Goal: Task Accomplishment & Management: Use online tool/utility

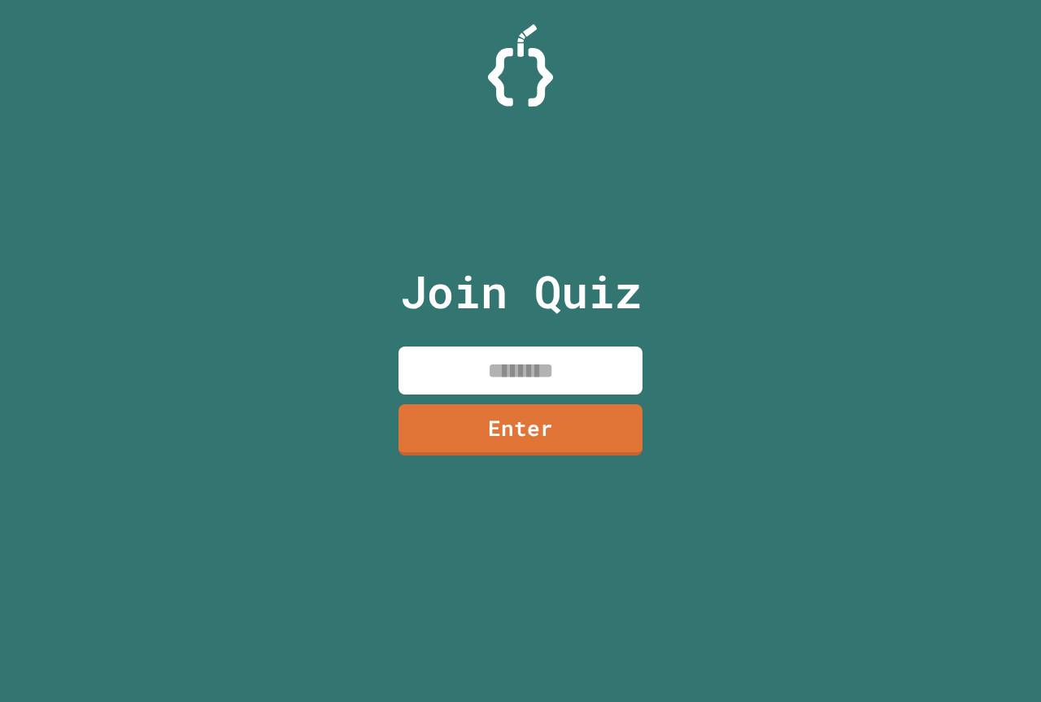
click at [604, 372] on input at bounding box center [521, 371] width 244 height 48
click at [552, 338] on div "Join Quiz Enter" at bounding box center [521, 351] width 274 height 621
click at [509, 383] on input at bounding box center [521, 371] width 244 height 48
type input "********"
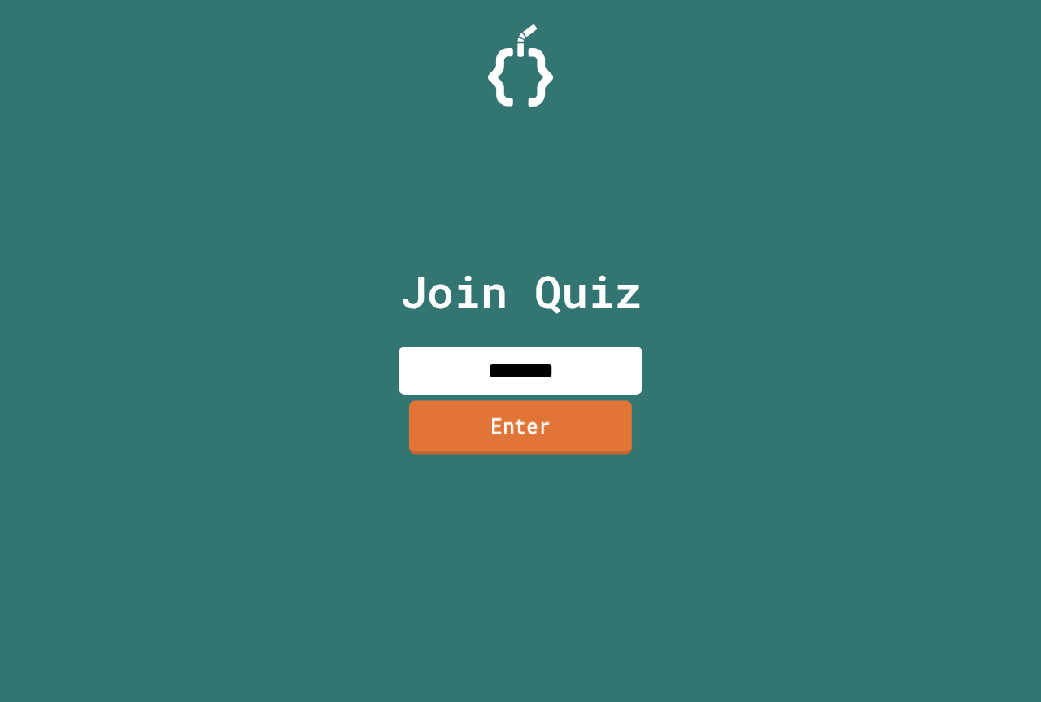
click at [524, 432] on link "Enter" at bounding box center [520, 427] width 223 height 54
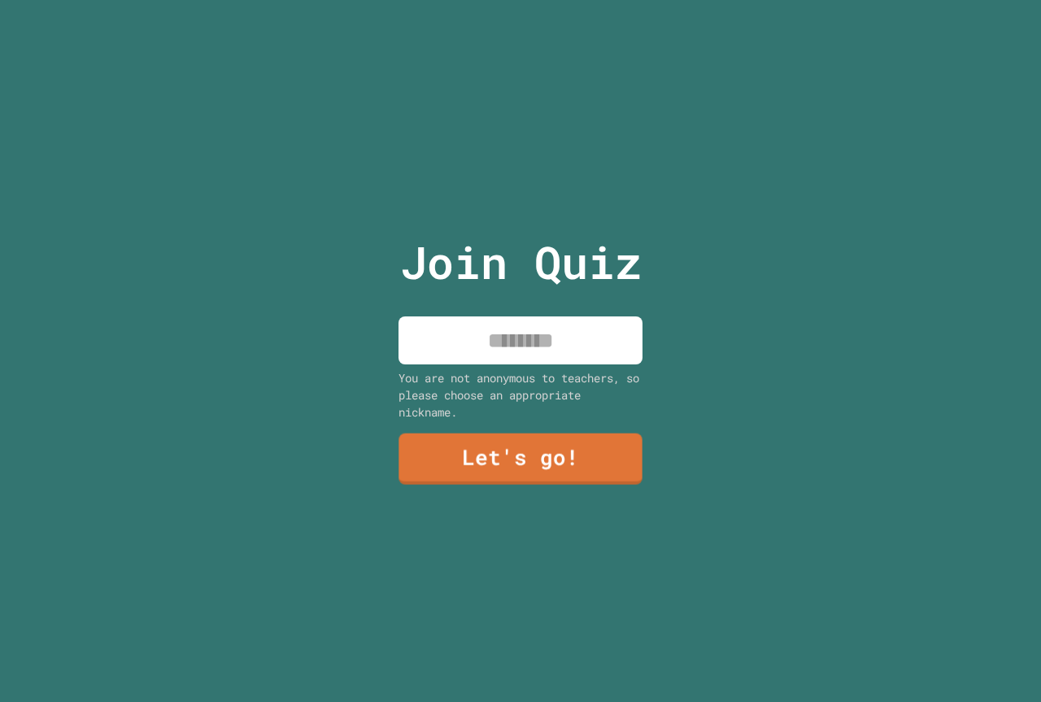
click at [511, 342] on input at bounding box center [521, 340] width 244 height 48
type input "*******"
click at [560, 434] on link "Let's go!" at bounding box center [521, 458] width 246 height 53
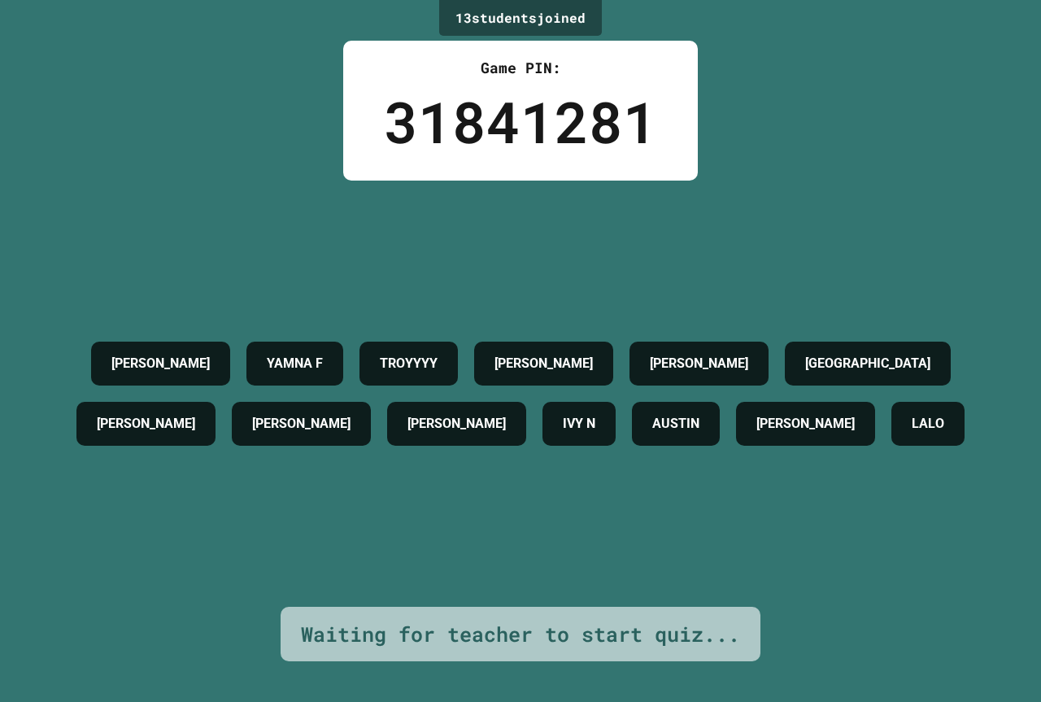
click at [559, 422] on div "MAISIE BROOKS YAMNA F TROYYYY JASON C CARMELLO B KINGSTON TRISTAN WELLS ARBELLA…" at bounding box center [521, 394] width 960 height 120
click at [561, 419] on div "MAISIE BROOKS YAMNA F TROYYYY JASON C CARMELLO B KINGSTON TRISTAN WELLS ARBELLA…" at bounding box center [521, 394] width 960 height 120
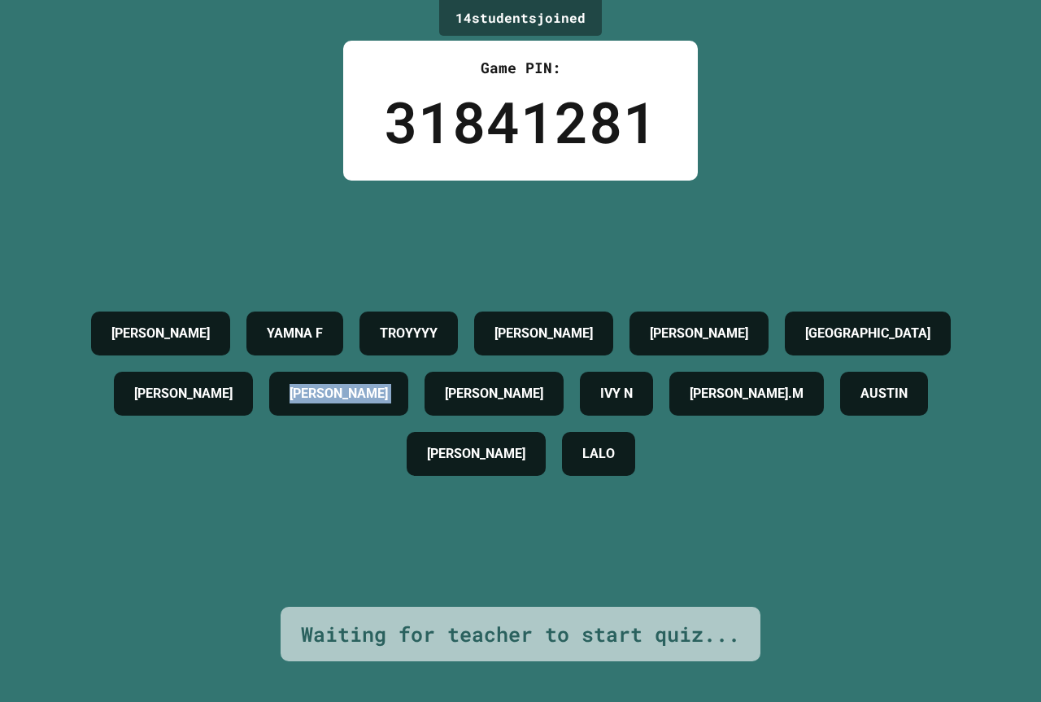
drag, startPoint x: 569, startPoint y: 416, endPoint x: 586, endPoint y: 412, distance: 16.6
click at [585, 412] on div "MAISIE BROOKS YAMNA F TROYYYY JASON C CARMELLO B KINGSTON TRISTAN WELLS ARBELLA…" at bounding box center [521, 393] width 960 height 181
click at [408, 412] on div "[PERSON_NAME]" at bounding box center [338, 394] width 139 height 44
click at [408, 411] on div "[PERSON_NAME]" at bounding box center [338, 394] width 139 height 44
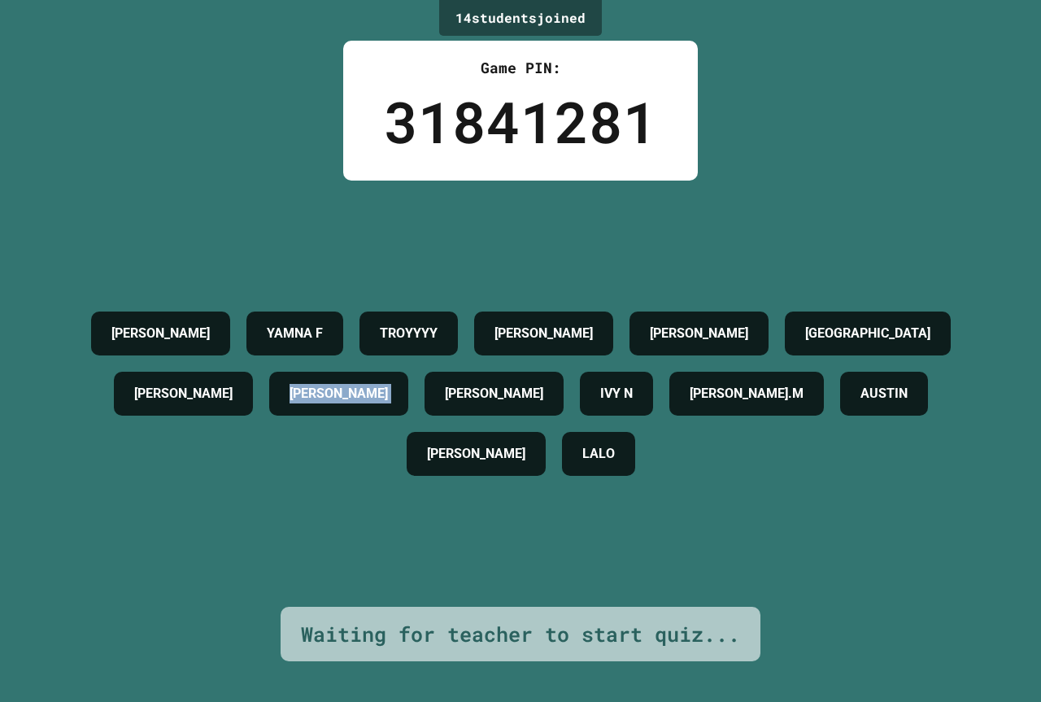
click at [408, 410] on div "[PERSON_NAME]" at bounding box center [338, 394] width 139 height 44
click at [408, 409] on div "[PERSON_NAME]" at bounding box center [338, 394] width 139 height 44
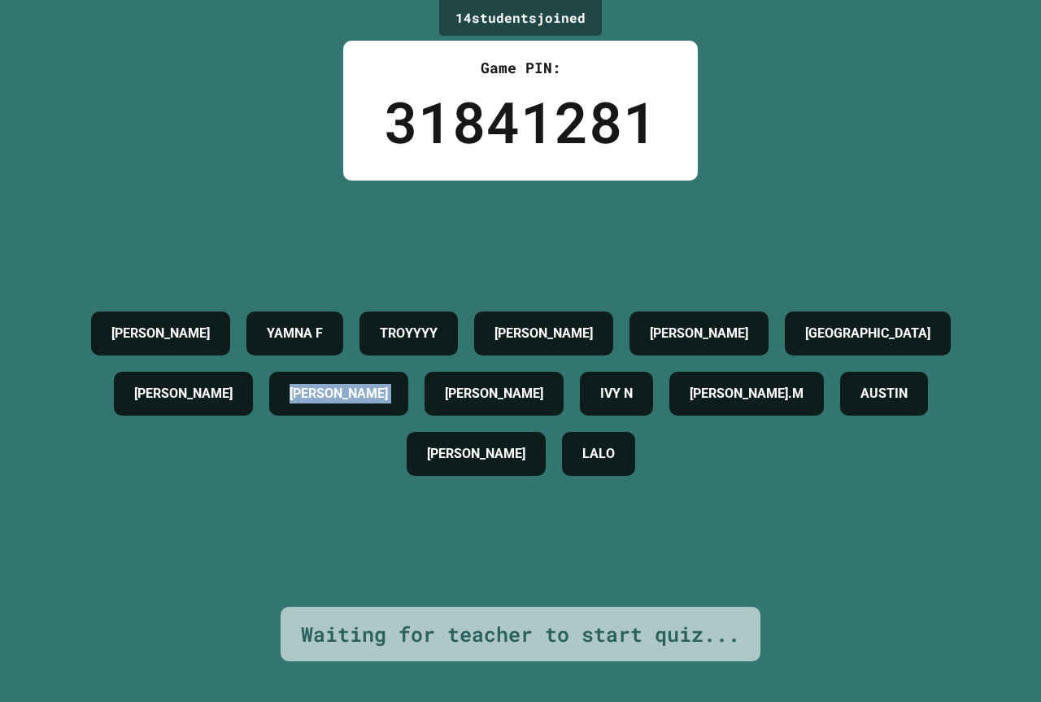
click at [408, 409] on div "[PERSON_NAME]" at bounding box center [338, 394] width 139 height 44
click at [818, 484] on div "MAISIE BROOKS YAMNA F TROYYYY JASON C CARMELLO B KINGSTON TRISTAN WELLS ARBELLA…" at bounding box center [521, 393] width 960 height 181
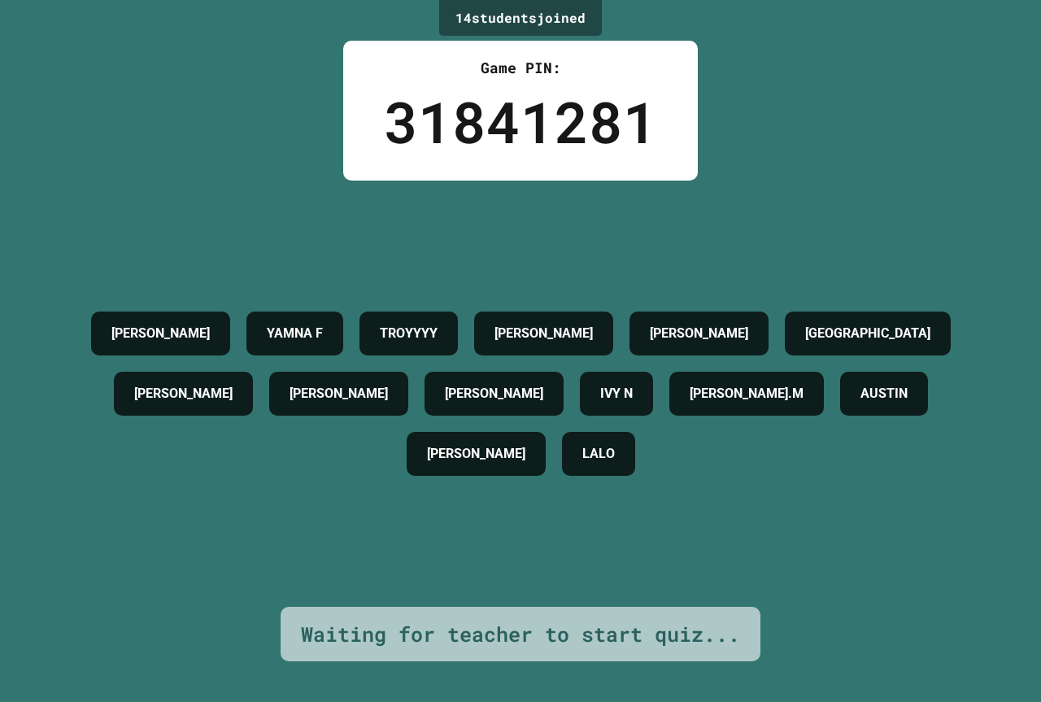
click at [822, 502] on div "MAISIE BROOKS YAMNA F TROYYYY JASON C CARMELLO B KINGSTON TRISTAN WELLS ARBELLA…" at bounding box center [521, 394] width 960 height 426
click at [823, 502] on div "MAISIE BROOKS YAMNA F TROYYYY JASON C CARMELLO B KINGSTON TRISTAN WELLS ARBELLA…" at bounding box center [521, 394] width 960 height 426
click at [823, 484] on div "MAISIE BROOKS YAMNA F TROYYYY JASON C CARMELLO B KINGSTON TRISTAN WELLS ARBELLA…" at bounding box center [521, 393] width 960 height 181
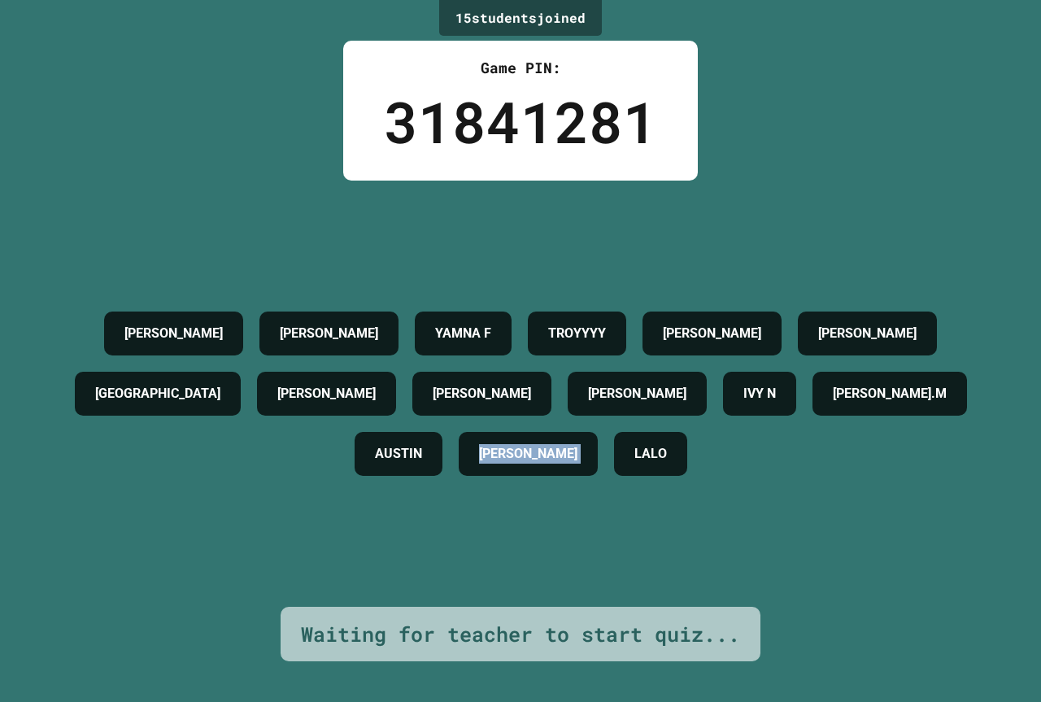
click at [823, 484] on div "AARON MAISIE BROOKS YAMNA F TROYYYY JASON C CARMELLO B KINGSTON TRISTAN WELLS A…" at bounding box center [521, 393] width 960 height 181
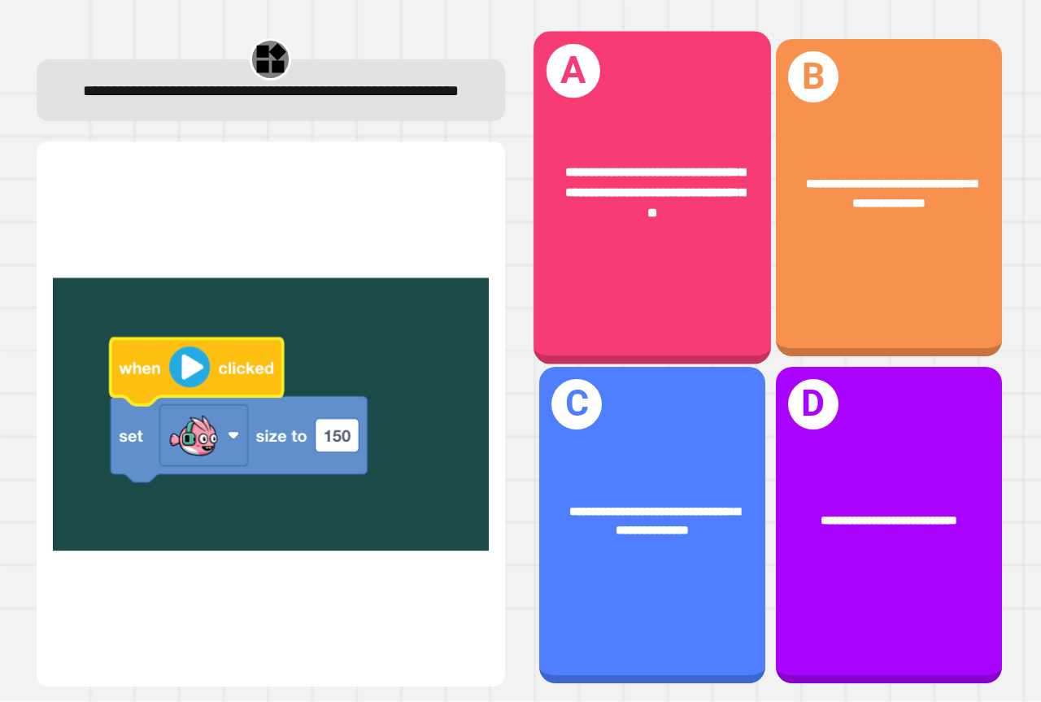
click at [622, 233] on div "**********" at bounding box center [653, 193] width 238 height 111
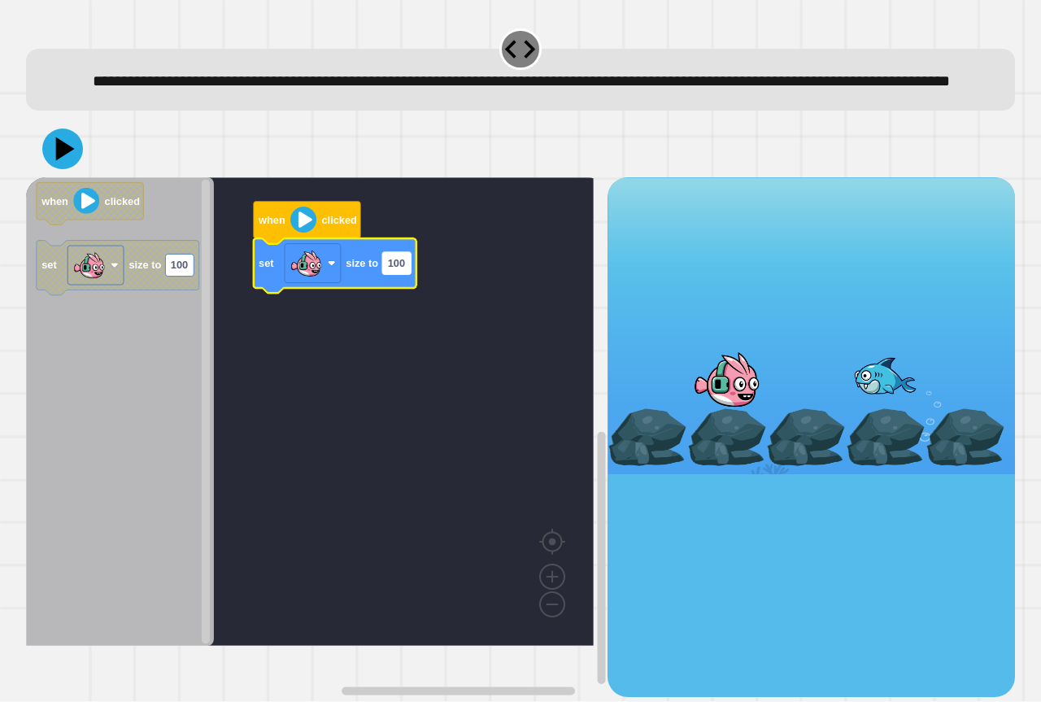
click at [408, 274] on rect "Blockly Workspace" at bounding box center [396, 263] width 28 height 22
click at [408, 293] on input "***" at bounding box center [396, 290] width 28 height 22
type input "***"
click at [37, 148] on div at bounding box center [520, 148] width 989 height 57
click at [44, 157] on div at bounding box center [520, 148] width 989 height 57
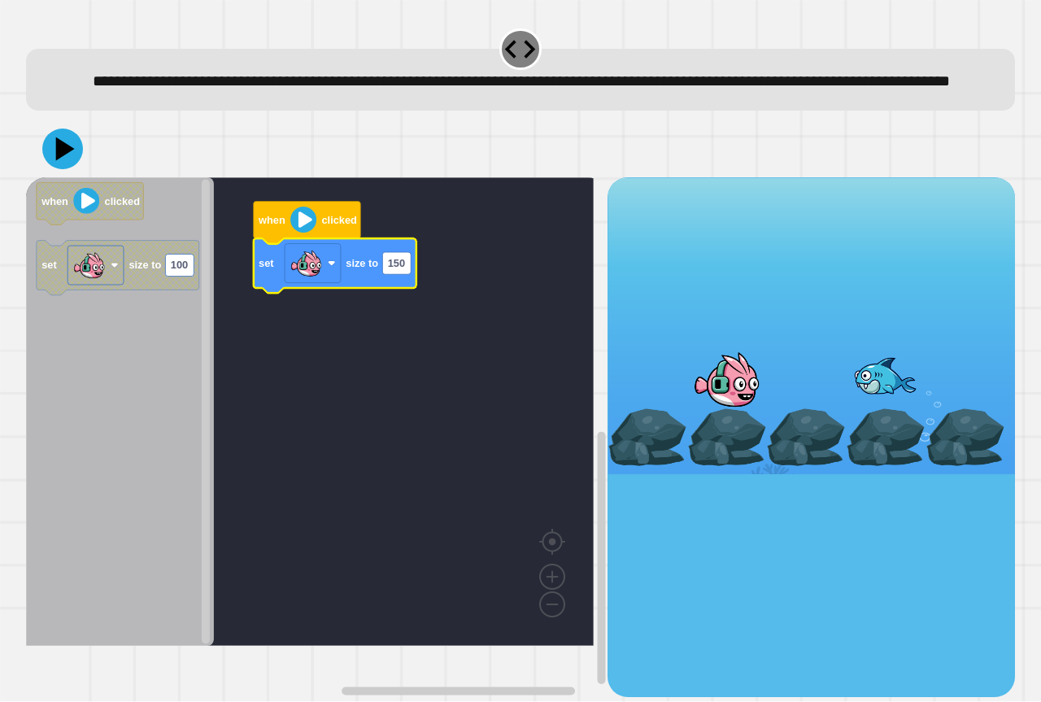
click at [44, 158] on div at bounding box center [520, 148] width 989 height 57
click at [45, 161] on div at bounding box center [520, 148] width 989 height 57
click at [47, 162] on icon at bounding box center [62, 148] width 49 height 49
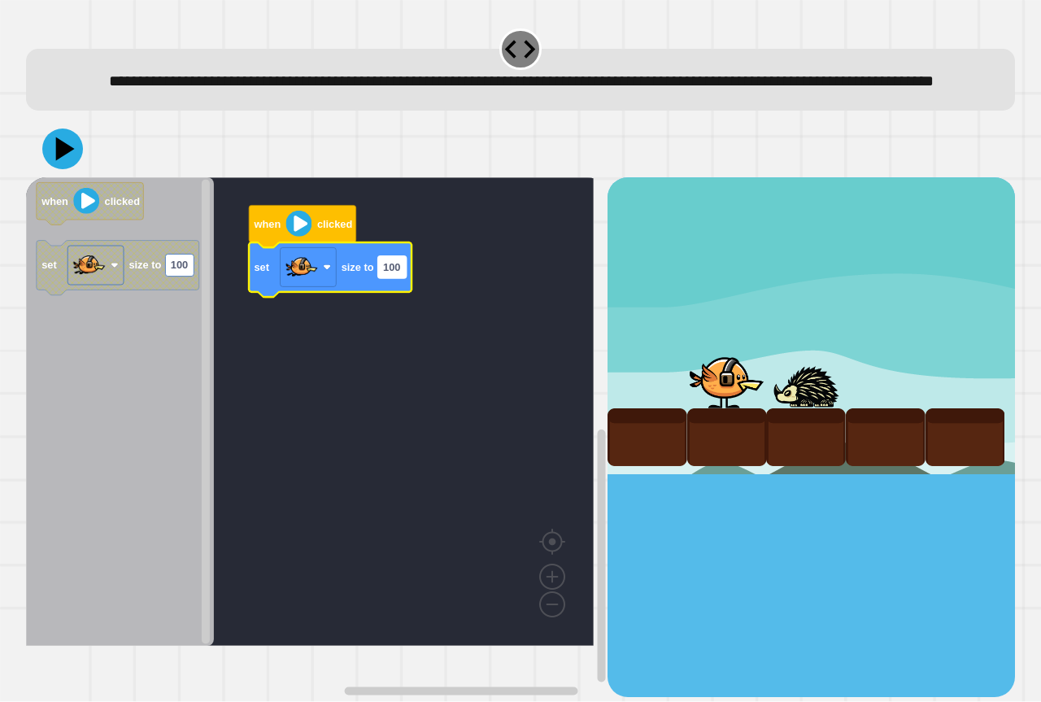
click at [404, 278] on rect "Blockly Workspace" at bounding box center [392, 267] width 28 height 22
click at [404, 299] on input "***" at bounding box center [392, 293] width 28 height 22
click at [397, 295] on input "***" at bounding box center [392, 293] width 28 height 22
click at [400, 294] on input "***" at bounding box center [392, 293] width 28 height 22
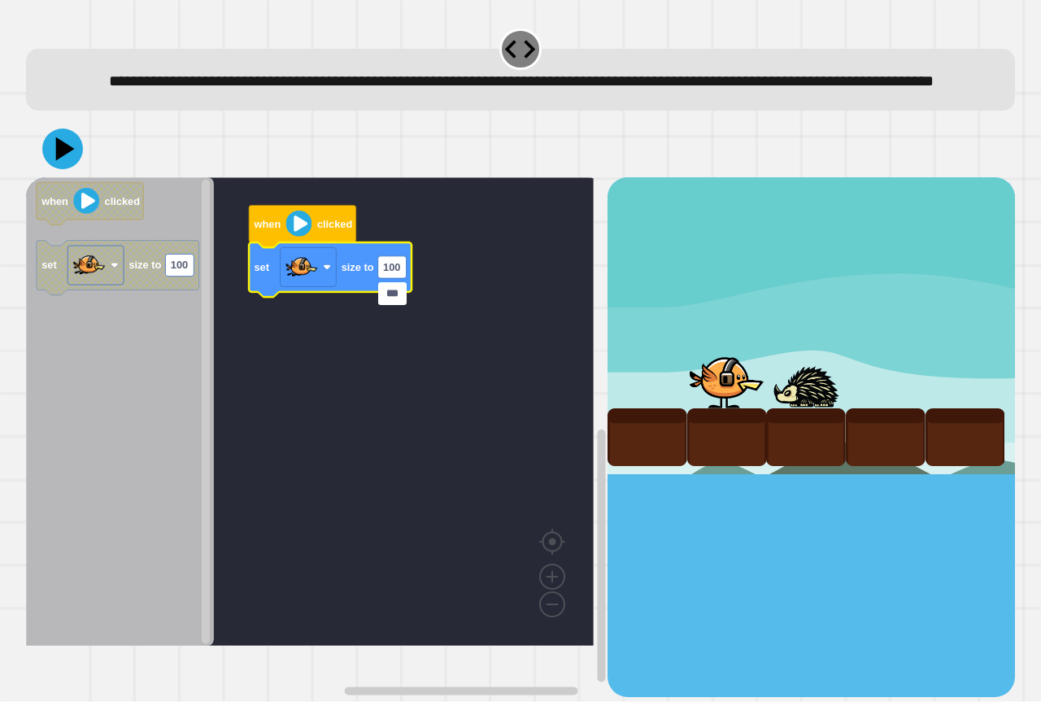
click at [392, 295] on input "***" at bounding box center [392, 293] width 28 height 22
click at [394, 293] on input "***" at bounding box center [392, 293] width 28 height 22
type input "***"
click at [51, 172] on icon at bounding box center [63, 150] width 46 height 46
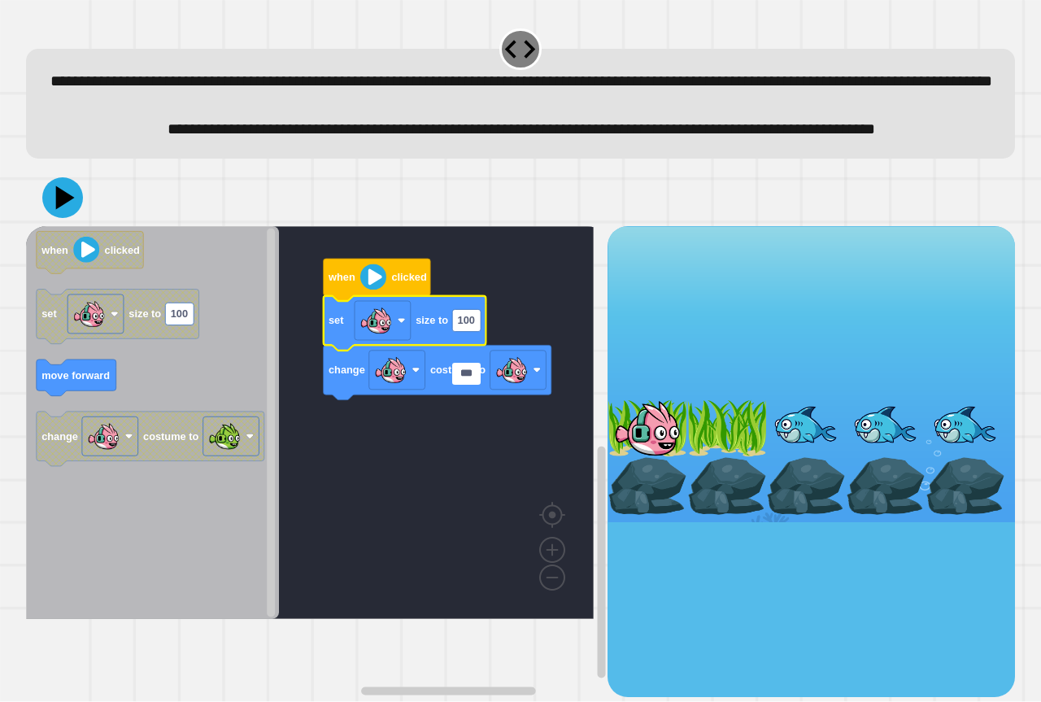
click at [473, 375] on input "***" at bounding box center [466, 374] width 28 height 22
type input "**"
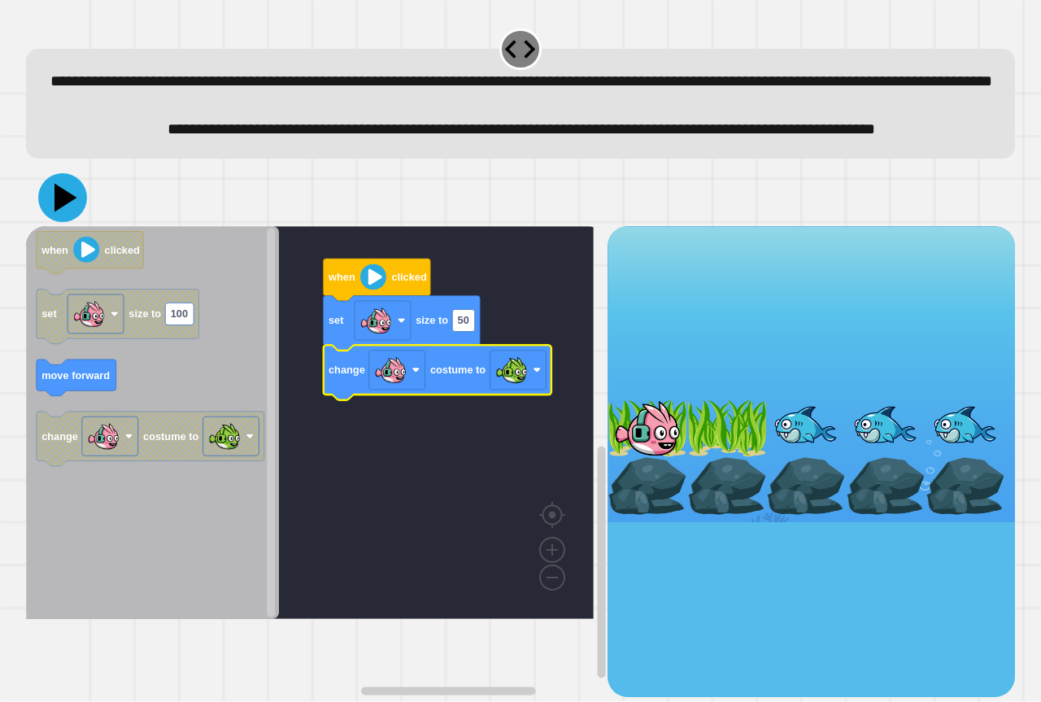
click at [56, 222] on icon at bounding box center [62, 197] width 49 height 49
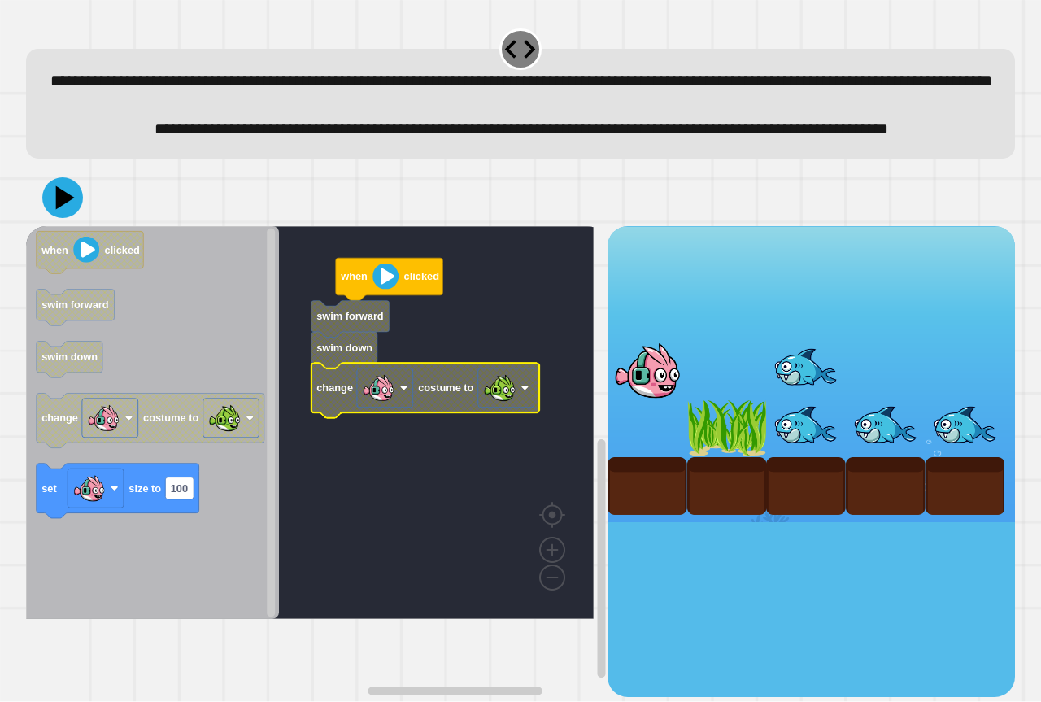
click at [491, 404] on image "Blockly Workspace" at bounding box center [499, 388] width 33 height 33
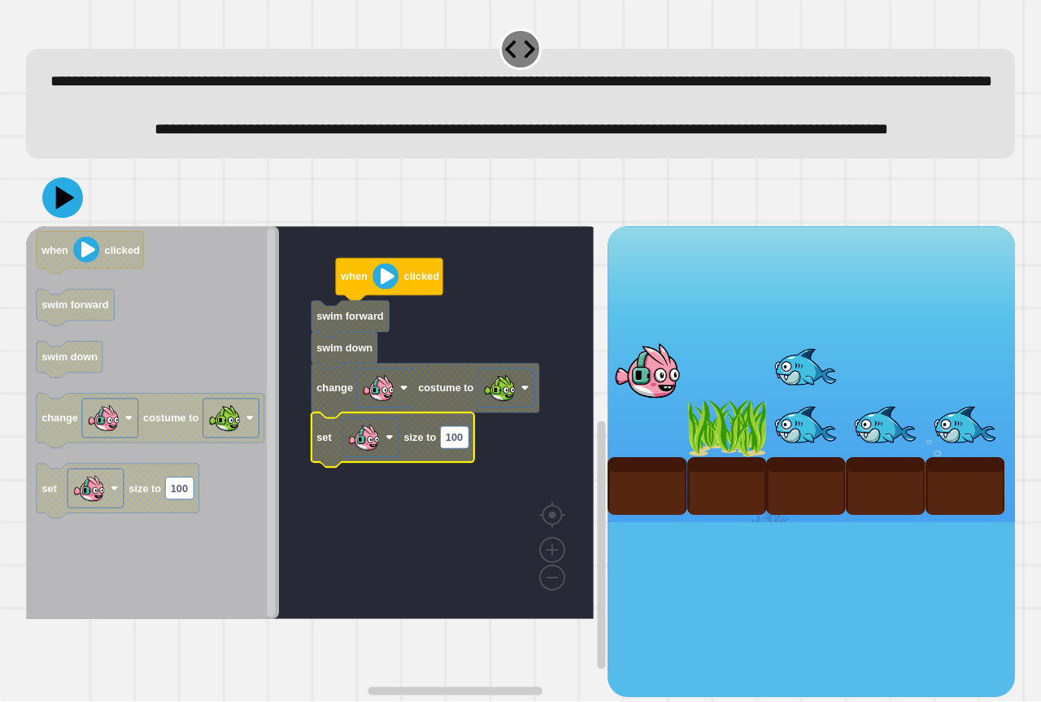
click at [460, 443] on text "100" at bounding box center [454, 437] width 17 height 12
type input "**"
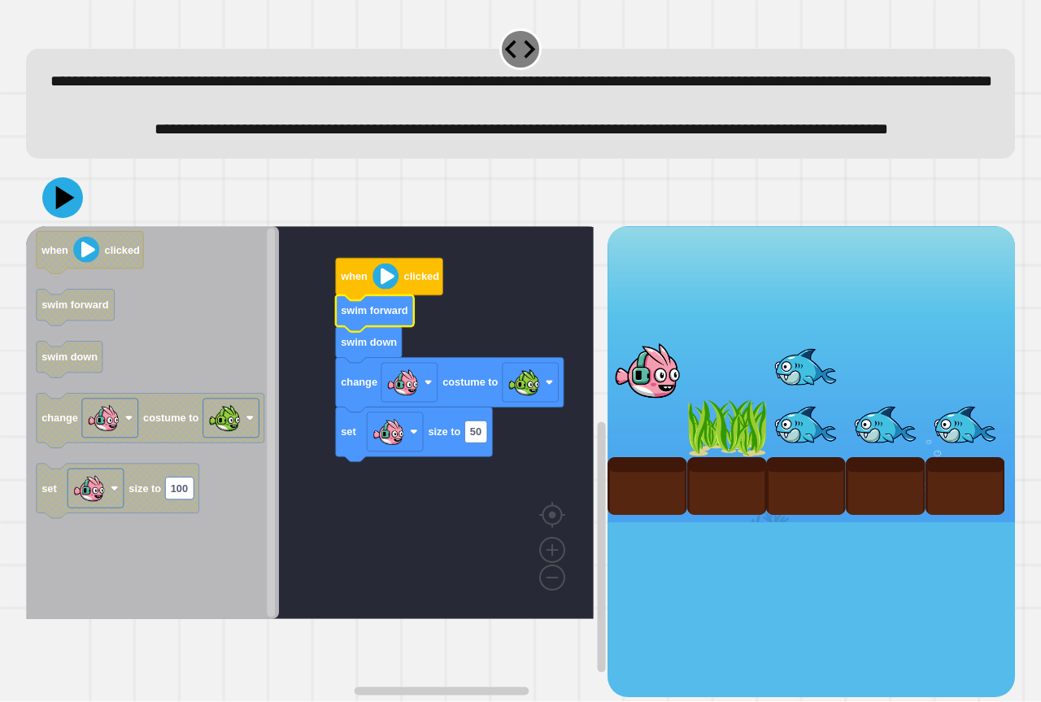
click at [82, 226] on div at bounding box center [520, 197] width 989 height 57
click at [68, 210] on icon at bounding box center [65, 197] width 20 height 24
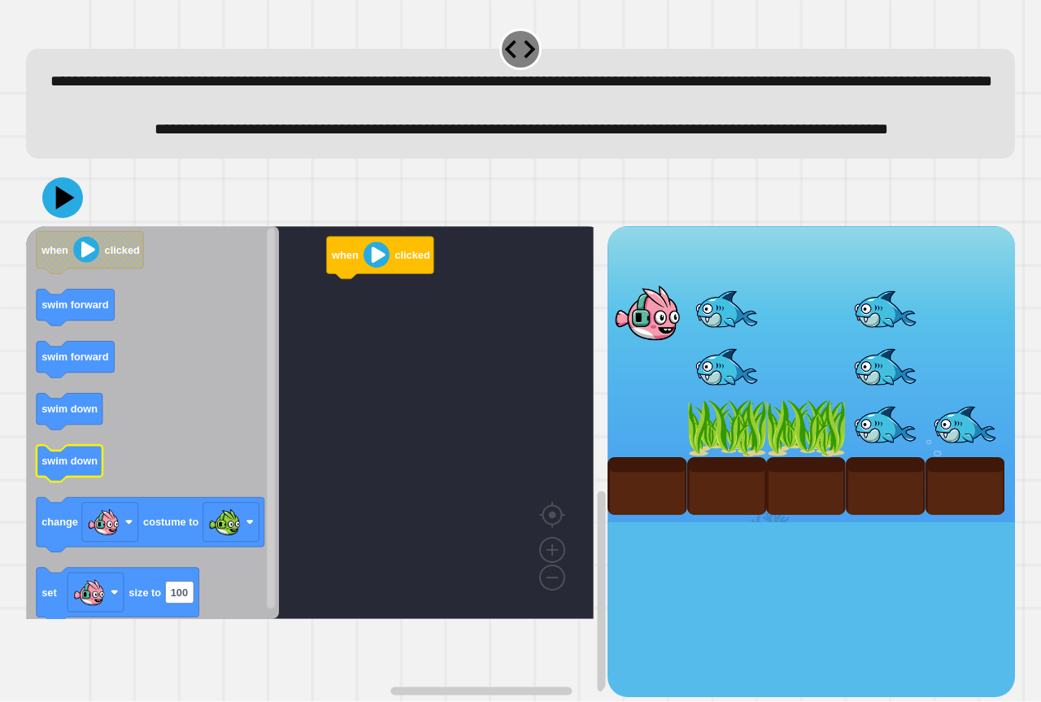
click at [78, 482] on rect "Blockly Workspace" at bounding box center [70, 464] width 66 height 37
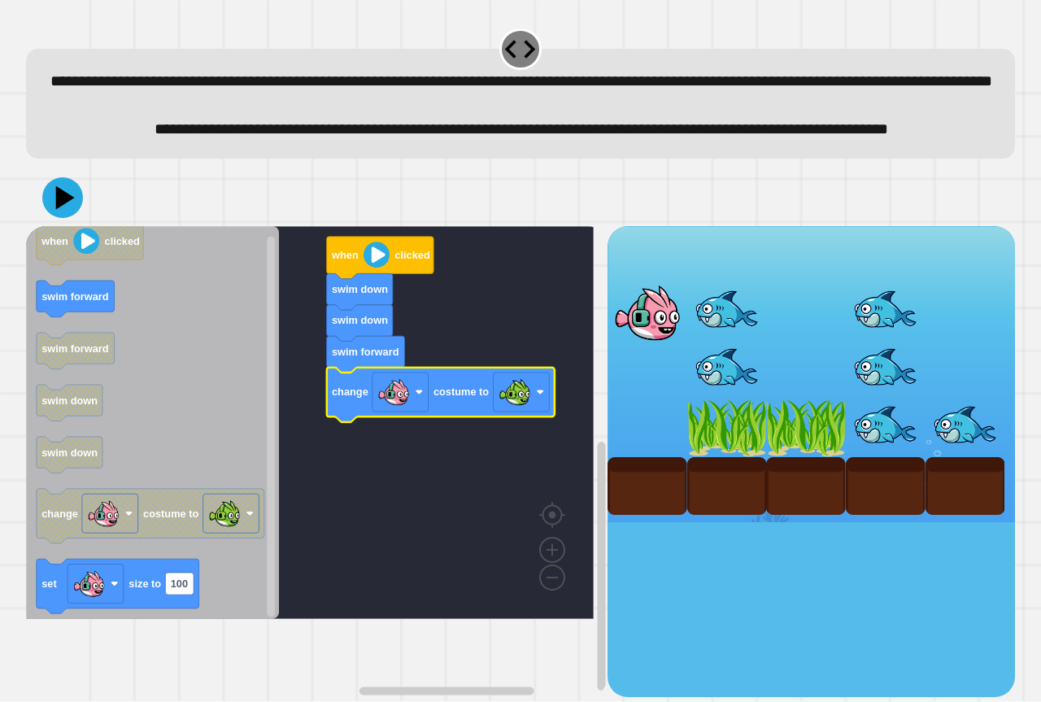
click at [533, 412] on rect "Blockly Workspace" at bounding box center [522, 392] width 56 height 39
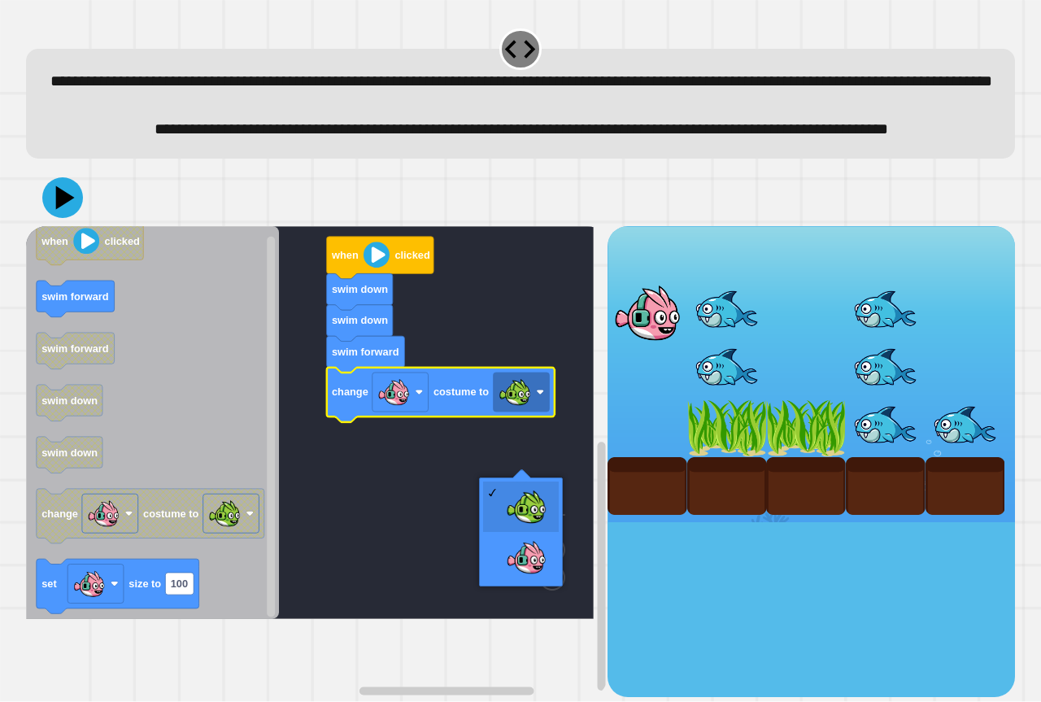
click at [533, 412] on rect "Blockly Workspace" at bounding box center [522, 392] width 56 height 39
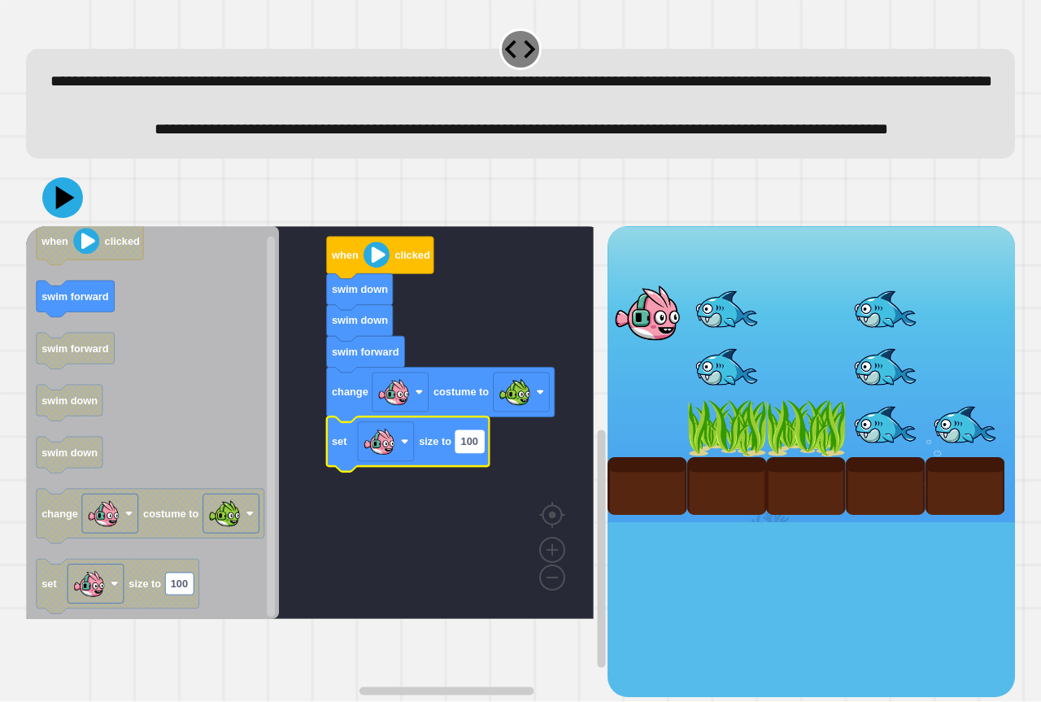
click at [477, 447] on text "100" at bounding box center [469, 441] width 17 height 12
type input "**"
click at [72, 220] on icon at bounding box center [63, 198] width 44 height 44
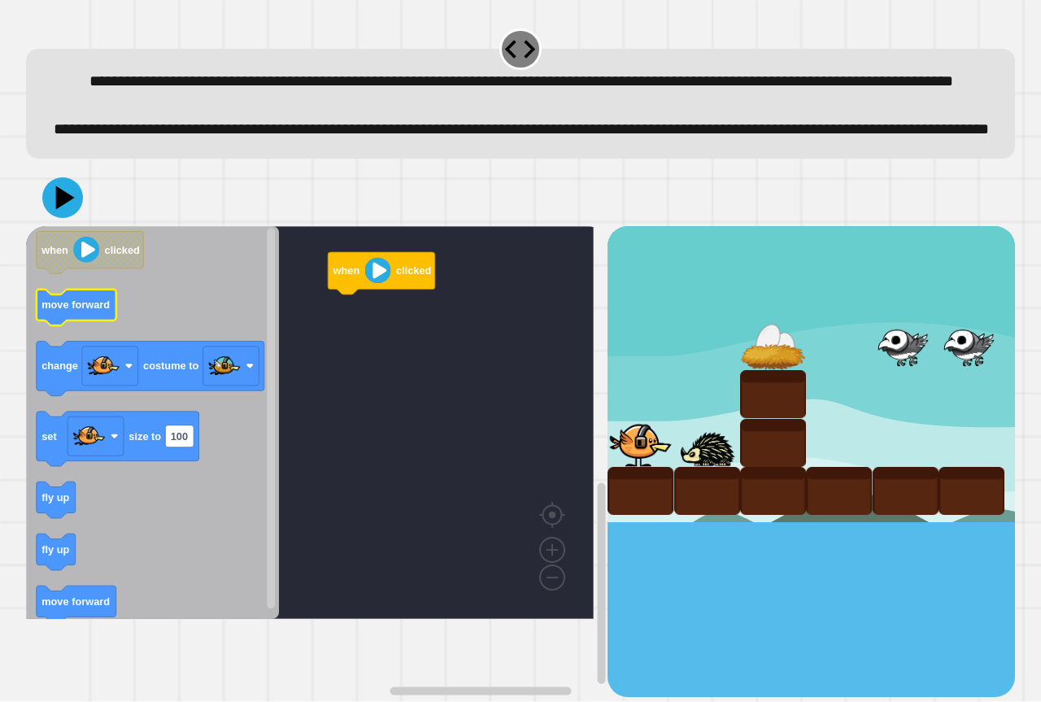
click at [81, 311] on text "move forward" at bounding box center [75, 305] width 68 height 12
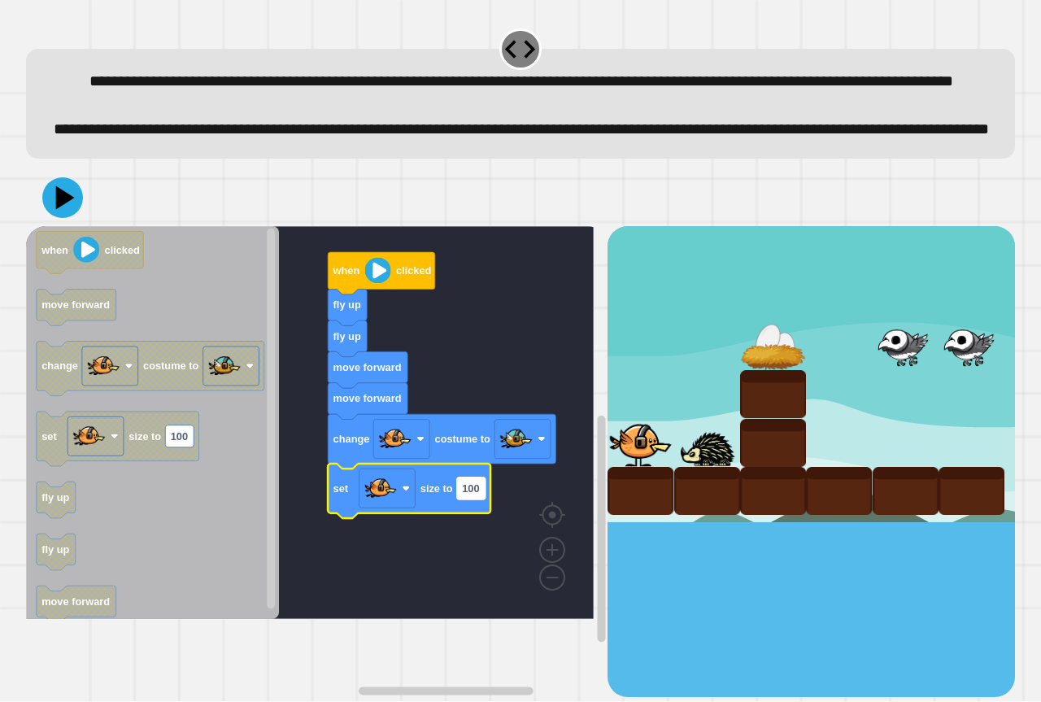
click at [478, 495] on text "100" at bounding box center [470, 488] width 17 height 12
click at [478, 542] on input "***" at bounding box center [471, 541] width 28 height 22
click at [478, 543] on input "***" at bounding box center [471, 541] width 28 height 22
type input "*"
click at [74, 222] on icon at bounding box center [62, 197] width 49 height 49
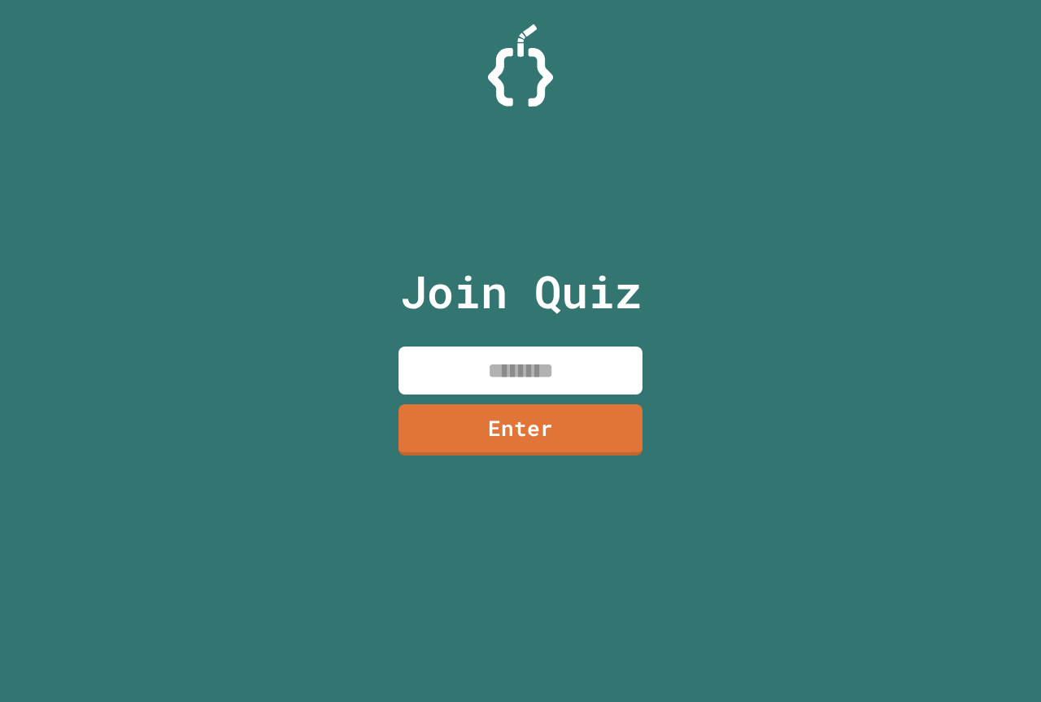
click at [472, 377] on input at bounding box center [521, 371] width 244 height 48
type input "********"
click at [449, 408] on link "Enter" at bounding box center [520, 428] width 241 height 54
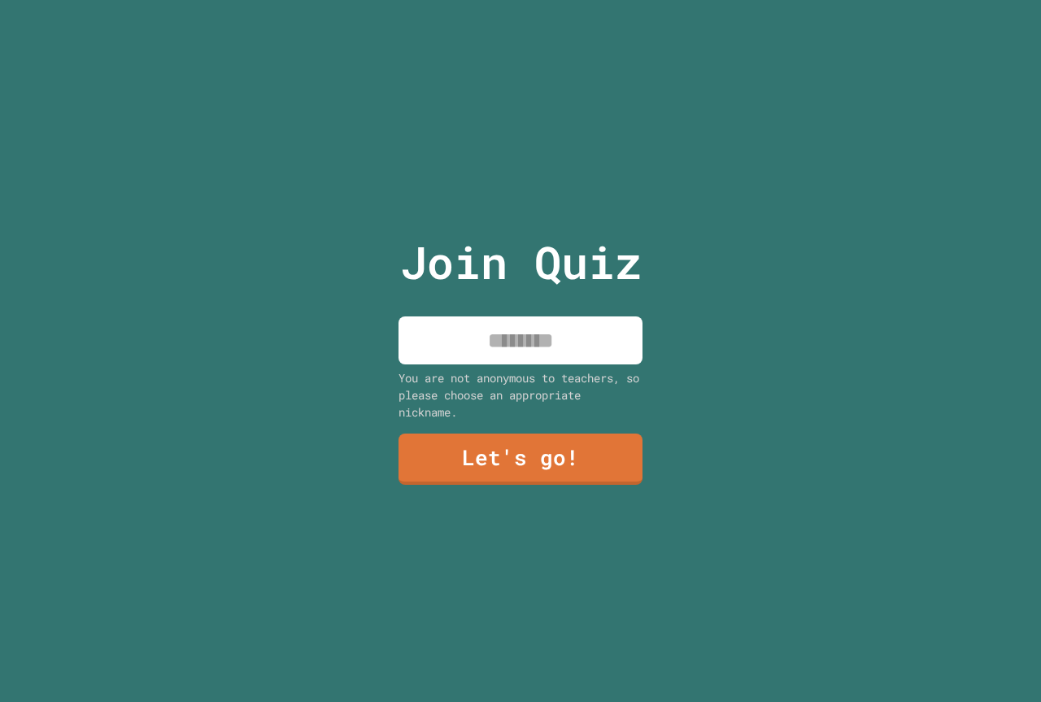
click at [496, 321] on input at bounding box center [521, 340] width 244 height 48
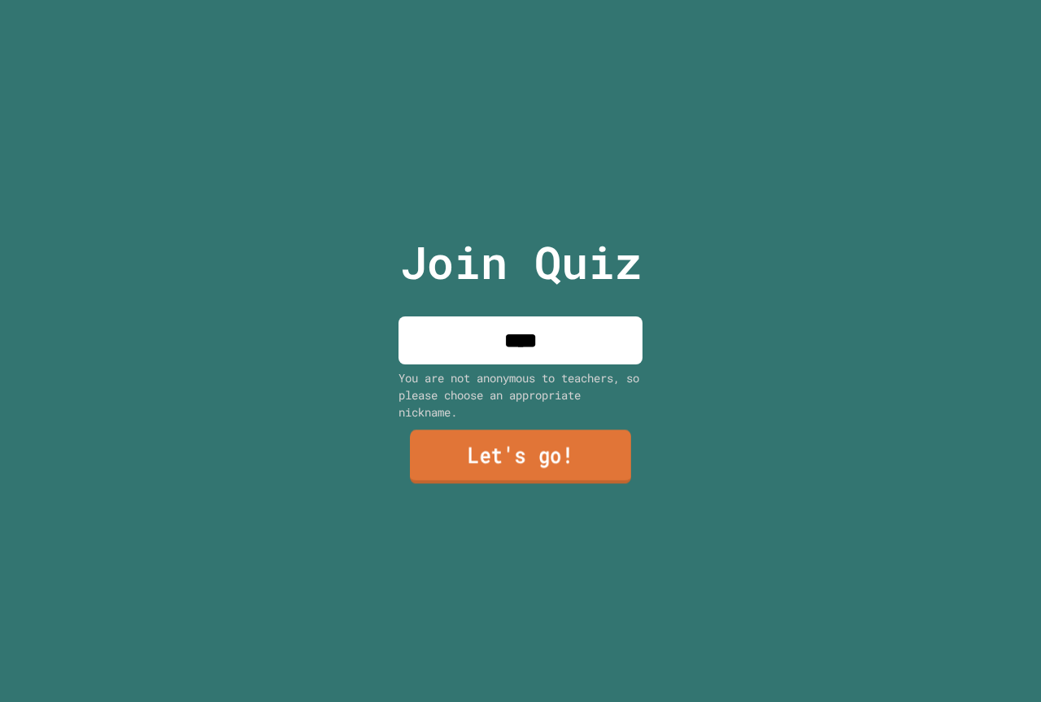
type input "****"
click at [550, 461] on link "Let's go!" at bounding box center [520, 457] width 221 height 54
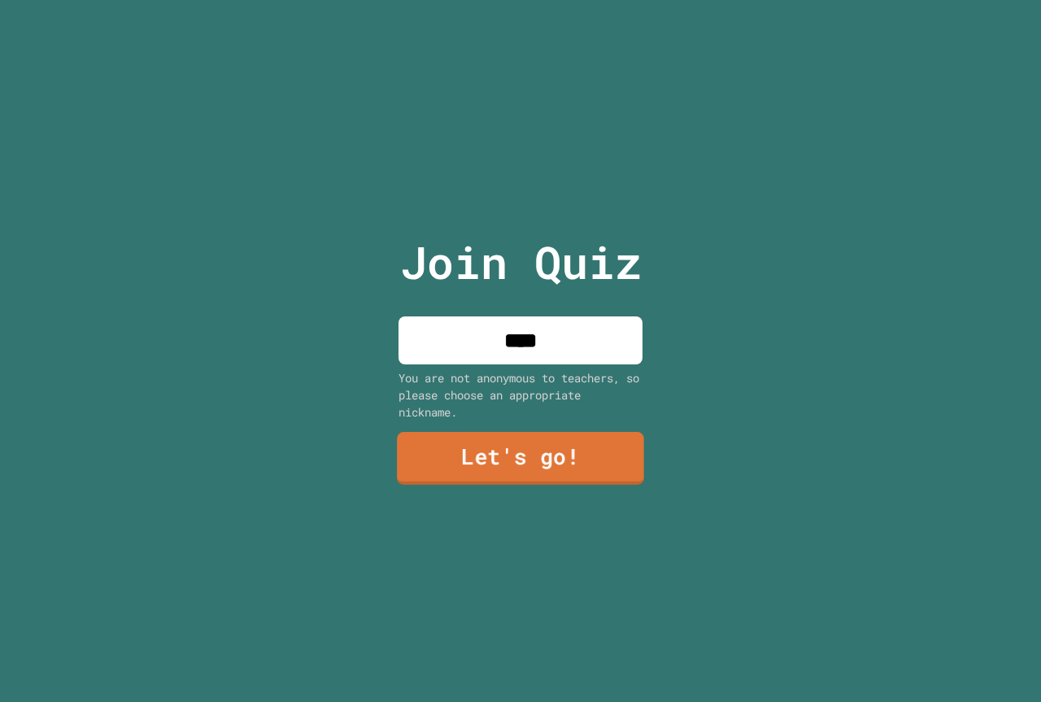
click at [521, 0] on div at bounding box center [521, 0] width 0 height 0
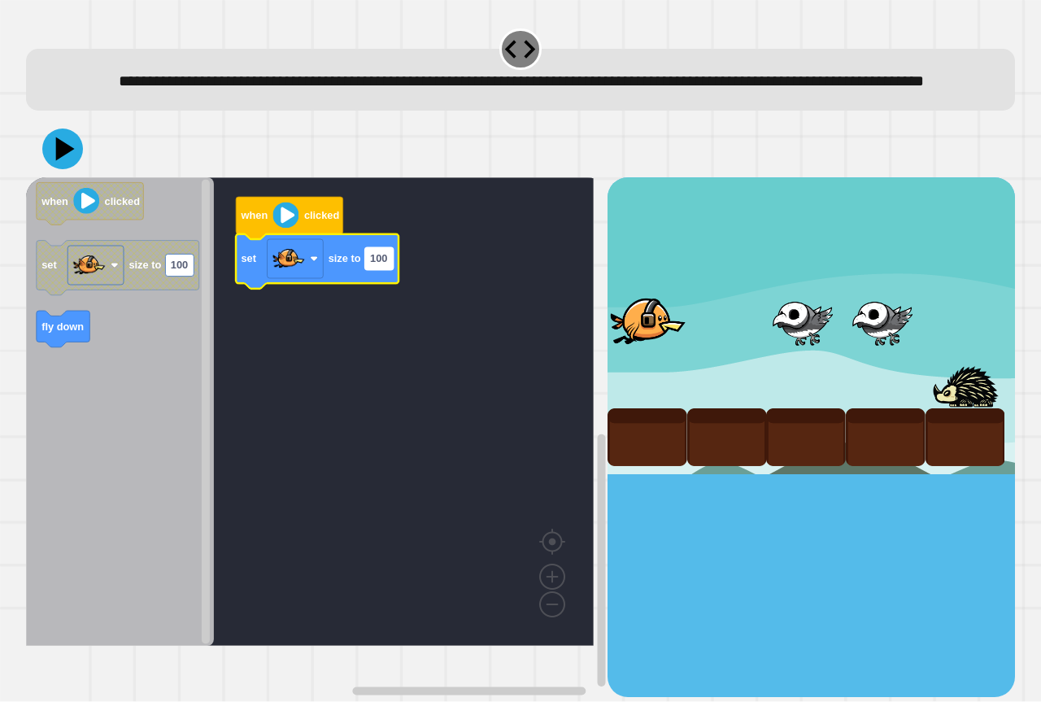
click at [385, 270] on rect "Blockly Workspace" at bounding box center [379, 259] width 28 height 22
type input "***"
click at [29, 166] on div at bounding box center [520, 148] width 989 height 57
click at [41, 168] on div at bounding box center [520, 148] width 989 height 57
click at [45, 170] on icon at bounding box center [62, 148] width 49 height 49
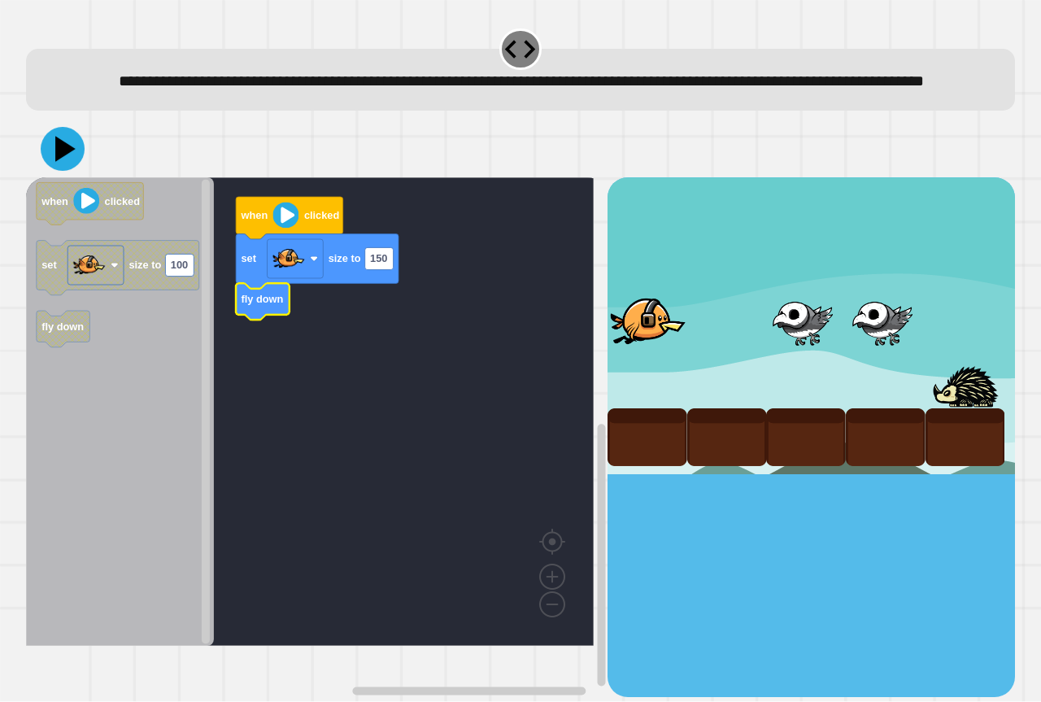
click at [62, 171] on icon at bounding box center [63, 149] width 44 height 44
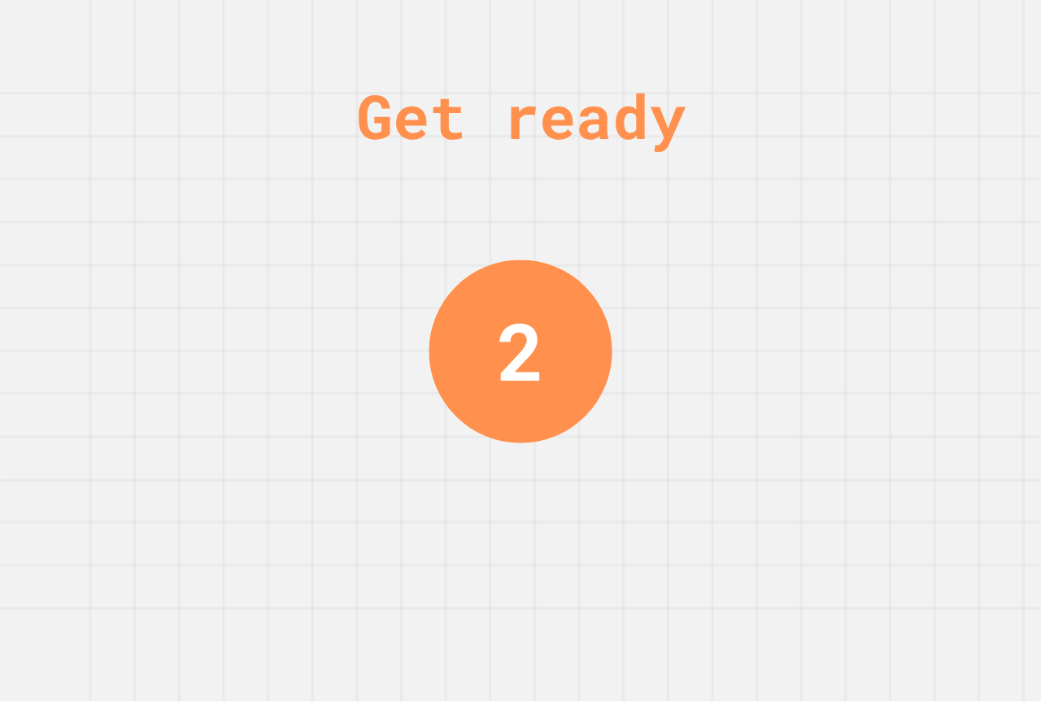
click at [631, 223] on div "Get ready 2" at bounding box center [520, 351] width 1041 height 702
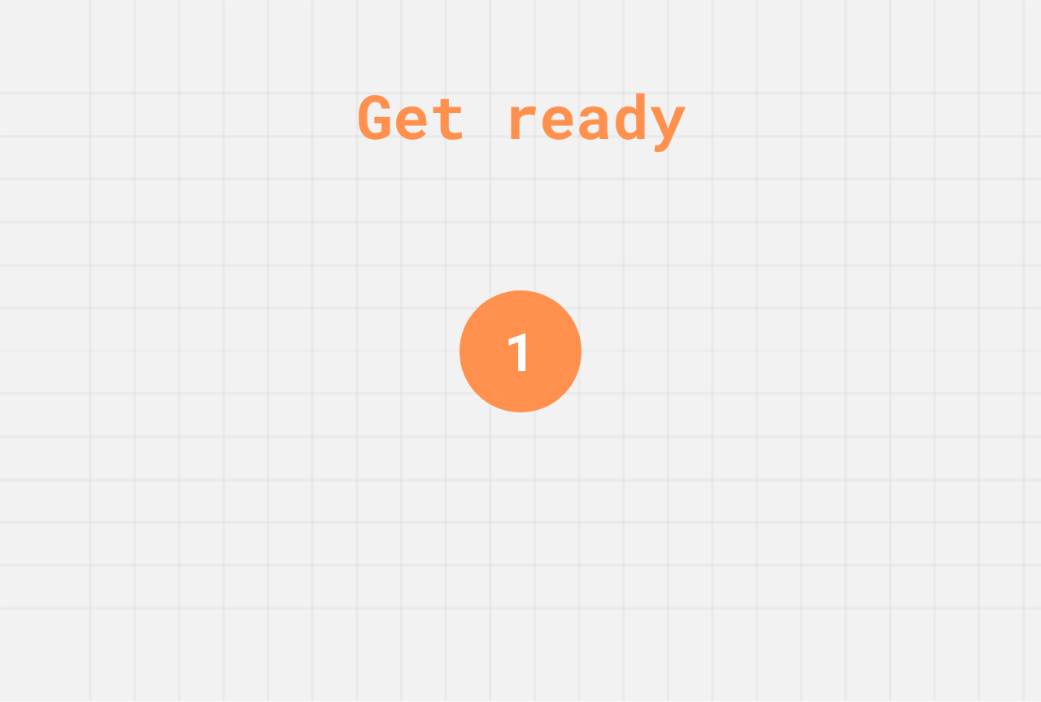
drag, startPoint x: 631, startPoint y: 223, endPoint x: 478, endPoint y: 118, distance: 186.2
click at [478, 118] on div "Get ready" at bounding box center [520, 116] width 329 height 92
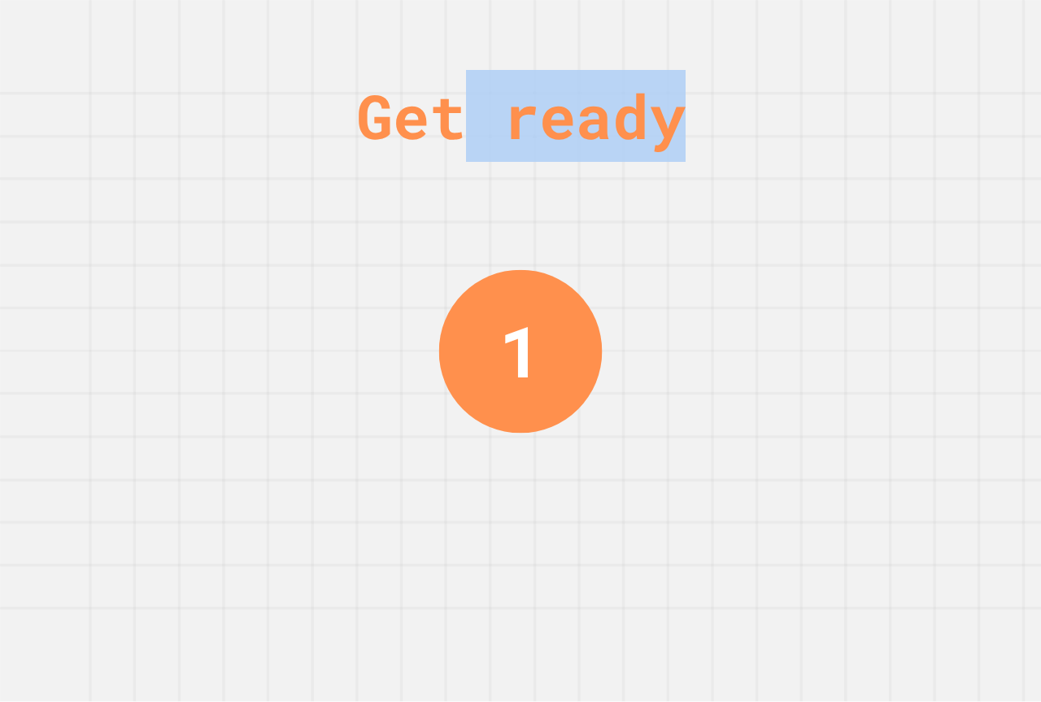
click at [478, 119] on div "Get ready" at bounding box center [520, 116] width 329 height 92
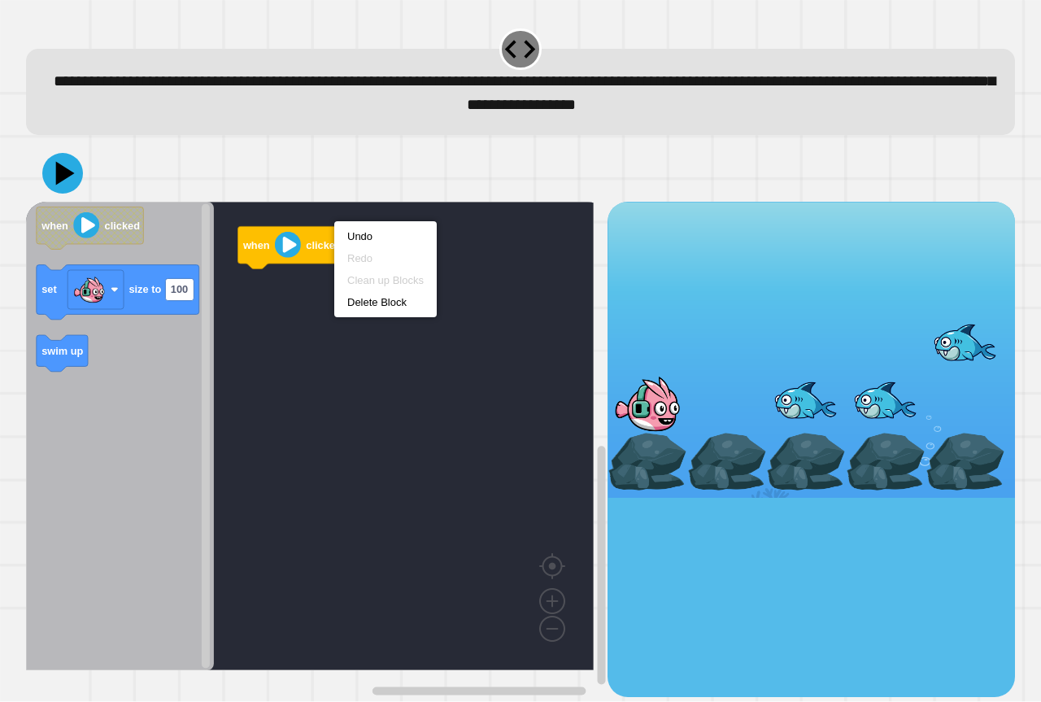
click at [194, 396] on icon "Blockly Workspace" at bounding box center [120, 436] width 188 height 469
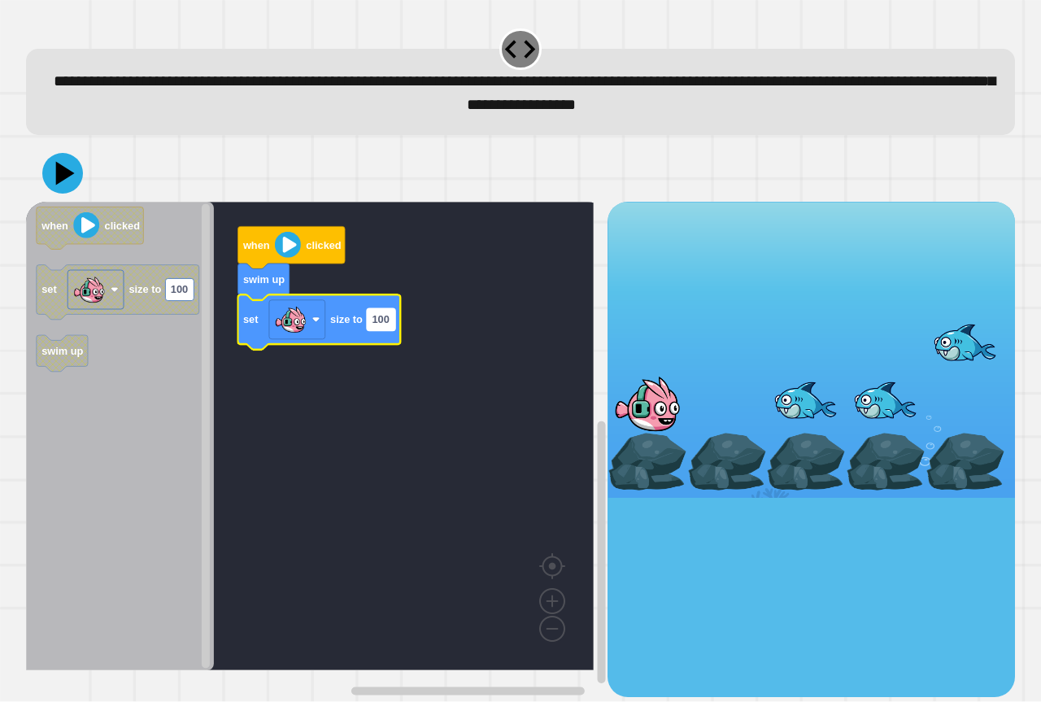
click at [387, 325] on text "100" at bounding box center [380, 320] width 17 height 12
click at [382, 325] on input "***" at bounding box center [381, 322] width 28 height 22
type input "***"
click at [51, 180] on icon at bounding box center [62, 173] width 49 height 49
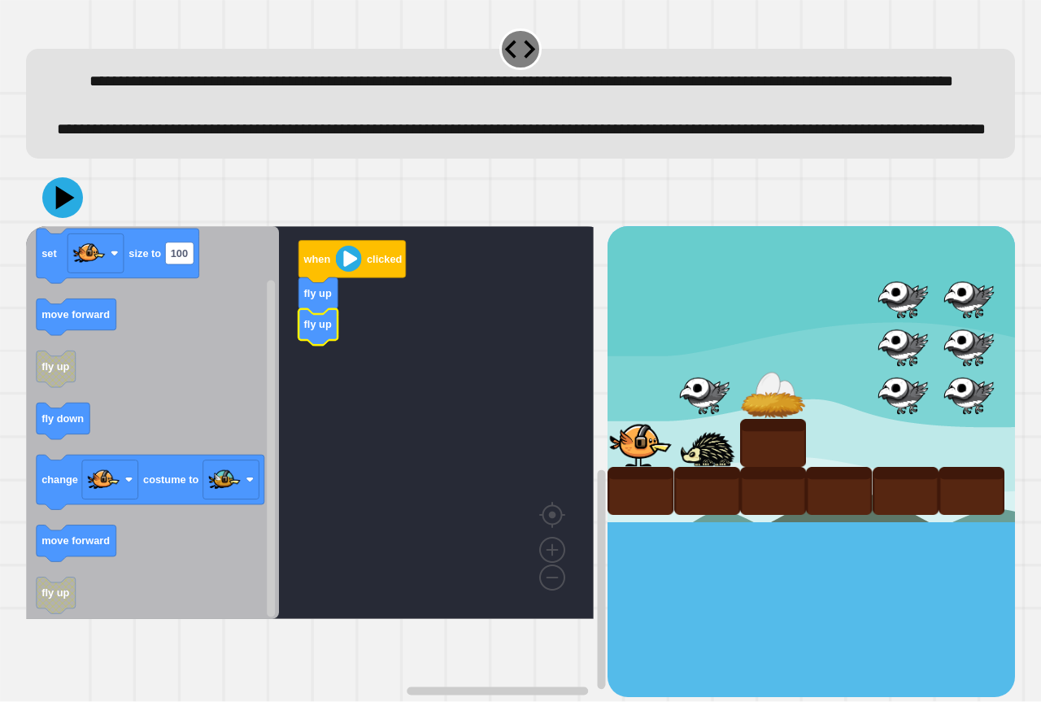
click at [103, 569] on icon "Blockly Workspace" at bounding box center [152, 422] width 253 height 393
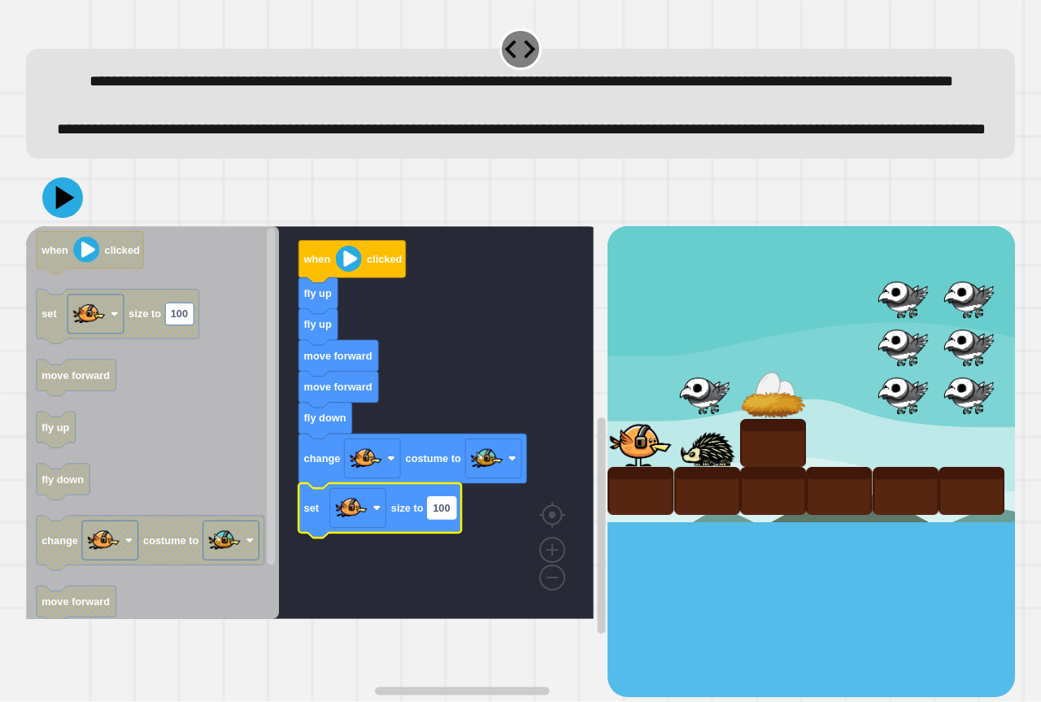
click at [456, 519] on rect "Blockly Workspace" at bounding box center [442, 508] width 28 height 22
type input "*"
click at [62, 212] on icon at bounding box center [66, 198] width 23 height 28
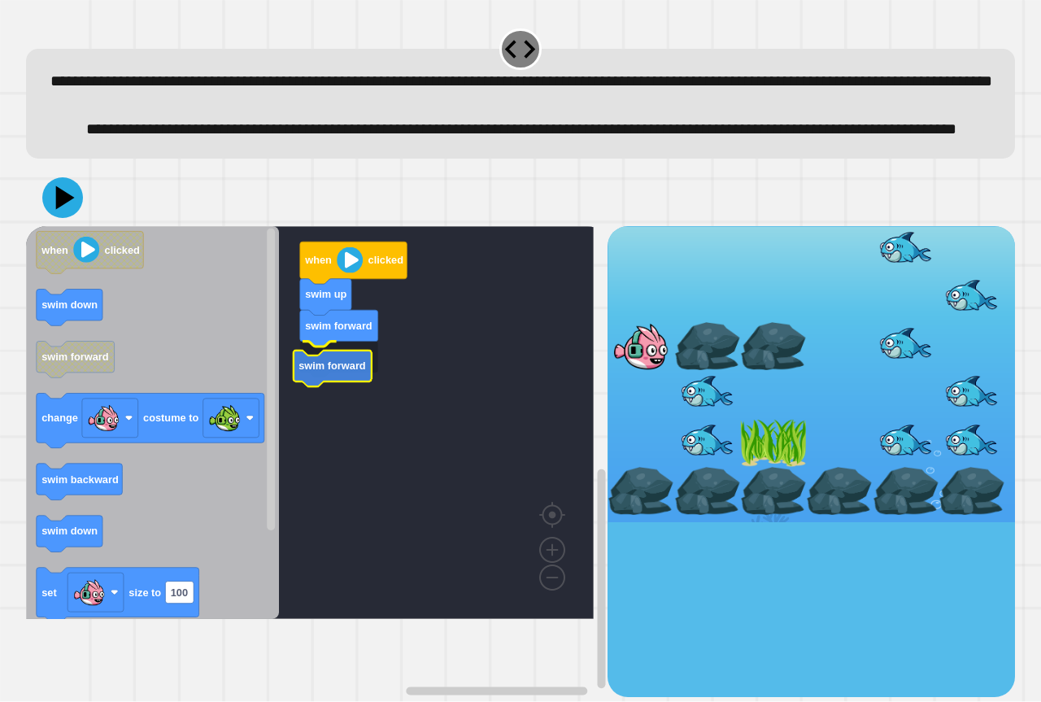
click at [332, 426] on rect "Blockly Workspace" at bounding box center [310, 422] width 568 height 393
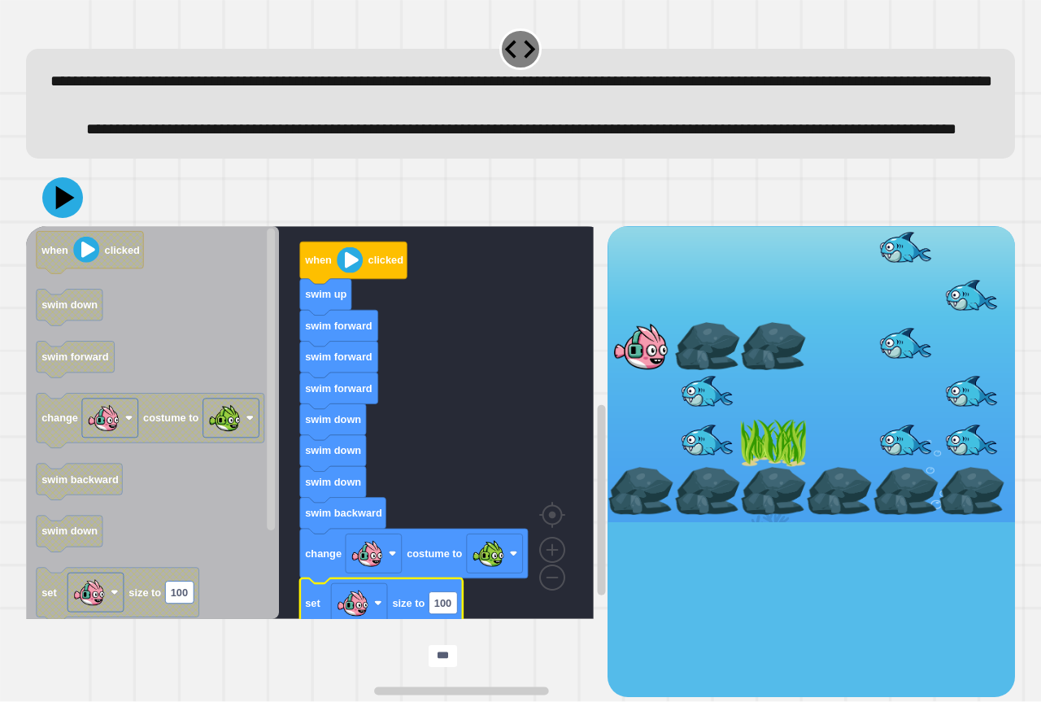
click at [451, 654] on input "***" at bounding box center [443, 656] width 28 height 22
type input "*"
click at [55, 220] on icon at bounding box center [62, 197] width 46 height 46
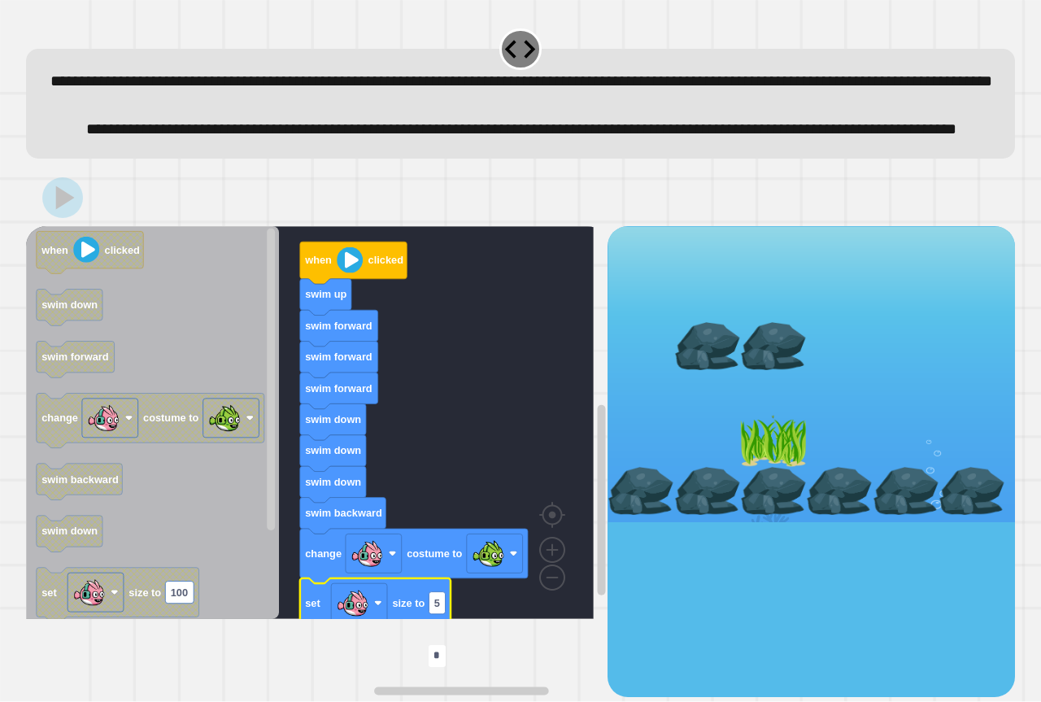
click at [759, 467] on div at bounding box center [773, 443] width 66 height 48
click at [772, 444] on div at bounding box center [773, 443] width 3 height 2
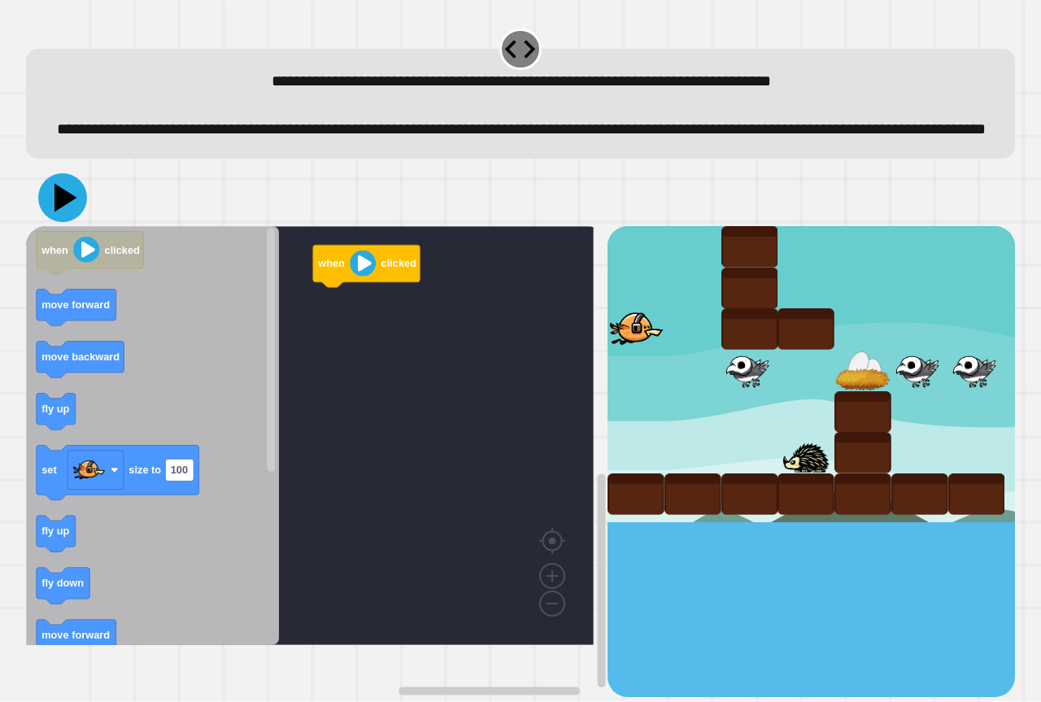
click at [61, 222] on icon at bounding box center [62, 197] width 49 height 49
click at [67, 222] on icon at bounding box center [62, 197] width 49 height 49
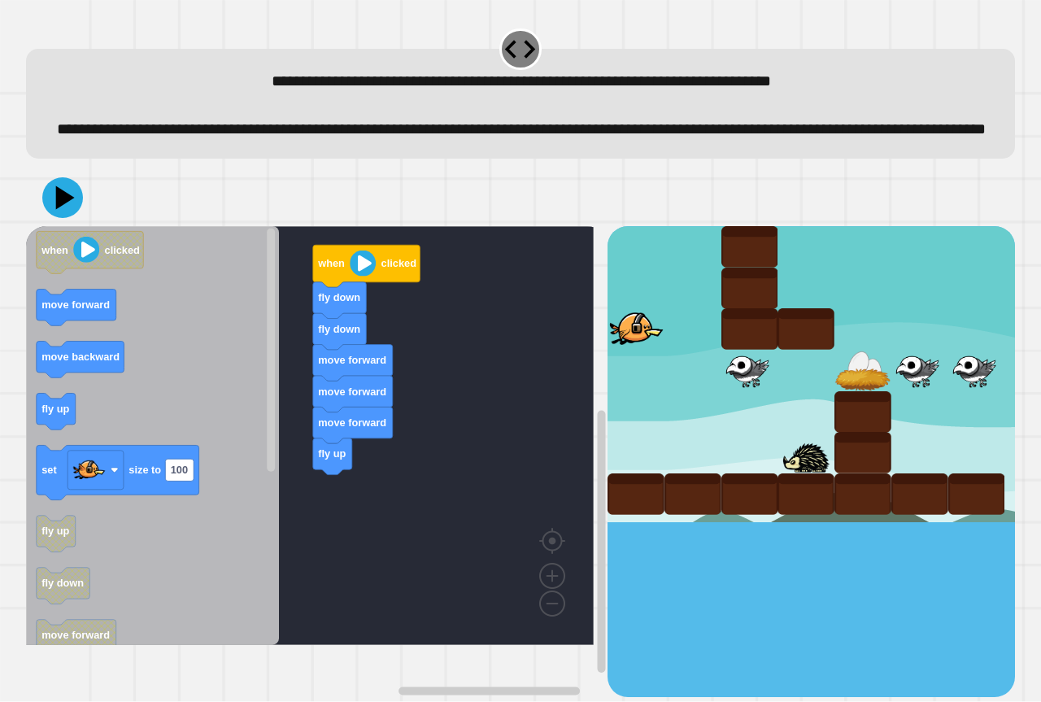
click at [329, 537] on div "when clicked fly down fly down move forward move forward move forward fly up wh…" at bounding box center [317, 461] width 582 height 471
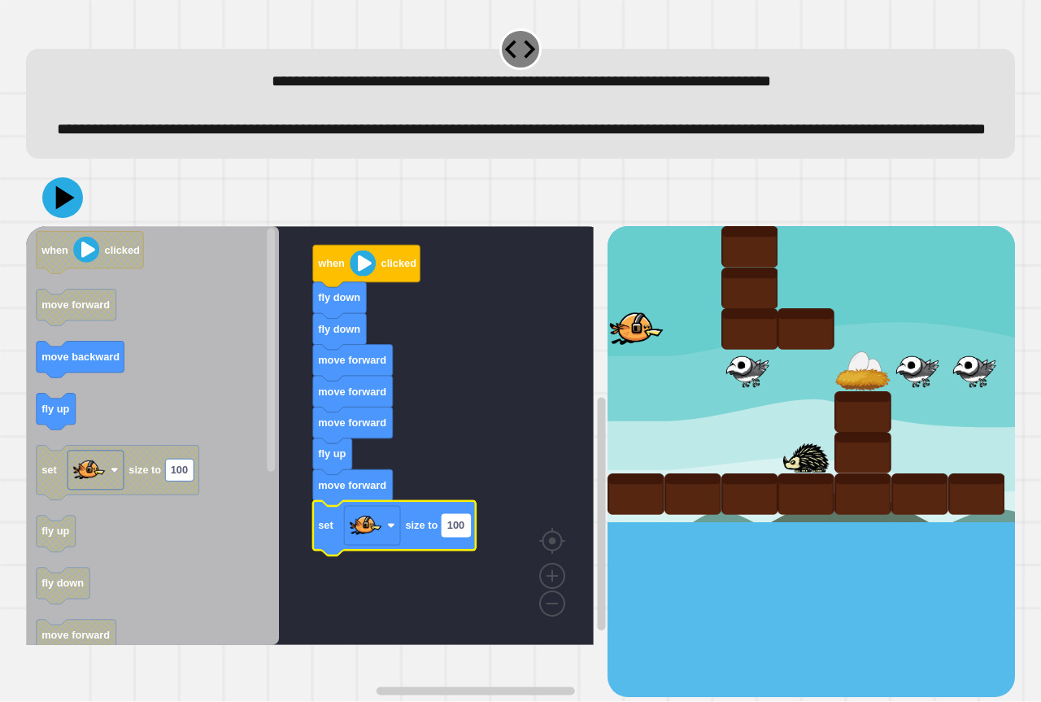
click at [463, 536] on rect "Blockly Workspace" at bounding box center [456, 525] width 28 height 22
type input "*"
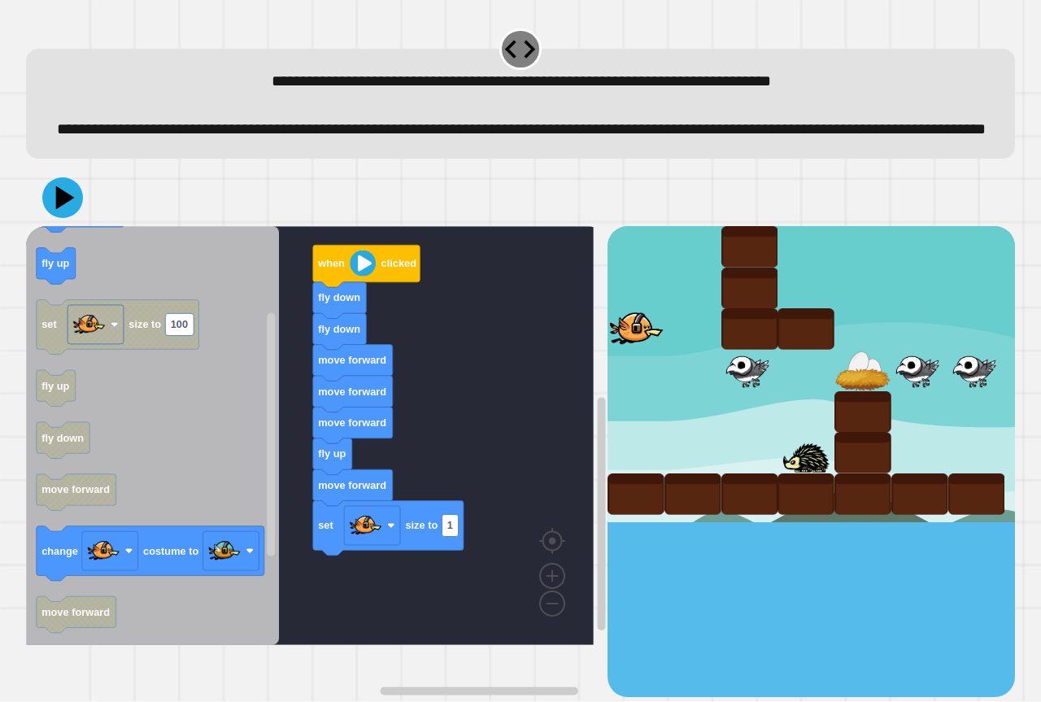
click at [391, 596] on div "when clicked fly down fly down move forward move forward move forward fly up mo…" at bounding box center [317, 461] width 582 height 471
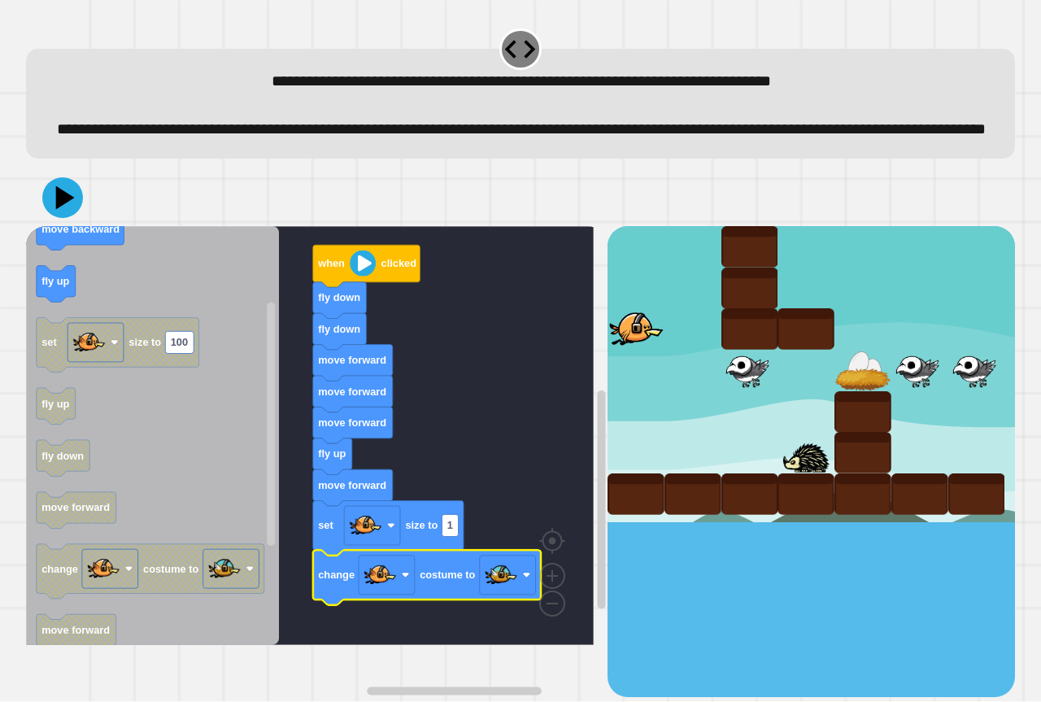
click at [85, 226] on div at bounding box center [520, 197] width 989 height 57
click at [78, 218] on button at bounding box center [62, 197] width 41 height 41
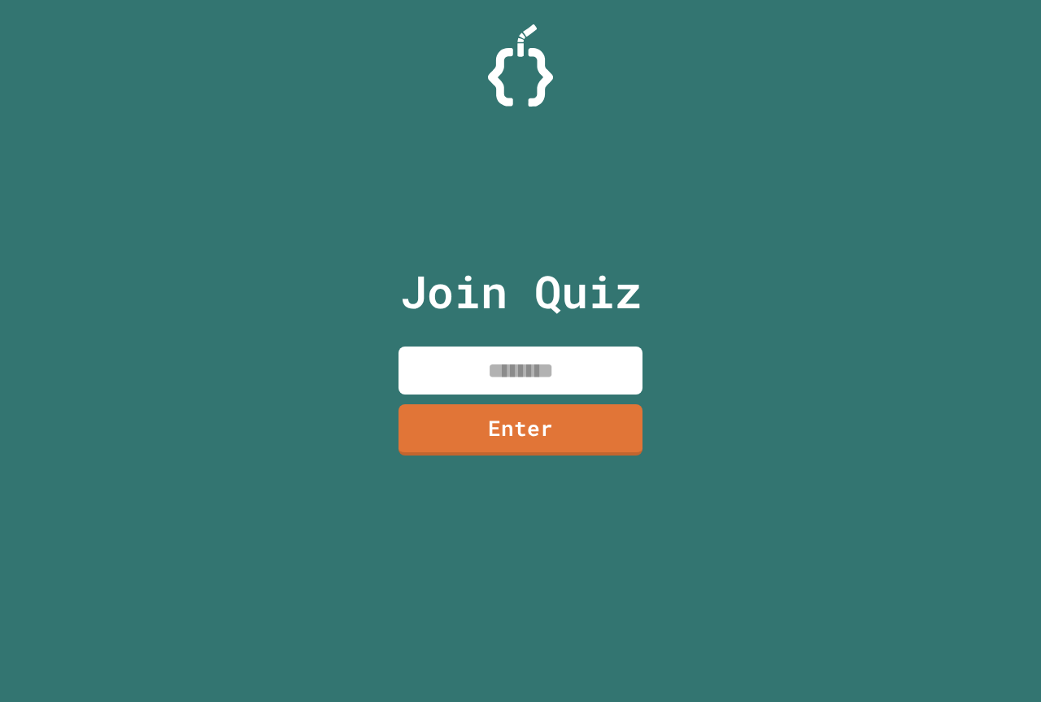
drag, startPoint x: 465, startPoint y: 364, endPoint x: 480, endPoint y: 364, distance: 14.6
click at [466, 364] on input at bounding box center [521, 371] width 244 height 48
type input "********"
click at [569, 418] on link "Enter" at bounding box center [520, 428] width 241 height 54
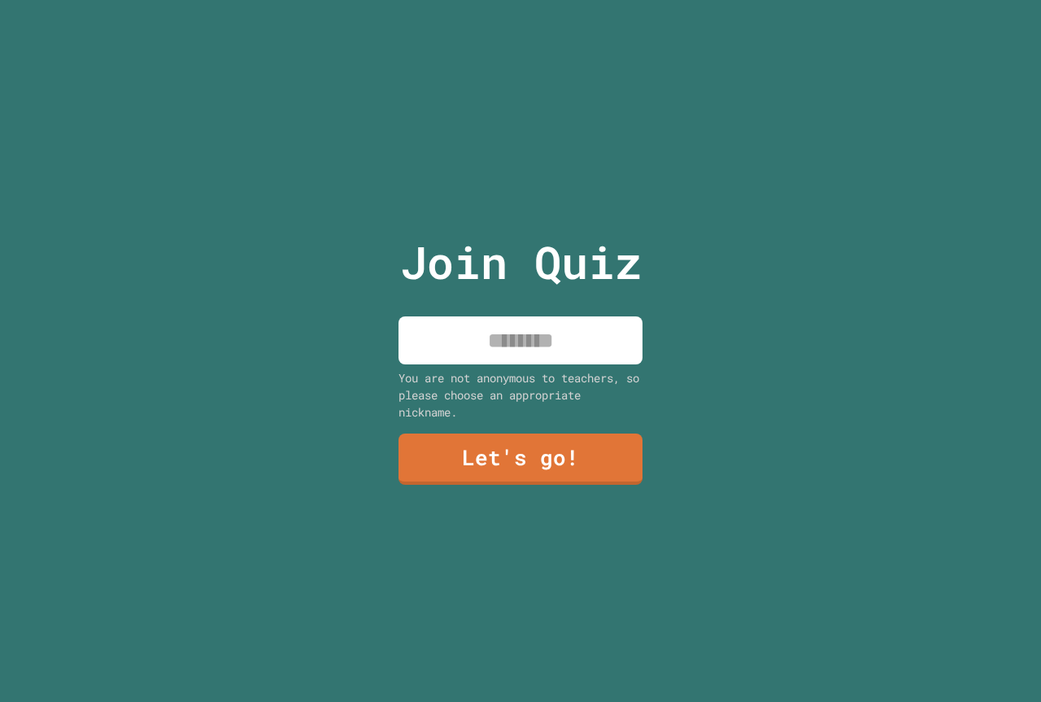
click at [526, 360] on div "Join Quiz You are not anonymous to teachers, so please choose an appropriate ni…" at bounding box center [521, 351] width 274 height 702
click at [524, 334] on input at bounding box center [521, 340] width 244 height 48
type input "****"
click at [530, 432] on link "Let's go!" at bounding box center [521, 458] width 246 height 53
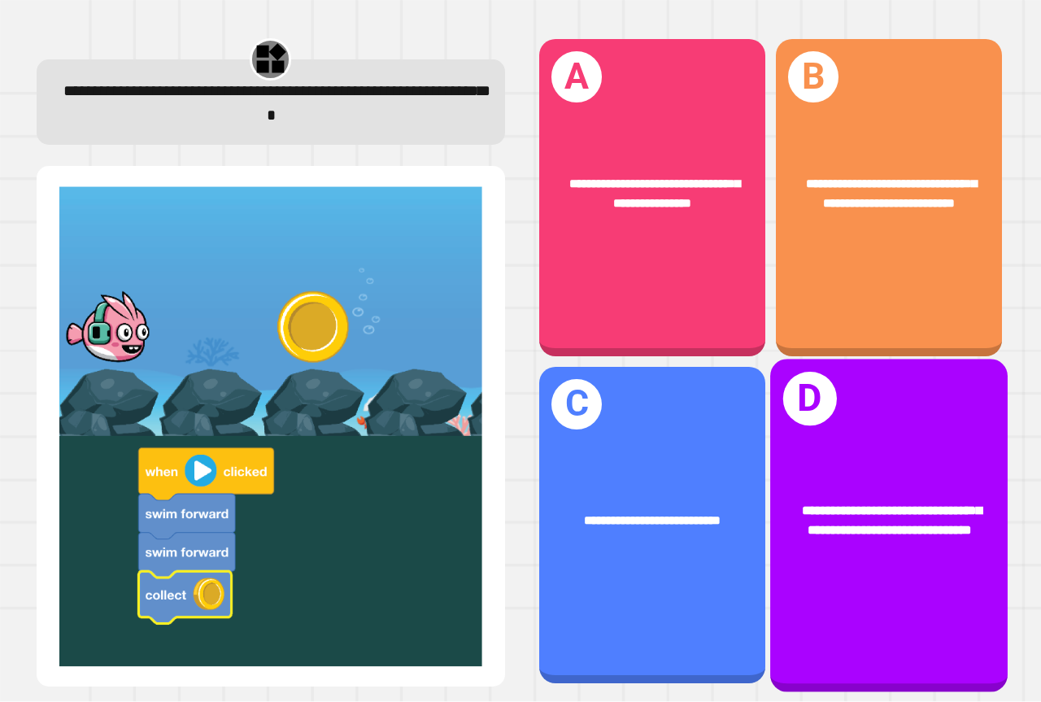
click at [863, 504] on span "**********" at bounding box center [891, 520] width 179 height 33
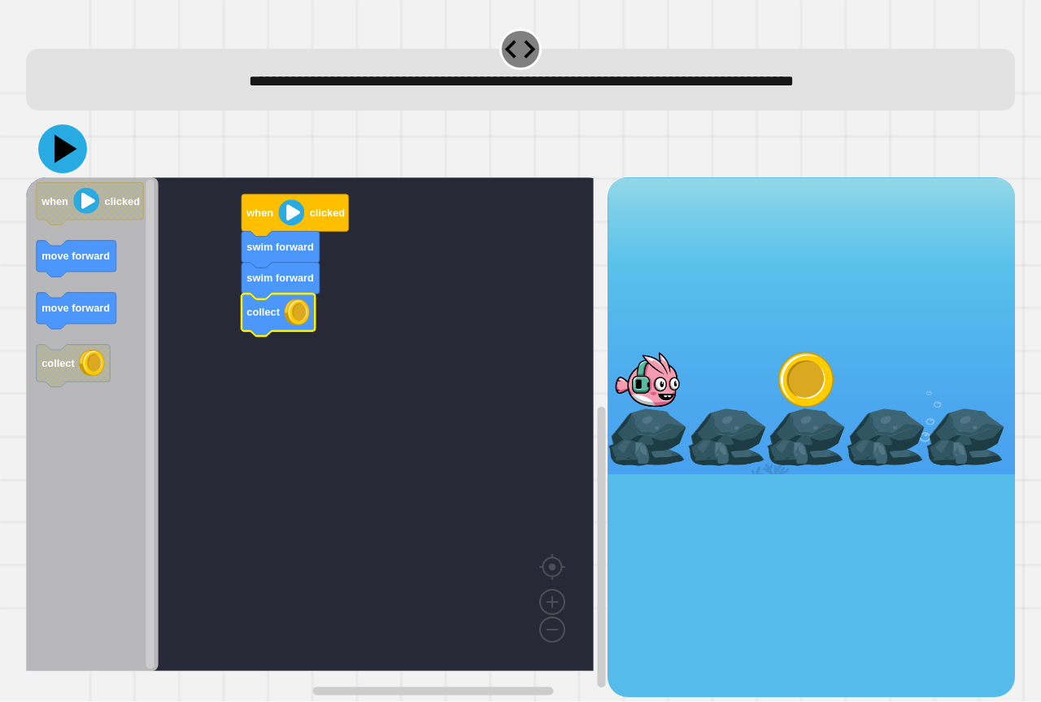
drag, startPoint x: 68, startPoint y: 152, endPoint x: 149, endPoint y: 116, distance: 88.9
click at [68, 152] on icon at bounding box center [66, 149] width 23 height 28
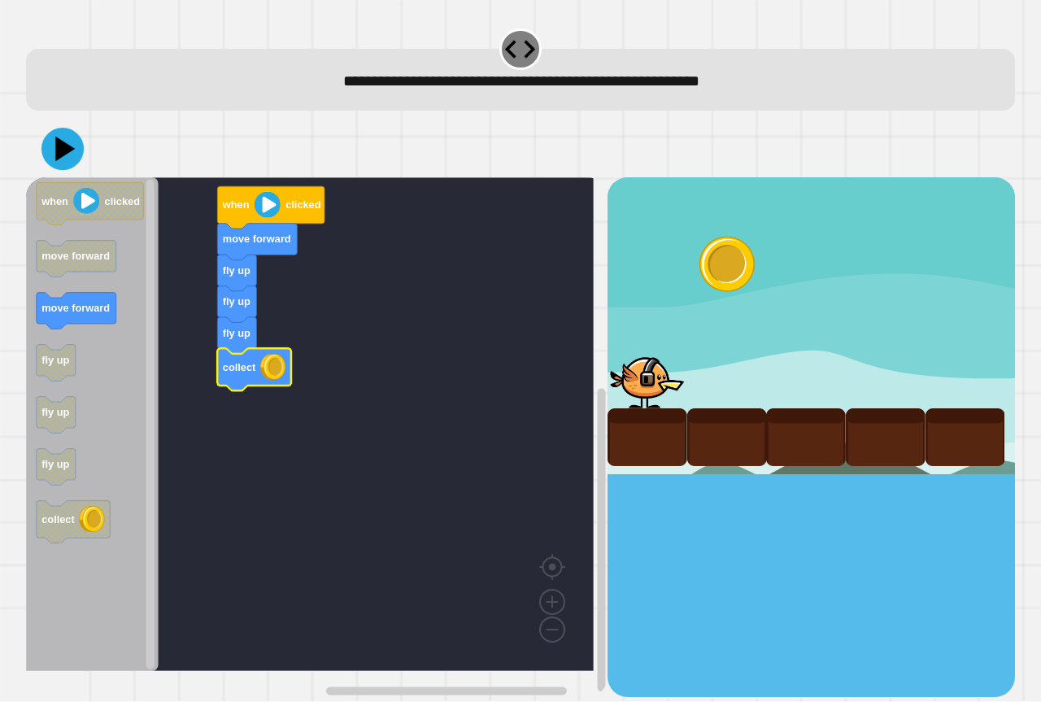
click at [72, 140] on icon at bounding box center [62, 149] width 42 height 42
click at [687, 391] on div at bounding box center [727, 380] width 80 height 58
drag, startPoint x: 90, startPoint y: 148, endPoint x: 82, endPoint y: 149, distance: 8.2
click at [89, 148] on div at bounding box center [520, 148] width 989 height 57
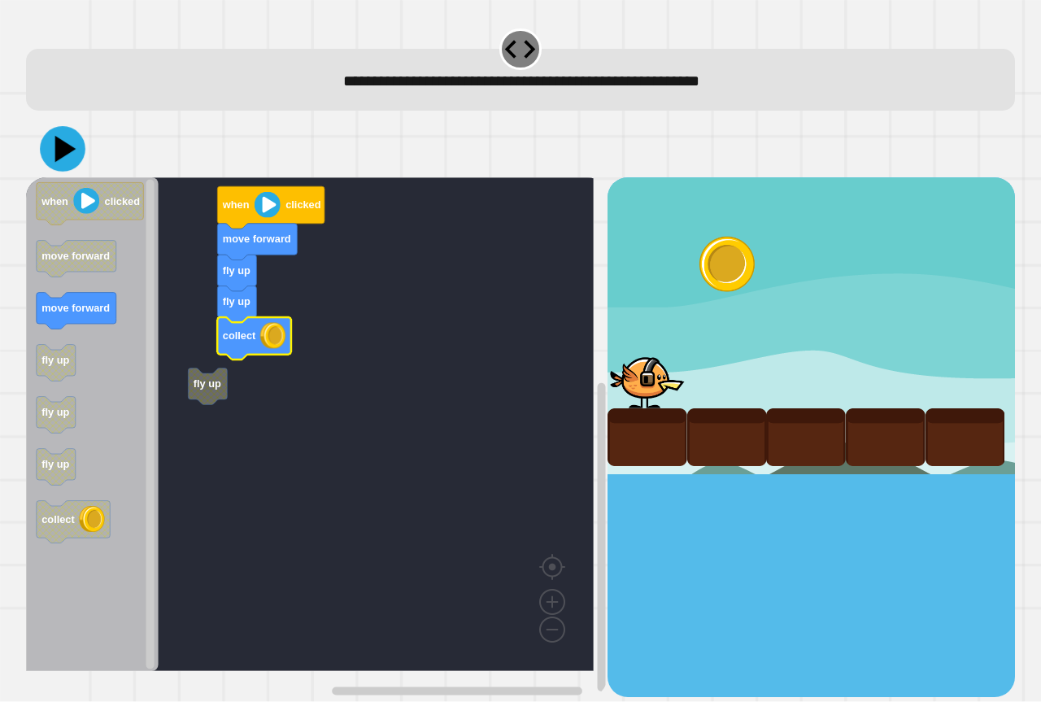
click at [81, 149] on icon at bounding box center [63, 150] width 46 height 46
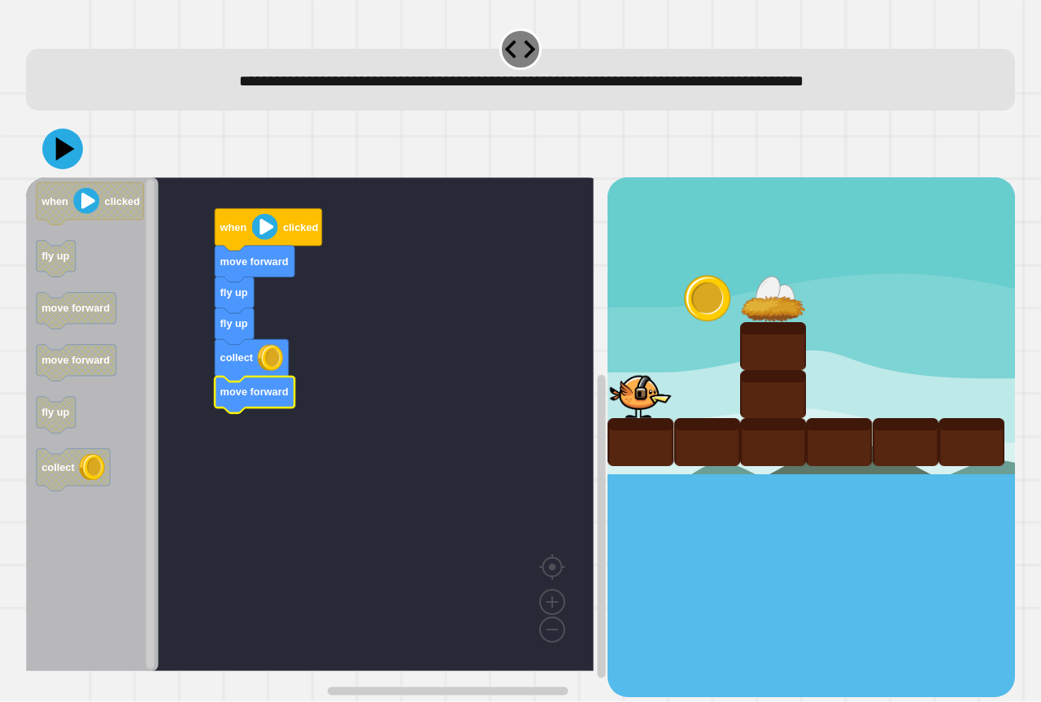
click at [81, 152] on button at bounding box center [62, 149] width 41 height 41
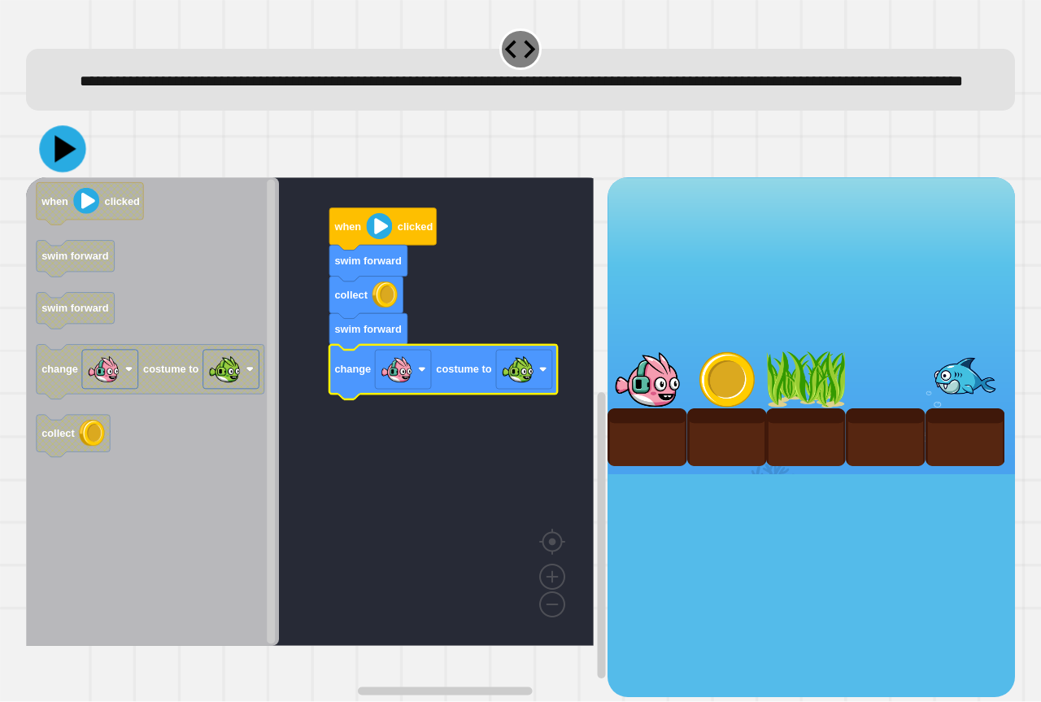
click at [72, 172] on icon at bounding box center [62, 149] width 46 height 46
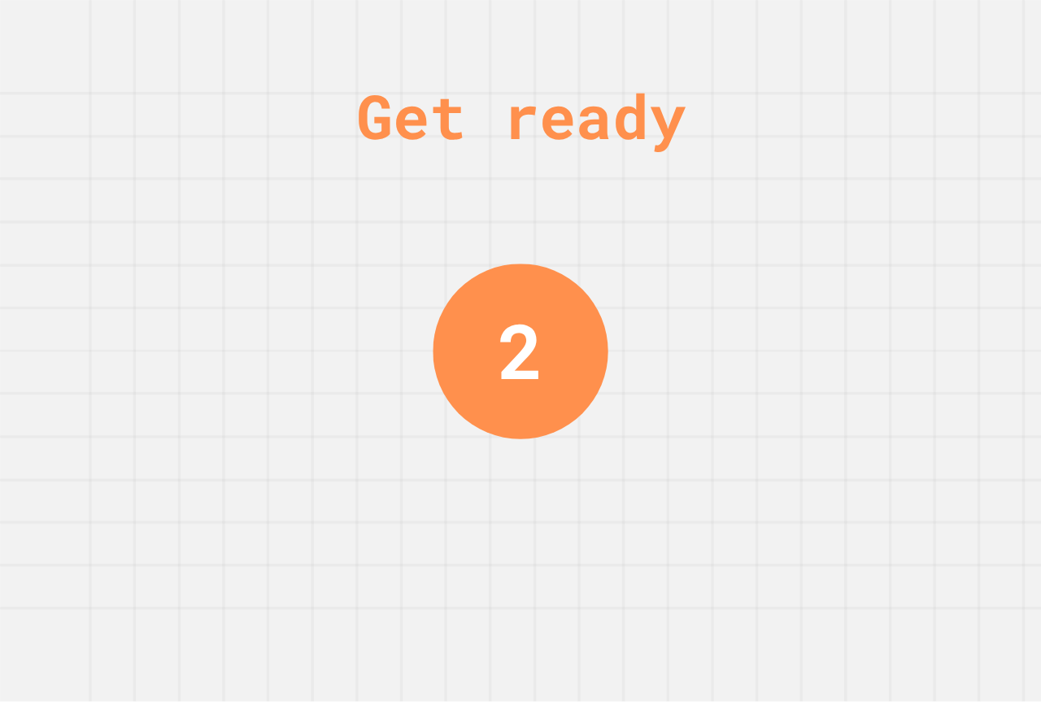
click at [395, 97] on div "Get ready" at bounding box center [520, 116] width 329 height 92
click at [486, 160] on div "Get ready" at bounding box center [520, 116] width 329 height 92
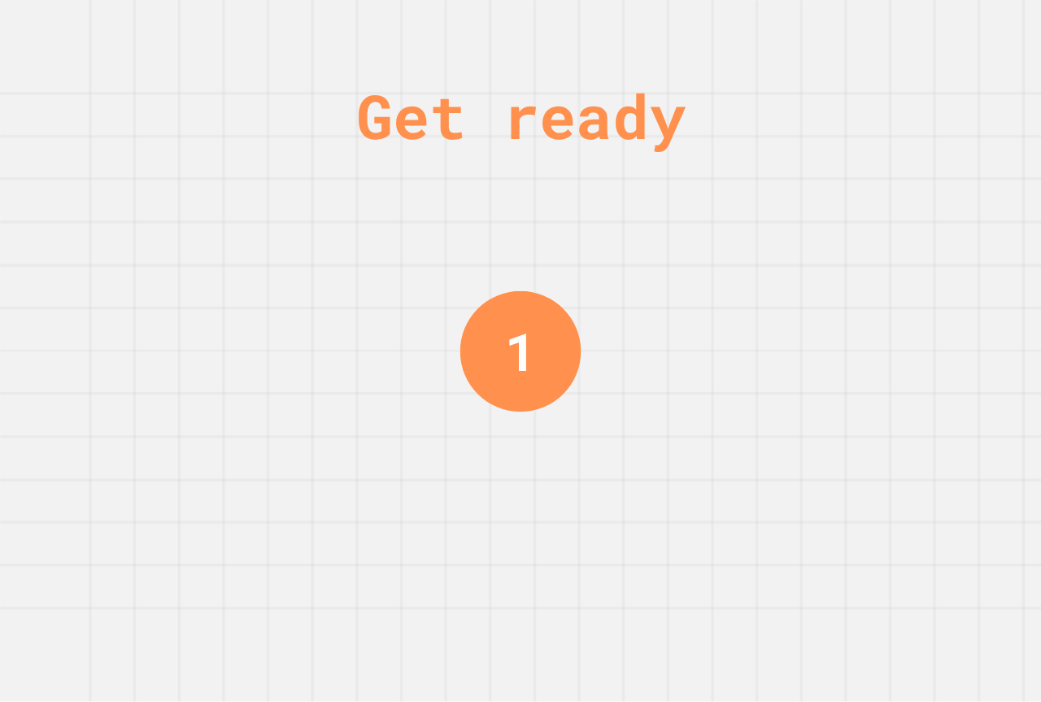
click at [772, 310] on div "Get ready 1" at bounding box center [520, 351] width 1041 height 702
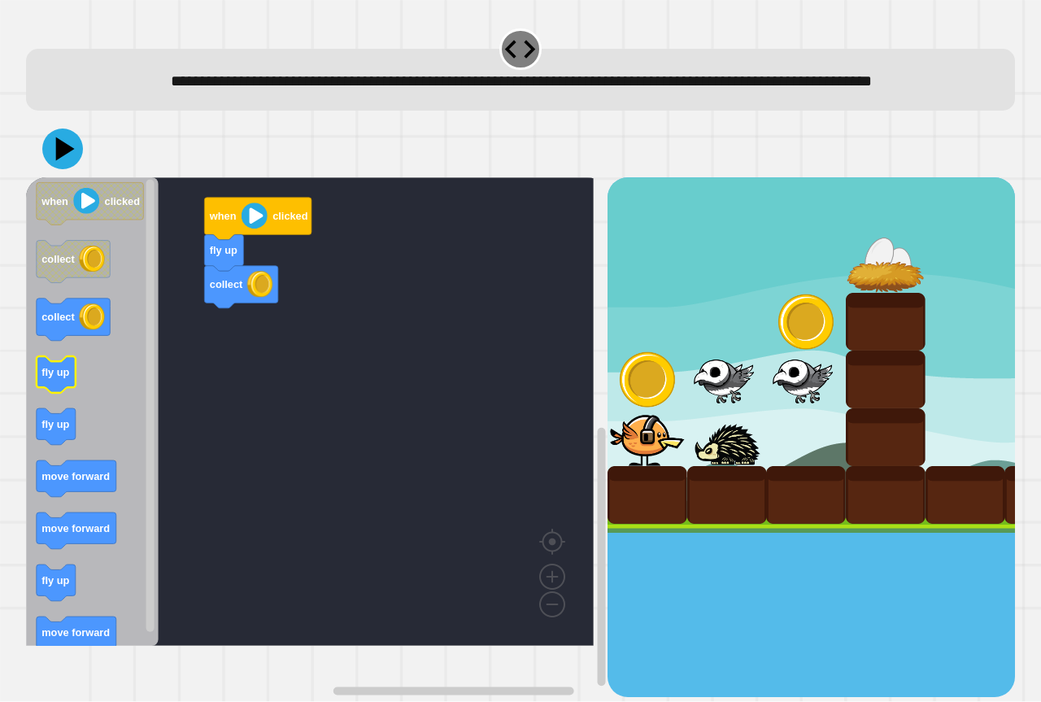
click at [45, 411] on icon "when clicked collect collect fly up fly up move forward move forward fly up mov…" at bounding box center [92, 411] width 133 height 469
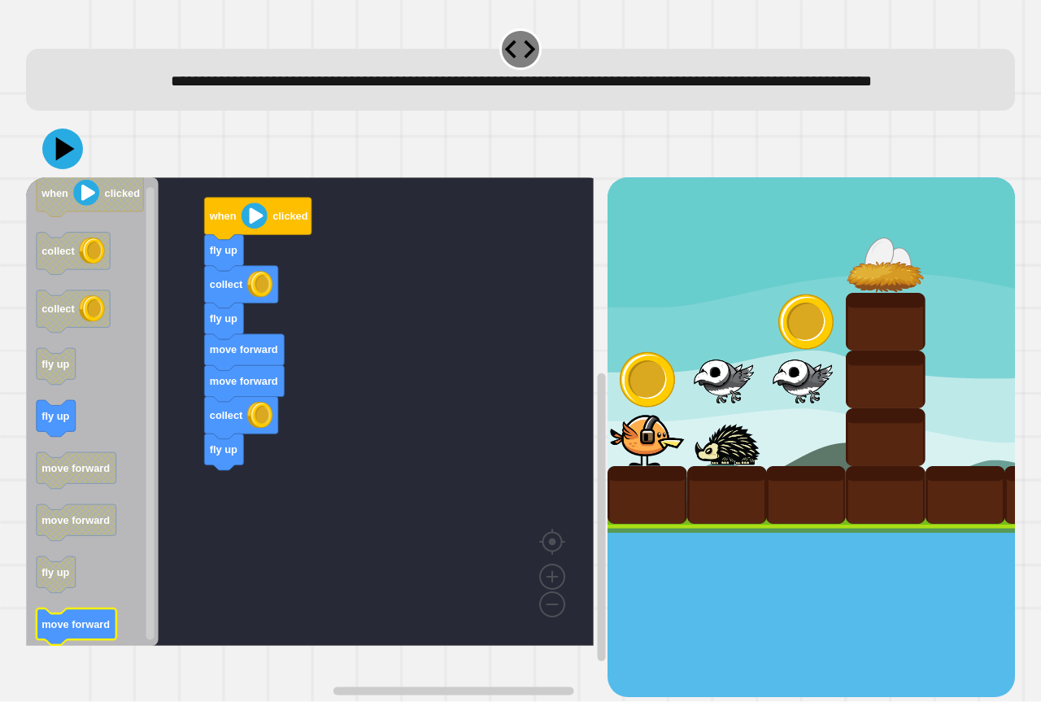
click at [76, 637] on icon "when clicked collect collect fly up fly up move forward move forward fly up mov…" at bounding box center [92, 411] width 133 height 469
click at [198, 378] on rect "Blockly Workspace" at bounding box center [310, 411] width 568 height 469
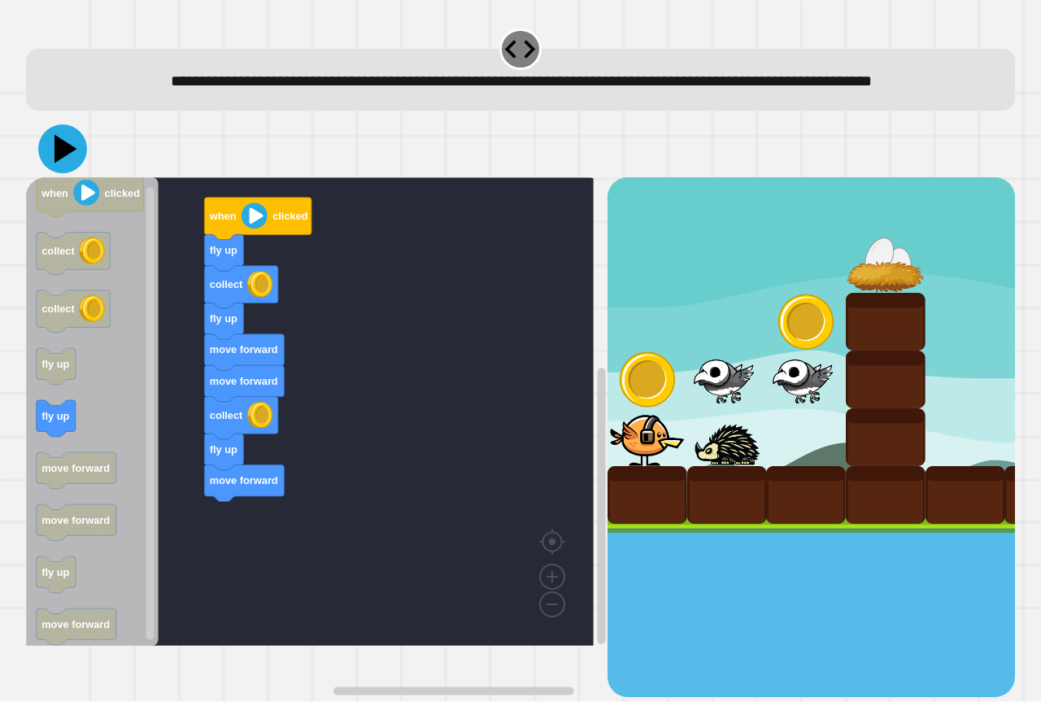
click at [68, 173] on icon at bounding box center [62, 148] width 49 height 49
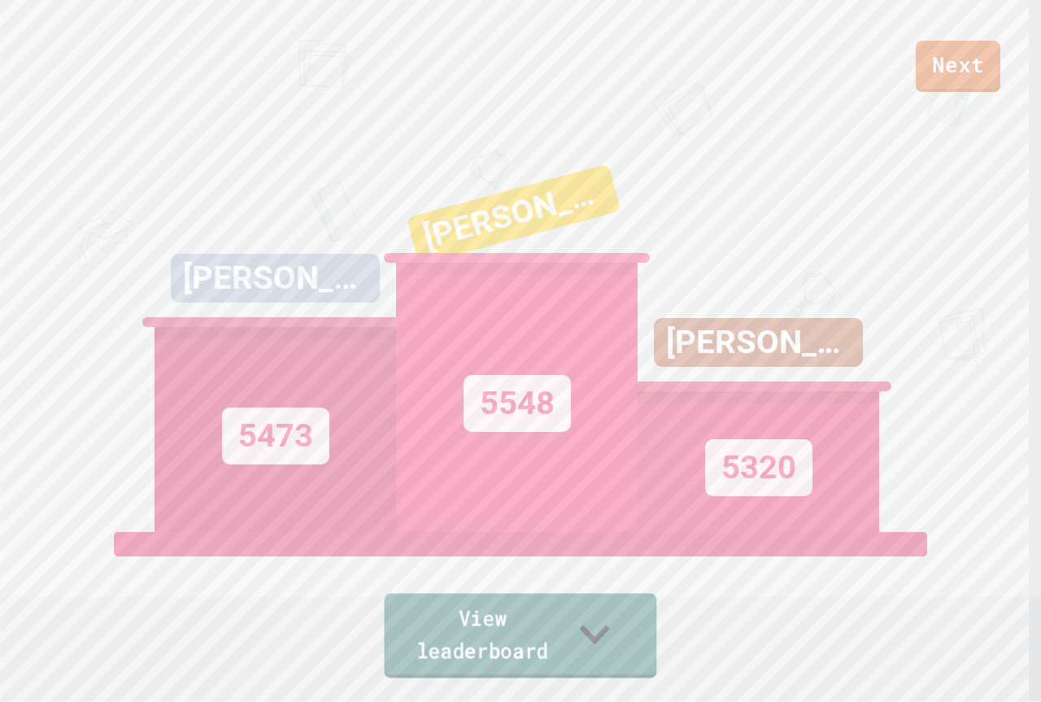
drag, startPoint x: 549, startPoint y: 632, endPoint x: 557, endPoint y: 631, distance: 8.2
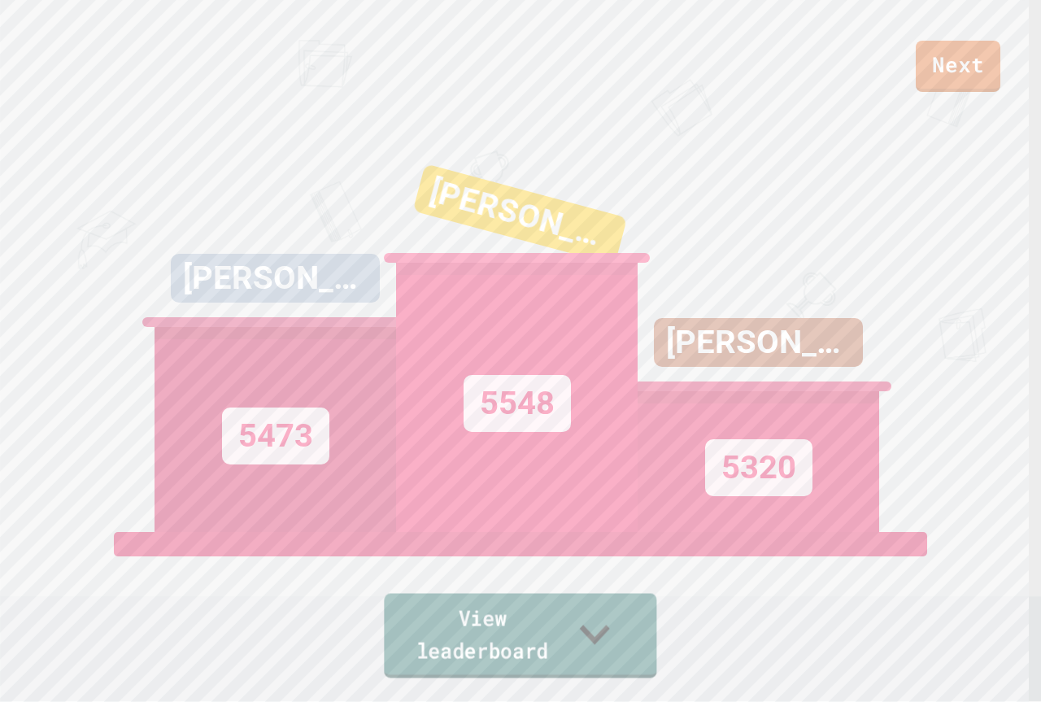
click at [565, 630] on link "View leaderboard" at bounding box center [520, 636] width 273 height 85
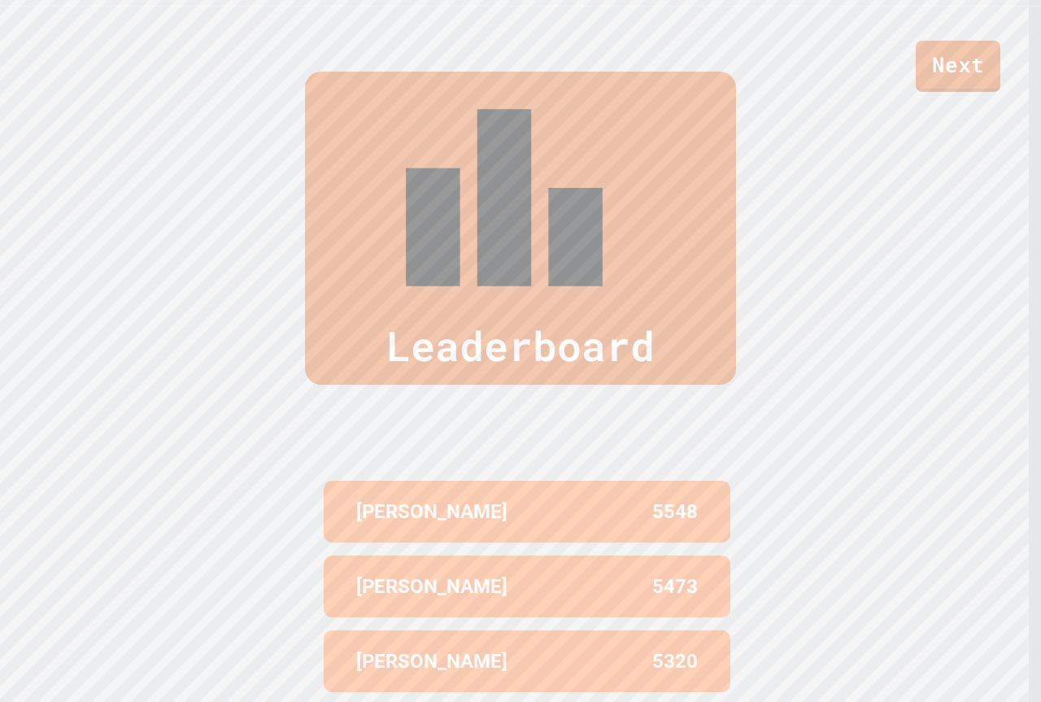
scroll to position [696, 0]
click at [964, 63] on link "Next" at bounding box center [958, 65] width 86 height 54
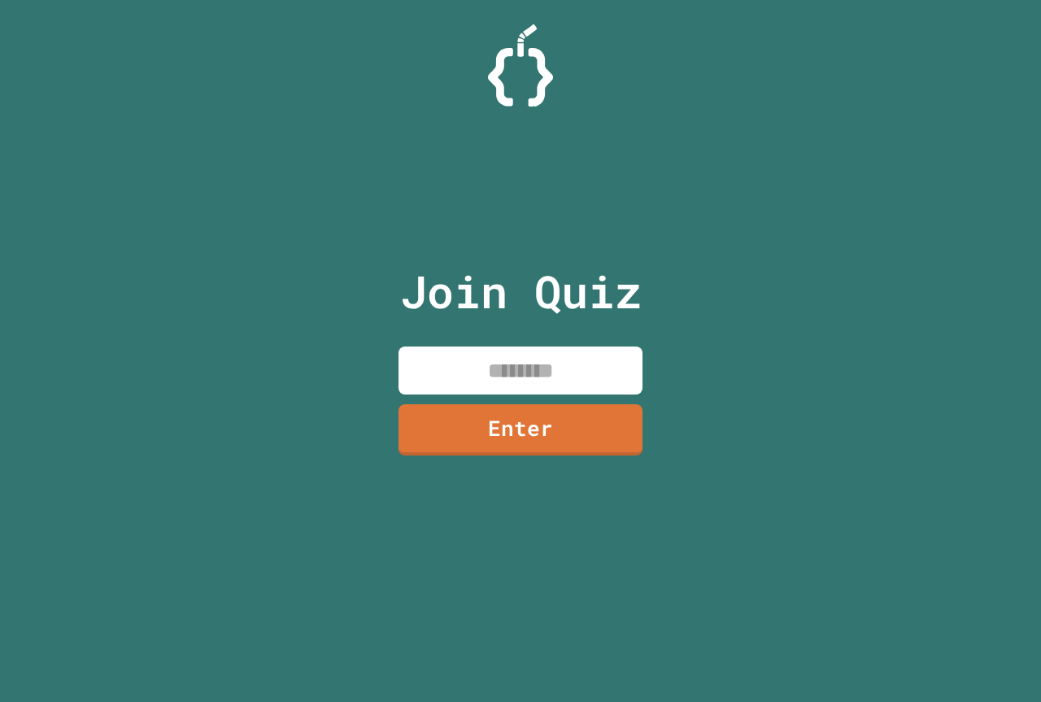
click at [483, 380] on input at bounding box center [521, 371] width 244 height 48
click at [499, 438] on link "Enter" at bounding box center [520, 428] width 241 height 54
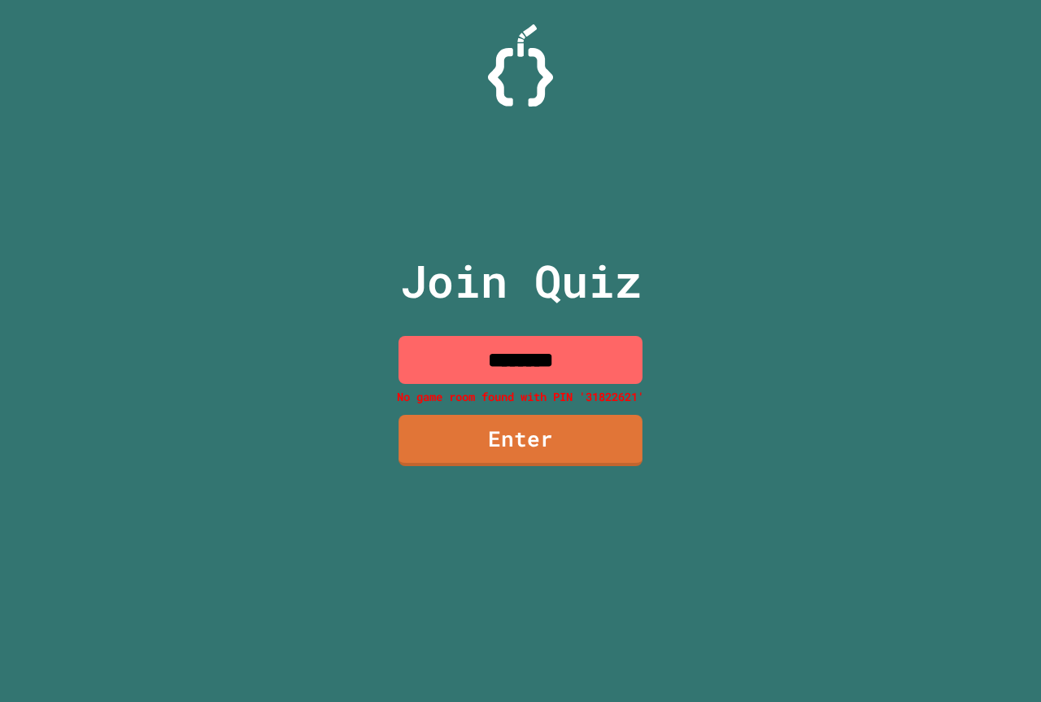
click at [574, 373] on input "********" at bounding box center [521, 360] width 244 height 48
click at [539, 367] on input "********" at bounding box center [521, 360] width 244 height 48
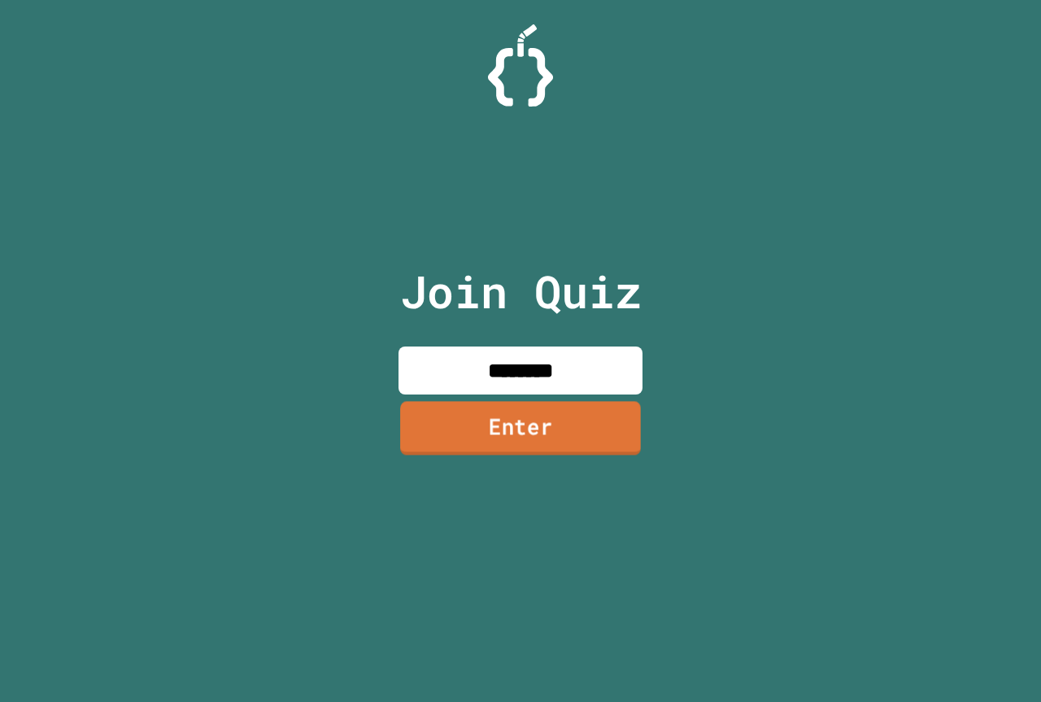
type input "********"
click at [570, 438] on link "Enter" at bounding box center [520, 428] width 241 height 54
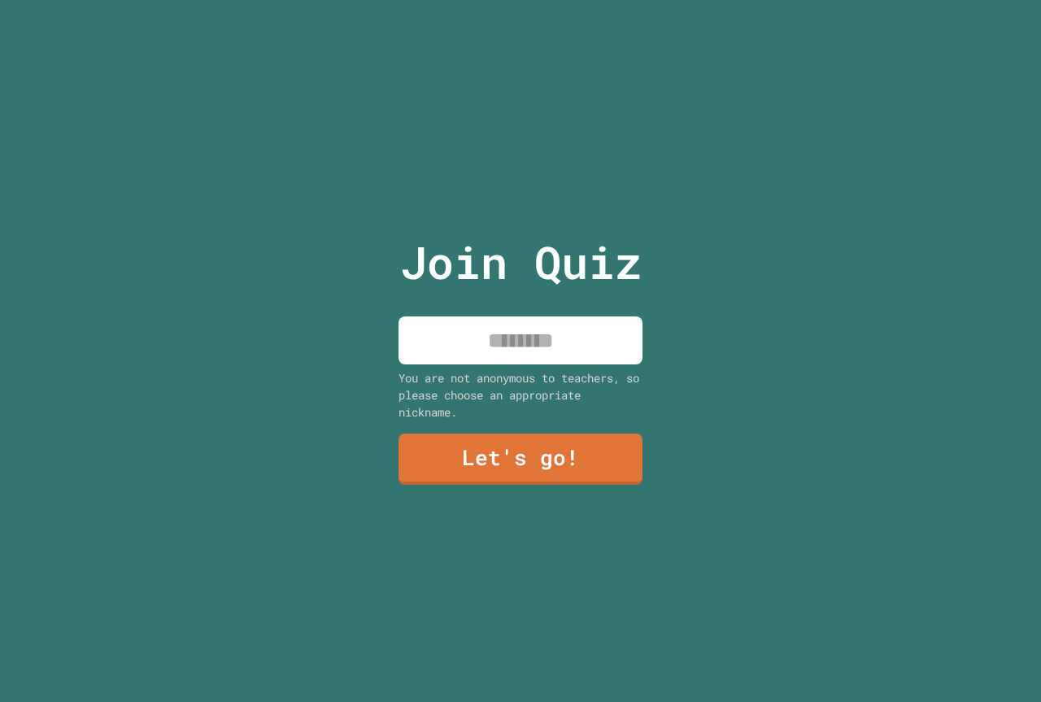
click at [538, 351] on input at bounding box center [521, 340] width 244 height 48
type input "****"
click at [505, 441] on link "Let's go!" at bounding box center [520, 459] width 246 height 52
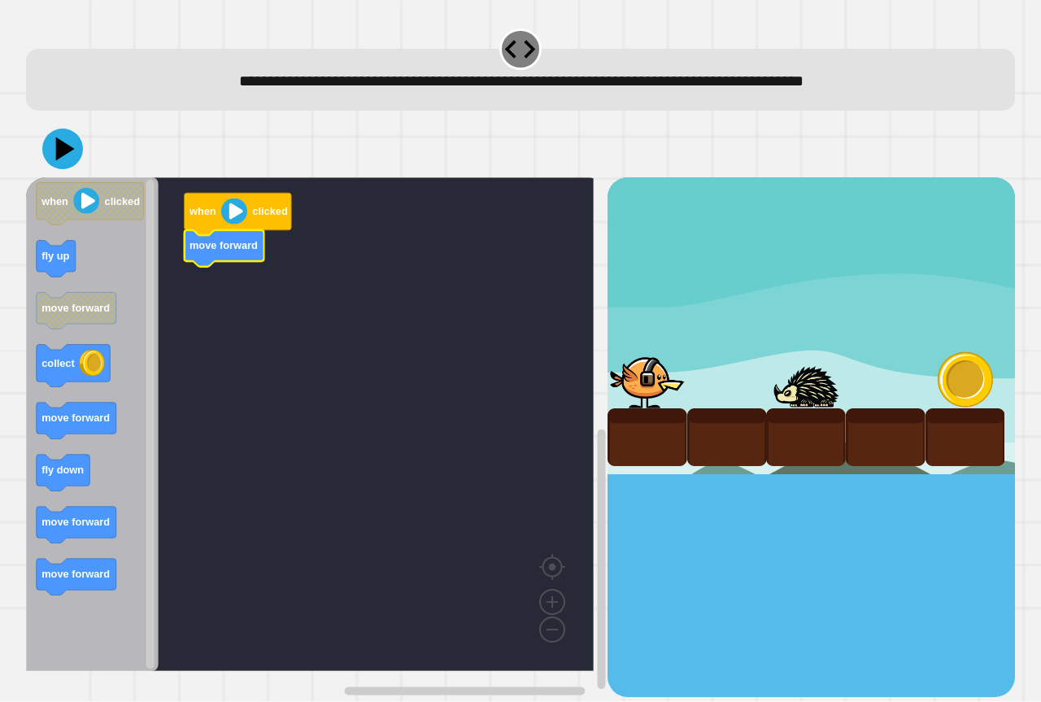
click at [94, 261] on icon "Blockly Workspace" at bounding box center [92, 424] width 133 height 494
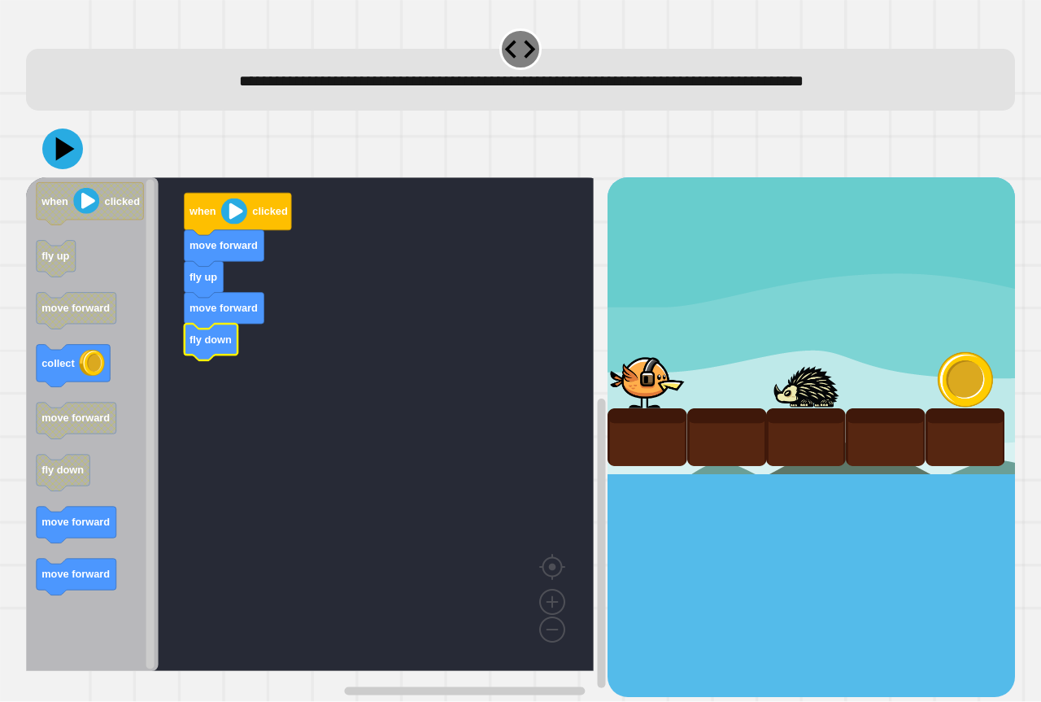
click at [87, 547] on icon "Blockly Workspace" at bounding box center [92, 424] width 133 height 494
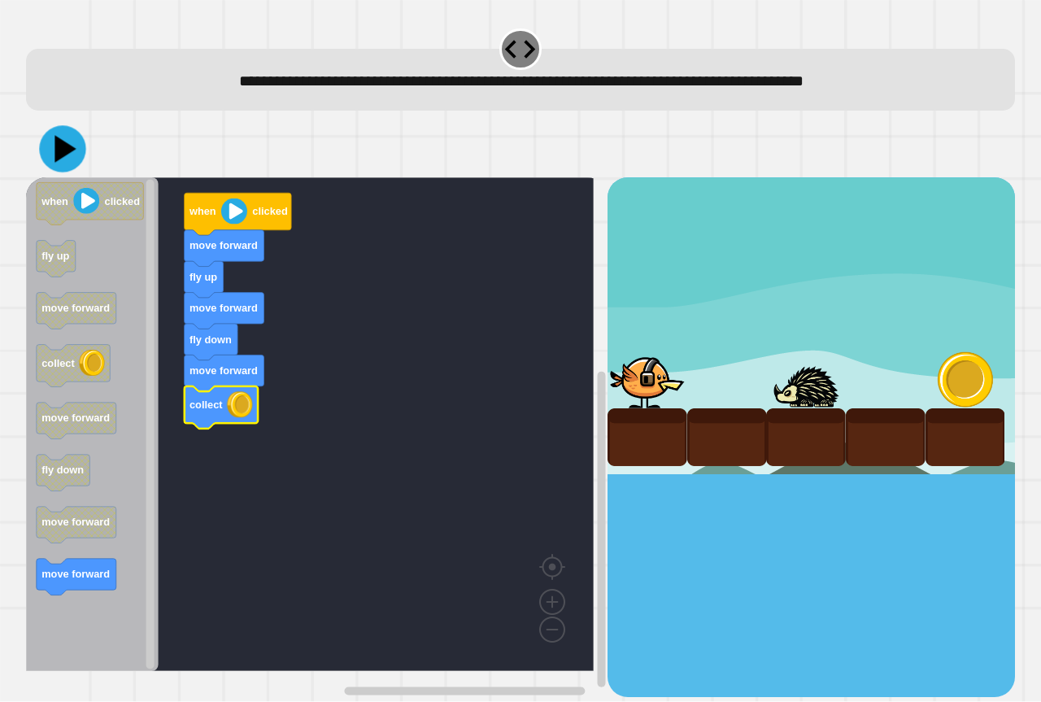
click at [51, 138] on icon at bounding box center [62, 149] width 46 height 46
drag, startPoint x: 72, startPoint y: 143, endPoint x: 61, endPoint y: 139, distance: 11.3
click at [69, 143] on icon at bounding box center [62, 148] width 49 height 49
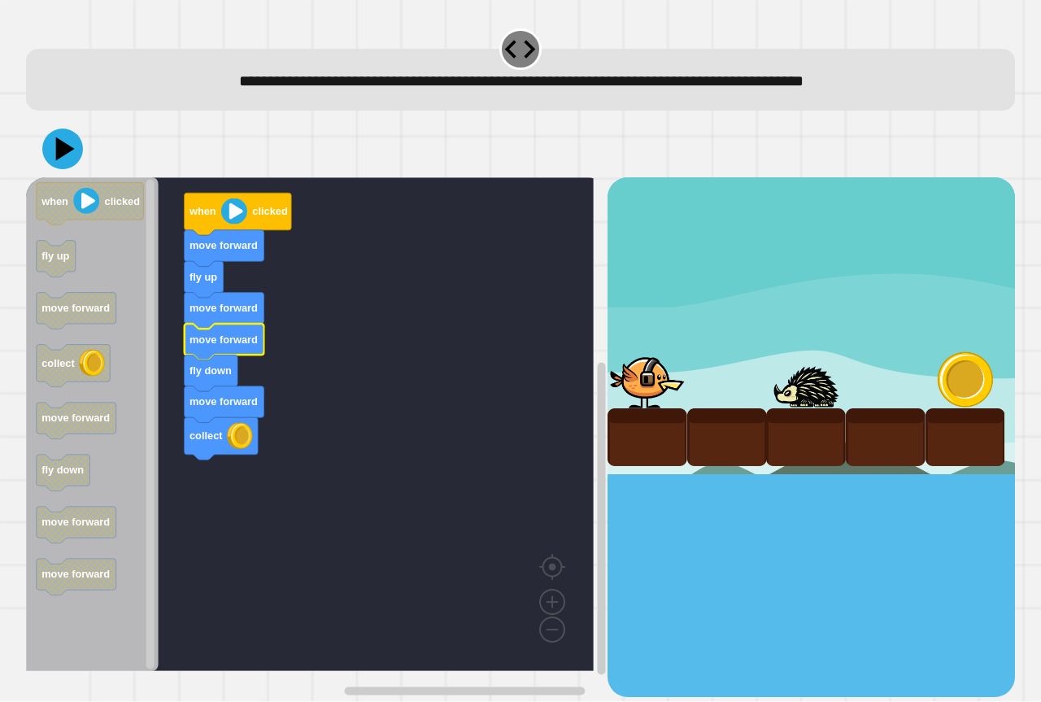
click at [81, 148] on button at bounding box center [62, 149] width 41 height 41
drag, startPoint x: 81, startPoint y: 148, endPoint x: 492, endPoint y: 63, distance: 419.6
click at [492, 63] on div "**********" at bounding box center [520, 80] width 989 height 62
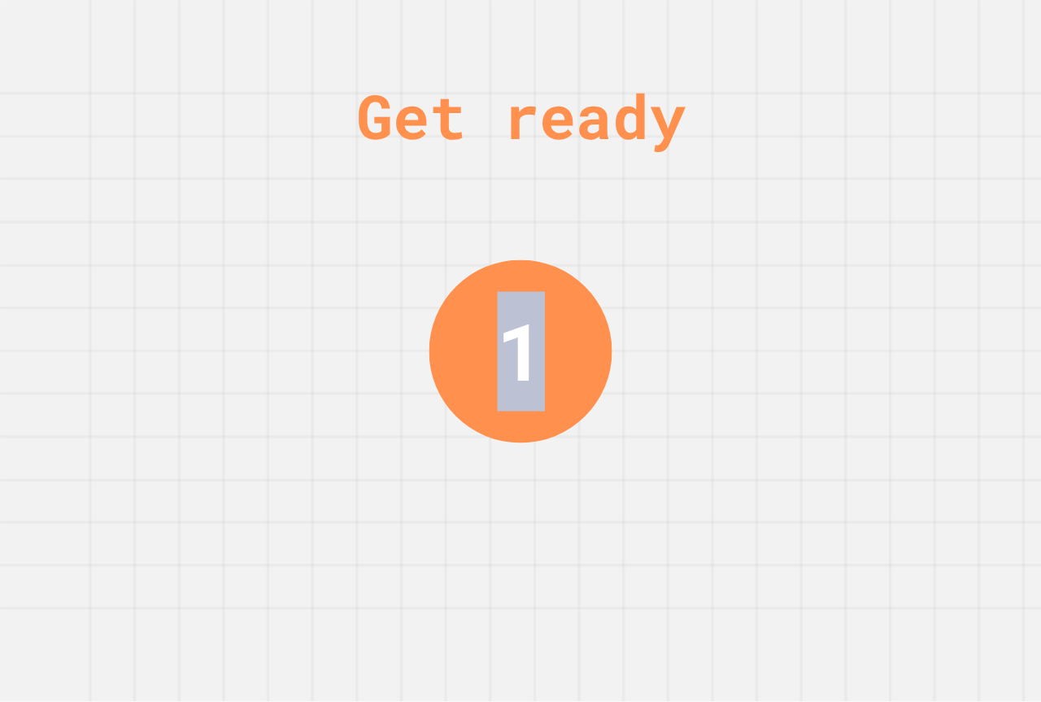
drag, startPoint x: 536, startPoint y: 329, endPoint x: 507, endPoint y: 337, distance: 30.2
click at [507, 337] on div "1" at bounding box center [521, 351] width 183 height 183
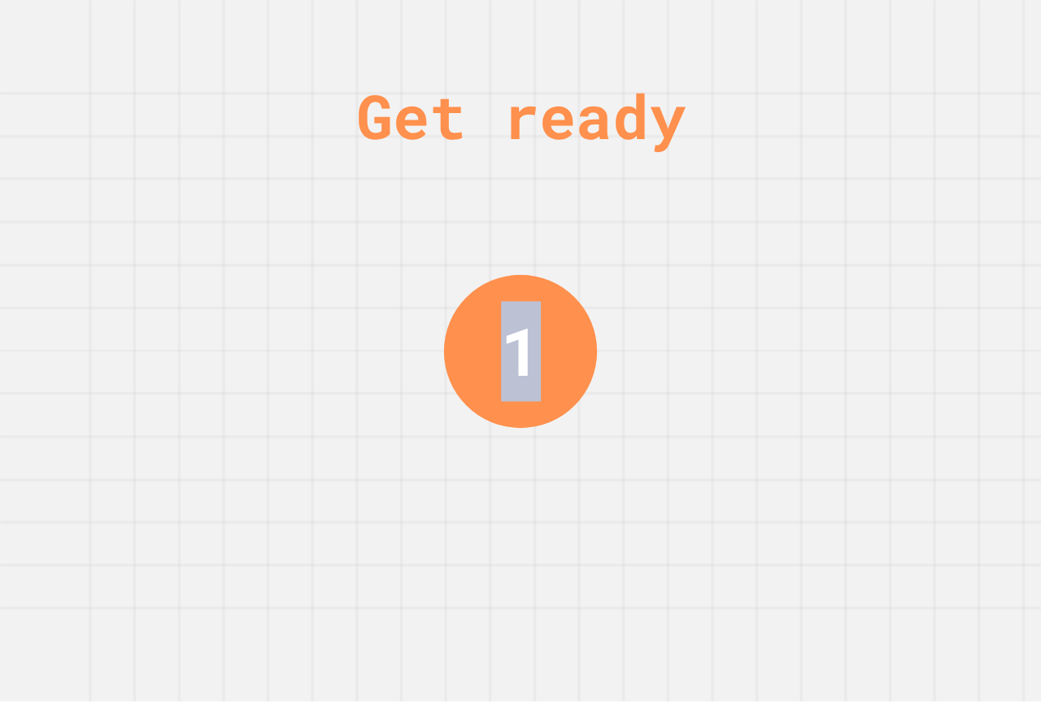
click at [673, 337] on div "Get ready 1" at bounding box center [520, 351] width 1041 height 702
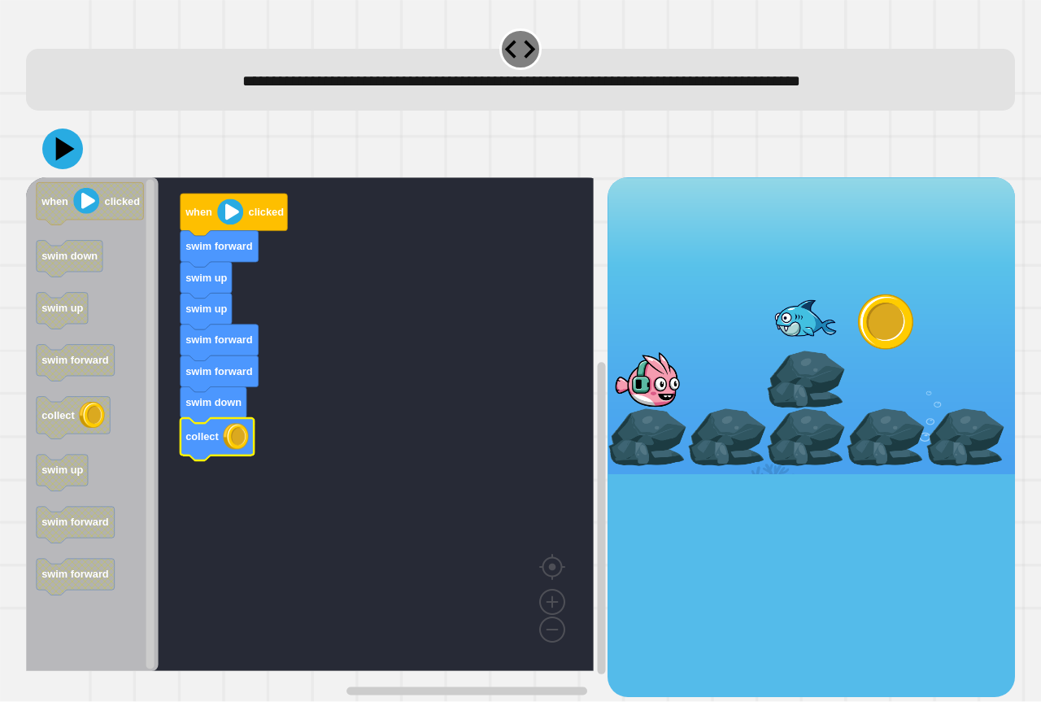
drag, startPoint x: 84, startPoint y: 150, endPoint x: 63, endPoint y: 160, distance: 23.3
click at [83, 151] on div at bounding box center [520, 148] width 989 height 57
click at [63, 160] on icon at bounding box center [62, 148] width 49 height 49
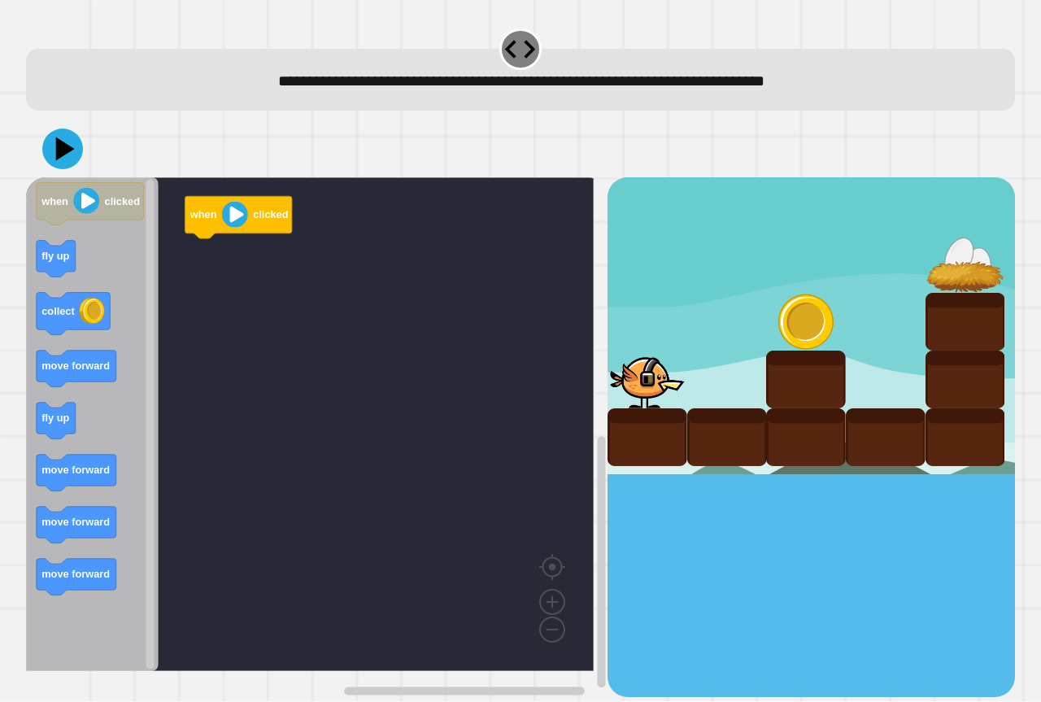
click at [69, 389] on icon "Blockly Workspace" at bounding box center [92, 424] width 133 height 494
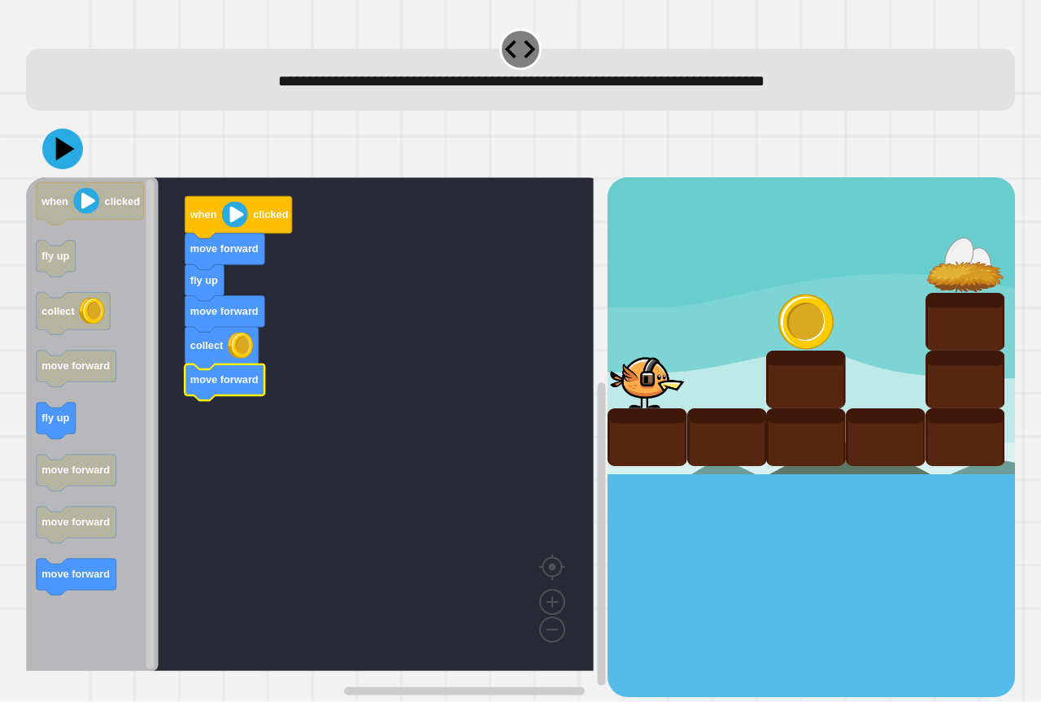
click at [78, 424] on icon "Blockly Workspace" at bounding box center [92, 424] width 133 height 494
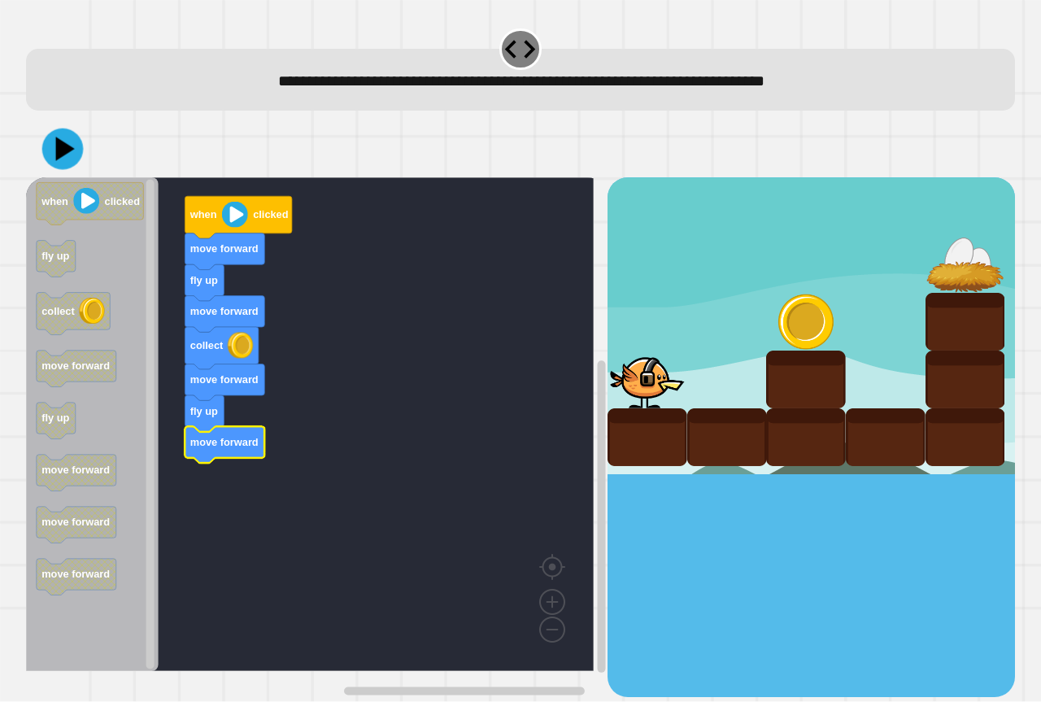
click at [82, 146] on button at bounding box center [62, 149] width 41 height 41
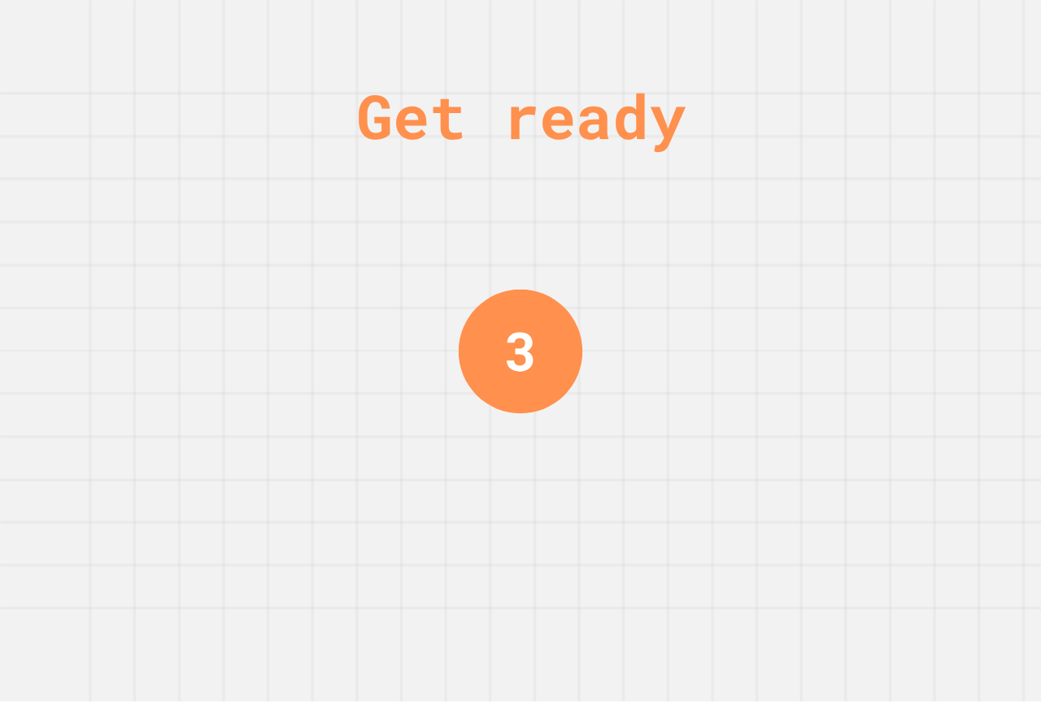
click at [316, 290] on div "Get ready 3" at bounding box center [520, 351] width 1041 height 702
click at [316, 290] on div "Get ready 2" at bounding box center [520, 351] width 1041 height 702
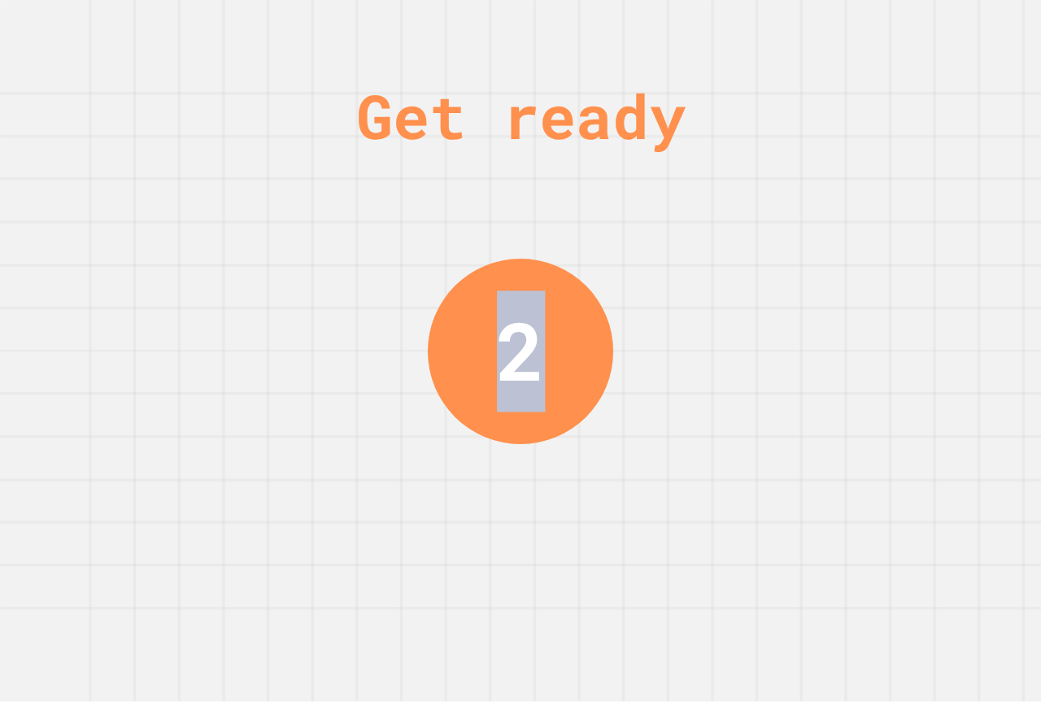
click at [318, 292] on div "Get ready 2" at bounding box center [520, 351] width 1041 height 702
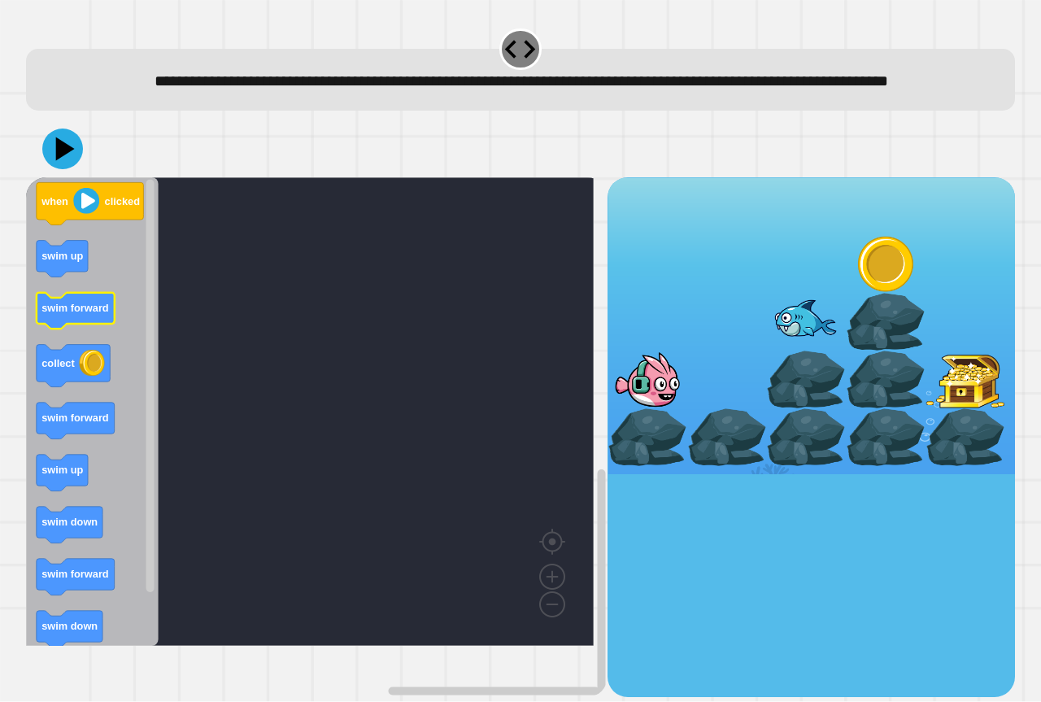
click at [77, 329] on icon "Blockly Workspace" at bounding box center [76, 311] width 78 height 37
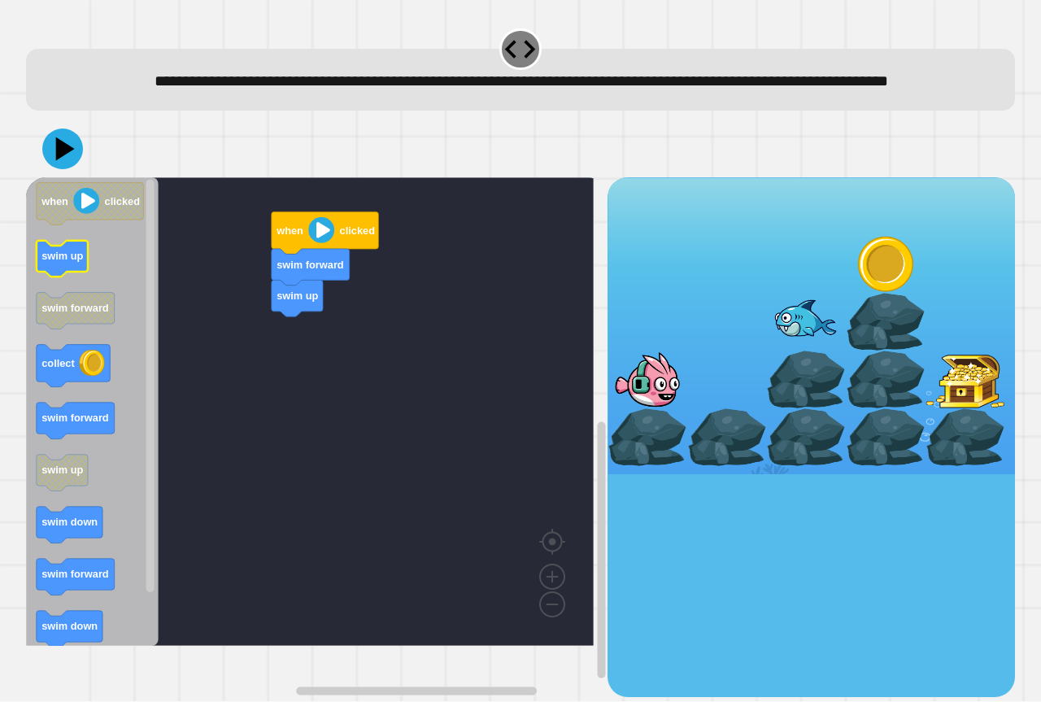
click at [73, 277] on rect "Blockly Workspace" at bounding box center [62, 259] width 51 height 37
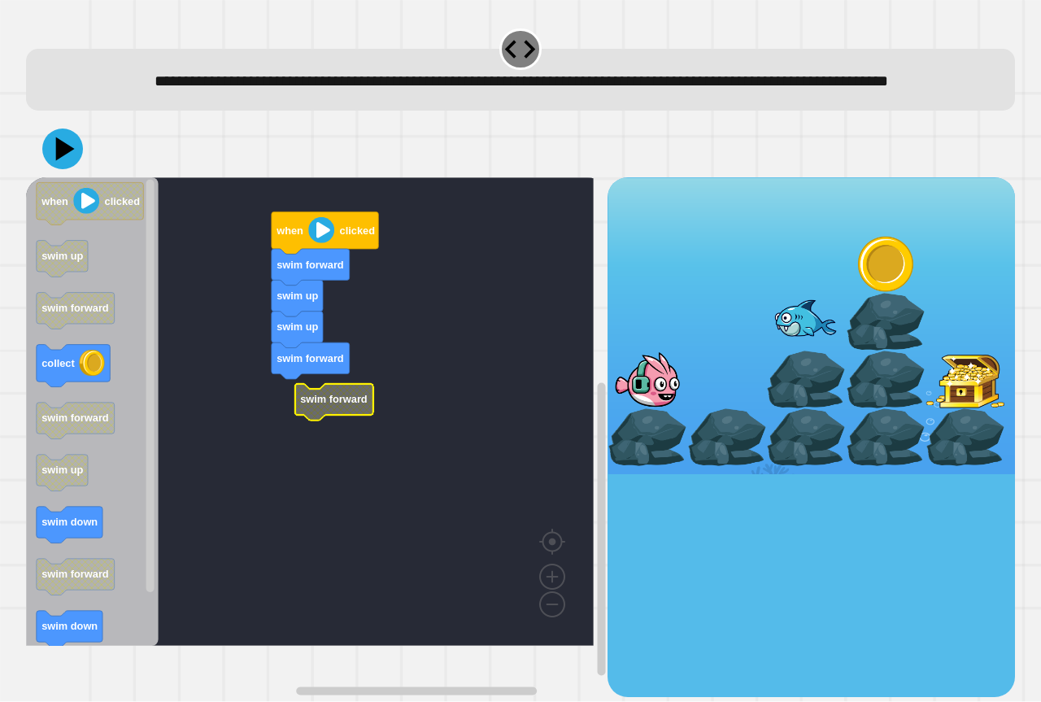
click at [282, 421] on rect "Blockly Workspace" at bounding box center [310, 411] width 568 height 469
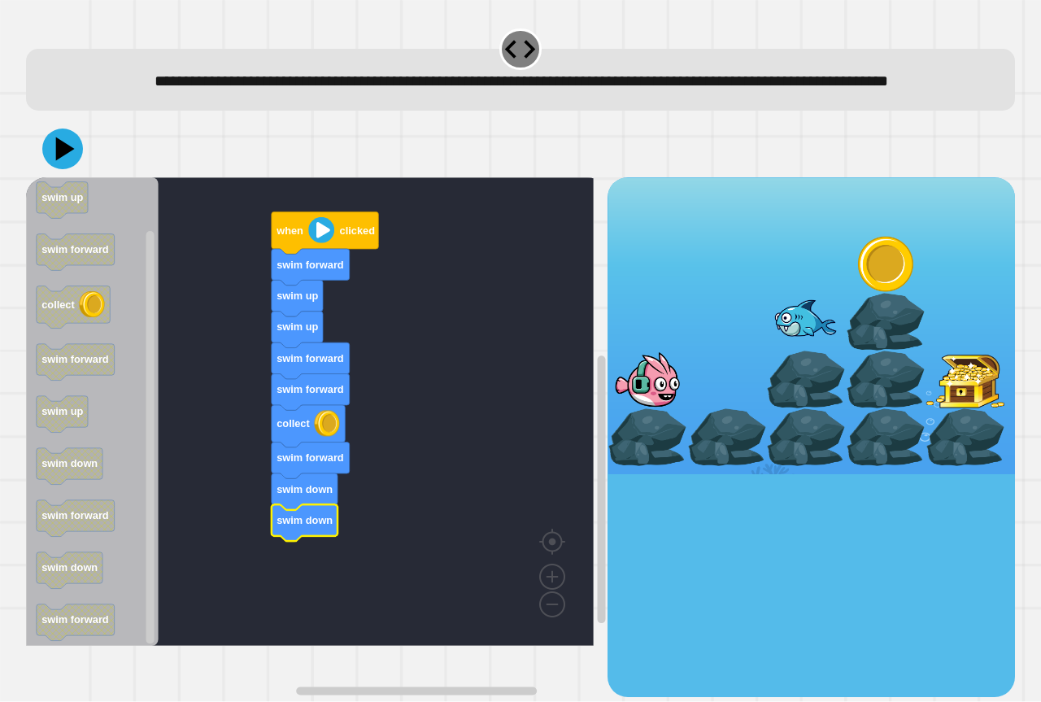
click at [71, 169] on icon at bounding box center [62, 149] width 41 height 41
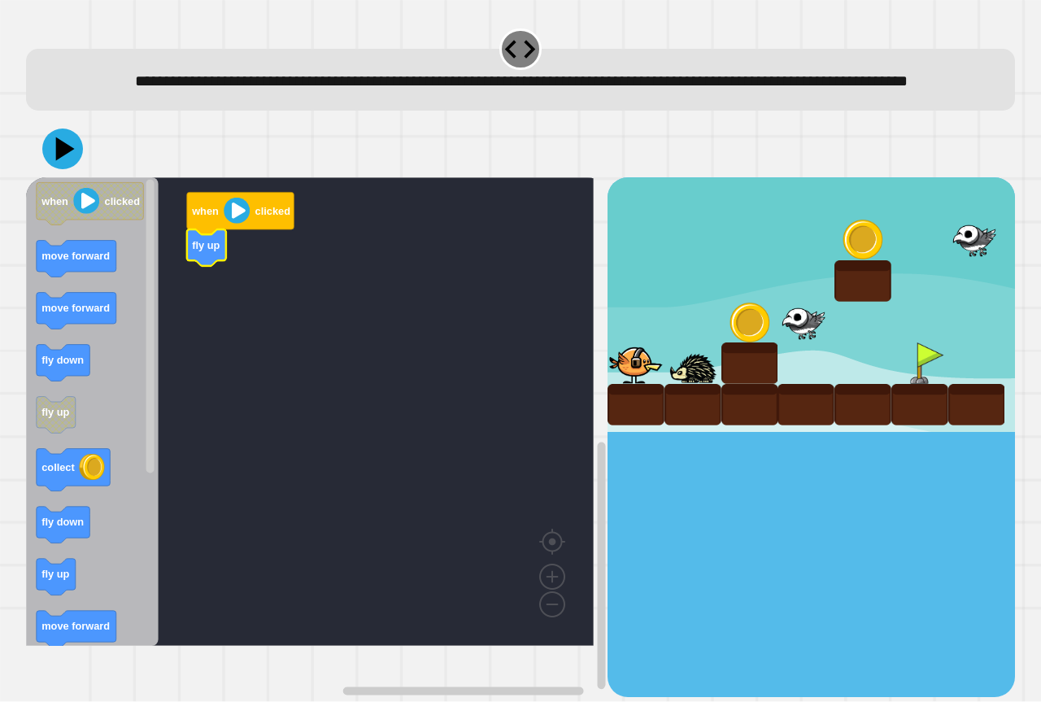
click at [114, 281] on icon "when clicked move forward move forward fly down fly up collect fly down fly up …" at bounding box center [92, 411] width 133 height 469
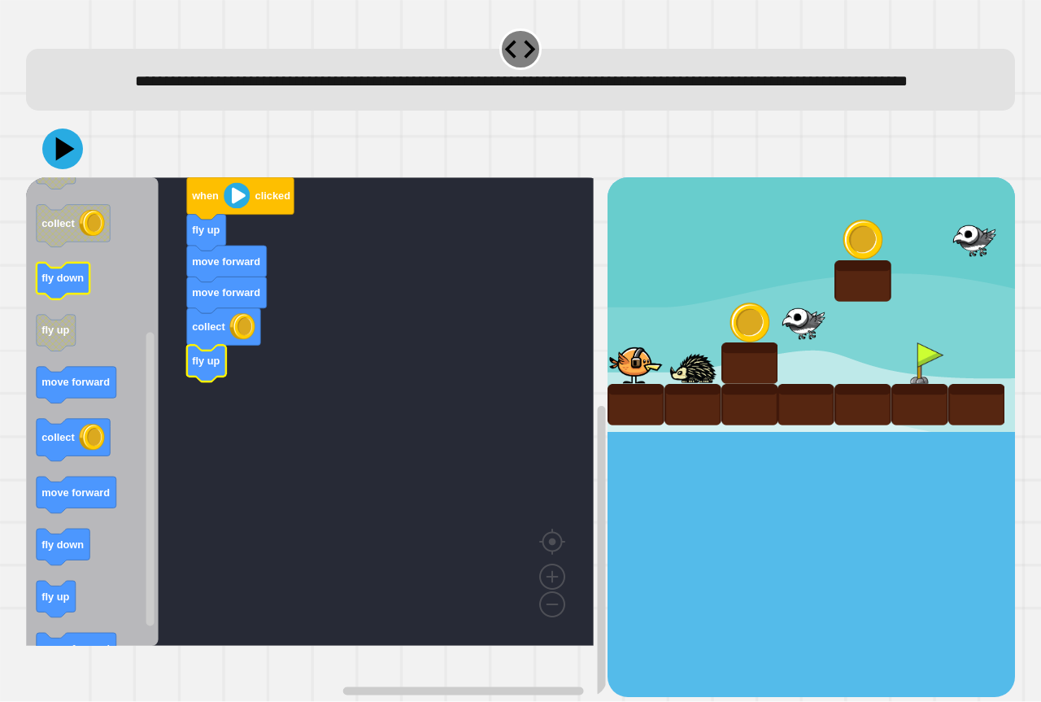
click at [55, 636] on icon "Blockly Workspace" at bounding box center [92, 411] width 133 height 469
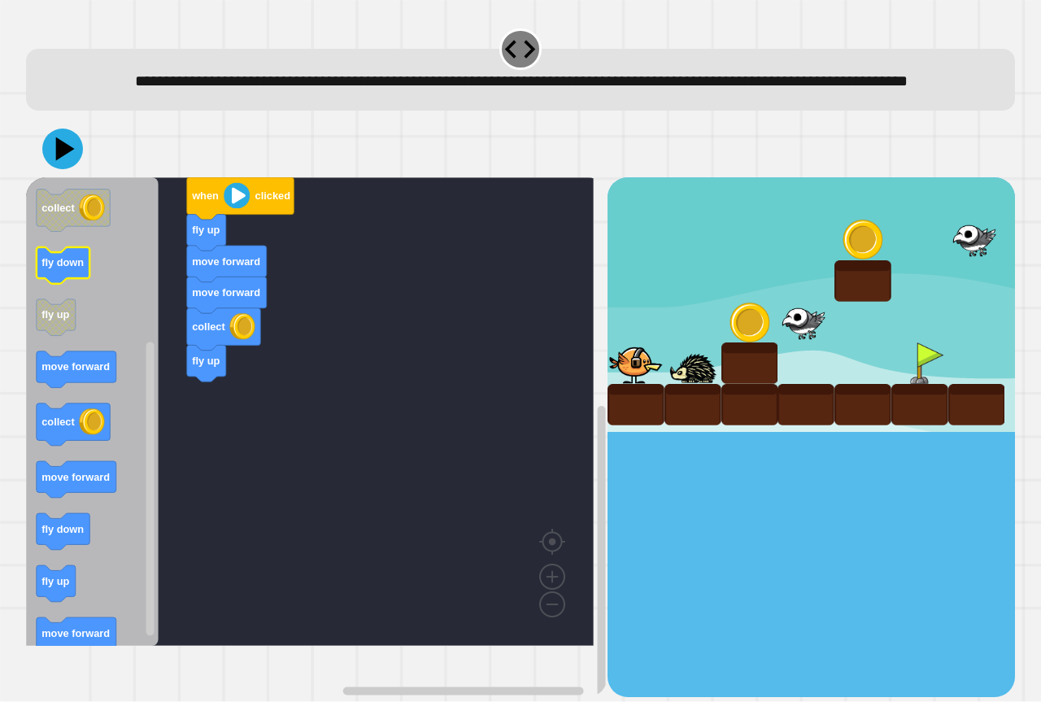
click at [55, 631] on icon "Blockly Workspace" at bounding box center [92, 411] width 133 height 469
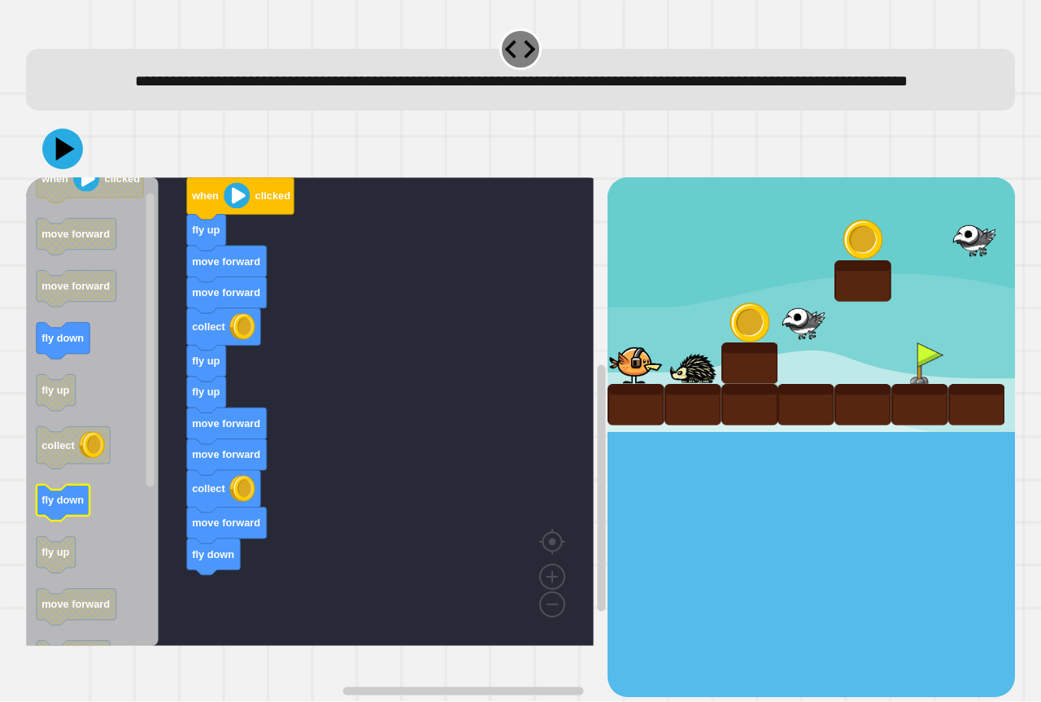
click at [80, 525] on icon "Blockly Workspace" at bounding box center [92, 411] width 133 height 469
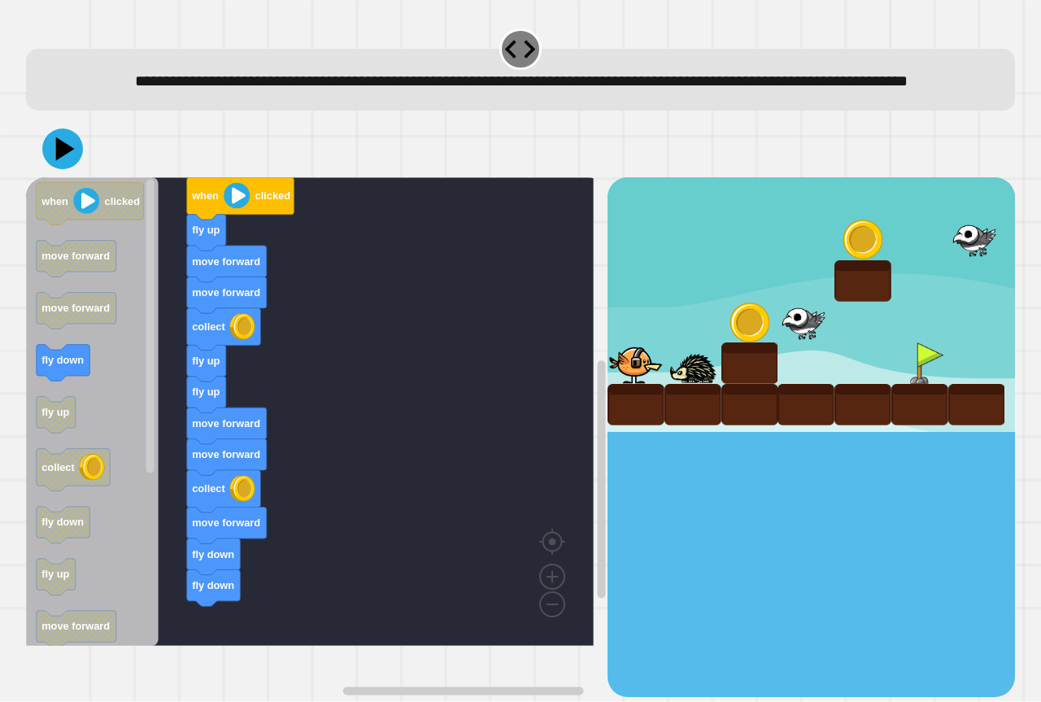
click at [229, 639] on div "when clicked fly up move forward move forward collect fly up fly up move forwar…" at bounding box center [317, 436] width 582 height 519
click at [88, 177] on div at bounding box center [520, 148] width 989 height 57
click at [67, 169] on icon at bounding box center [62, 149] width 41 height 41
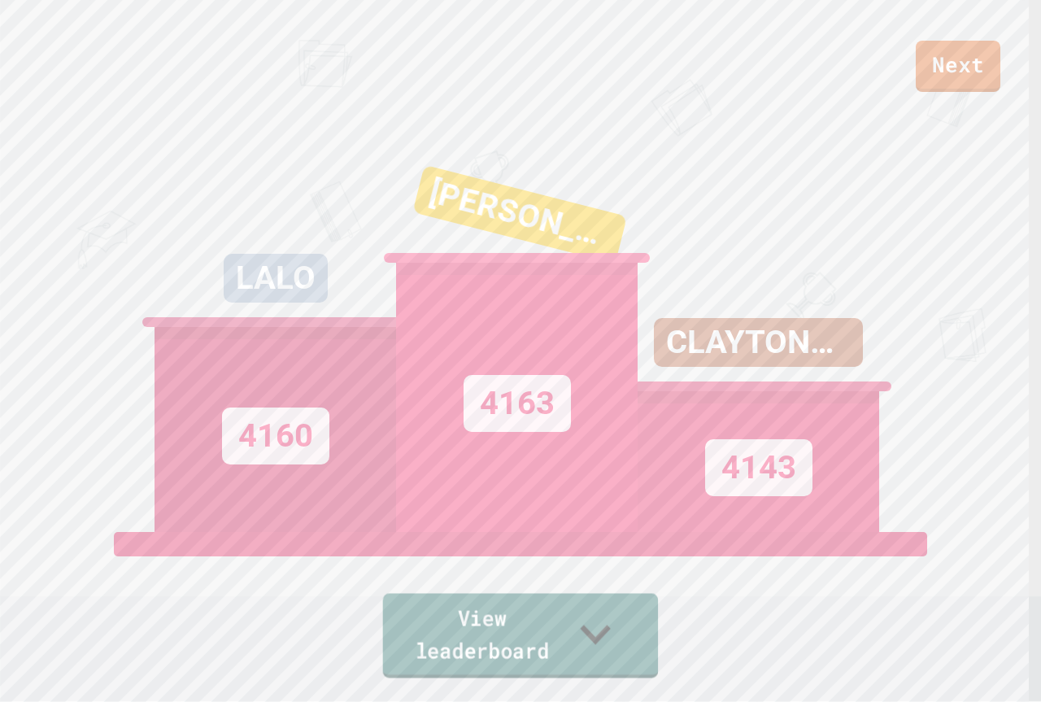
click at [526, 641] on link "View leaderboard" at bounding box center [521, 636] width 276 height 85
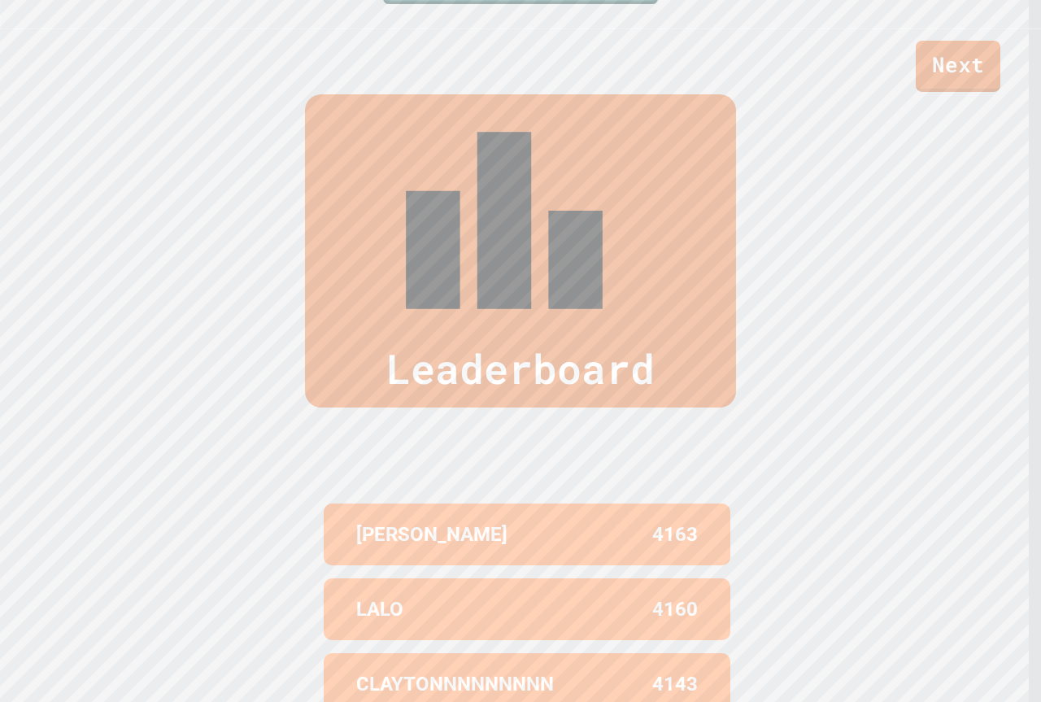
scroll to position [696, 0]
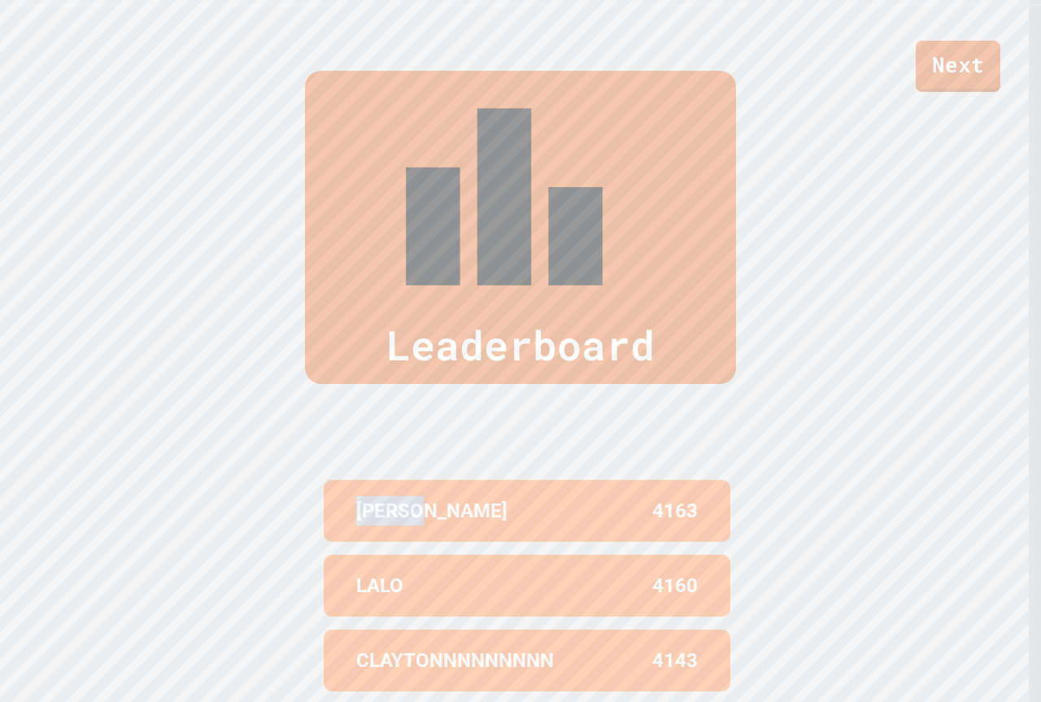
drag, startPoint x: 424, startPoint y: 284, endPoint x: 73, endPoint y: 263, distance: 351.3
click at [116, 261] on div "Leaderboard CARMELLO B 4163 LALO 4160 CLAYTONNNNNNNNN 4143 AUSTIN 4129 TROY 4074" at bounding box center [520, 459] width 1041 height 907
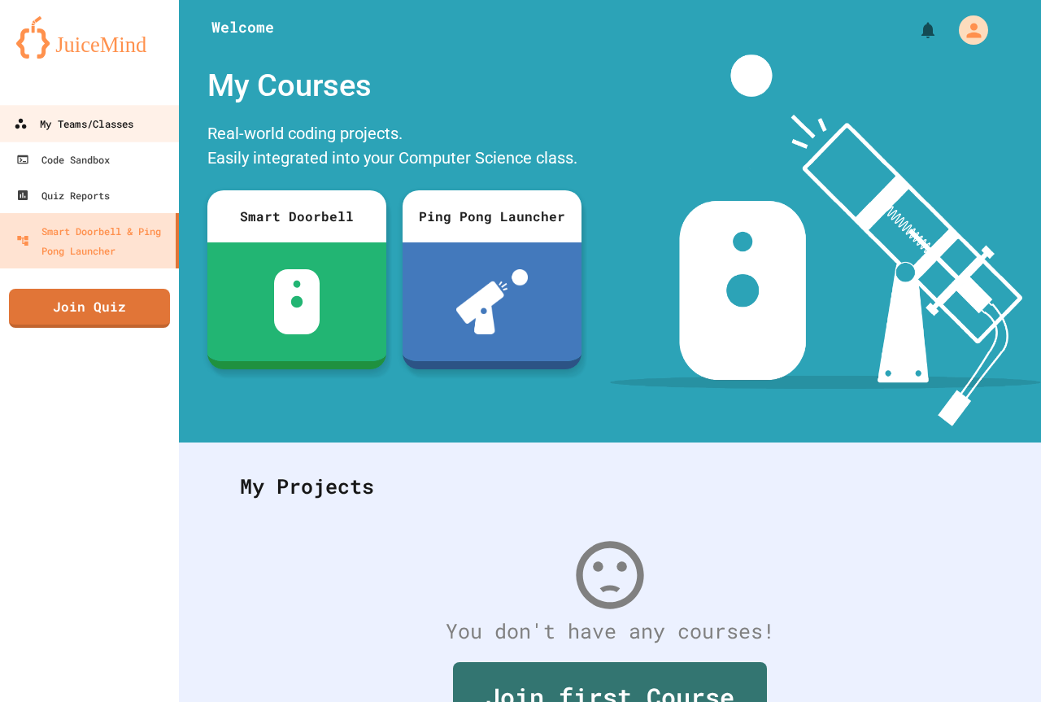
click at [94, 126] on div "My Teams/Classes" at bounding box center [74, 124] width 120 height 20
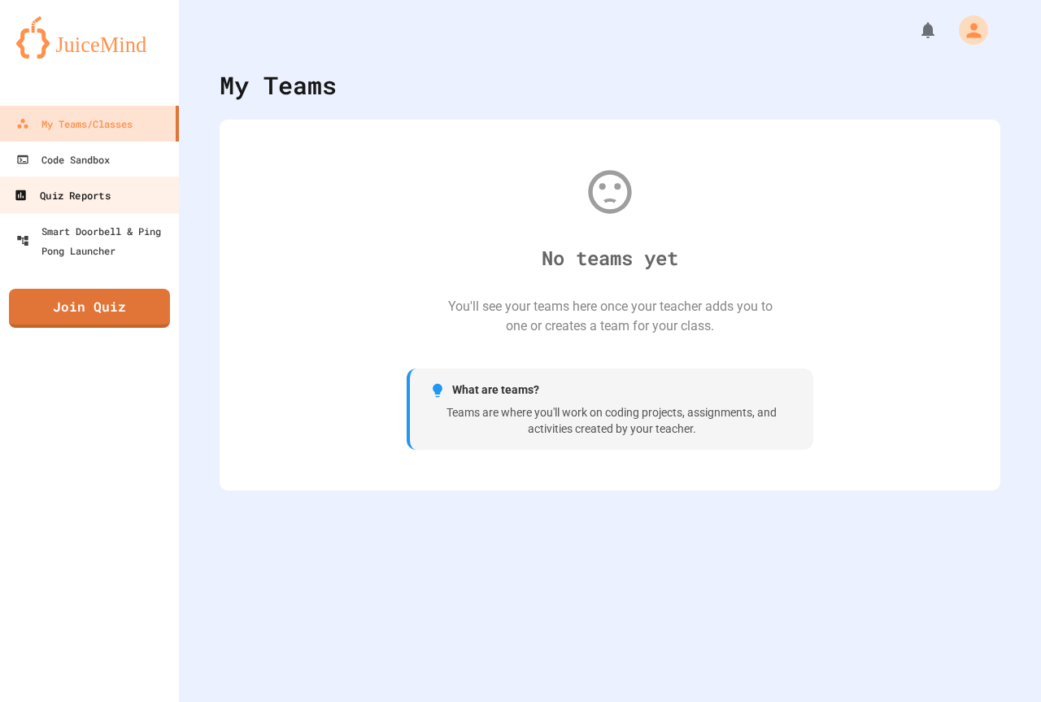
click at [102, 194] on div "Quiz Reports" at bounding box center [62, 195] width 96 height 20
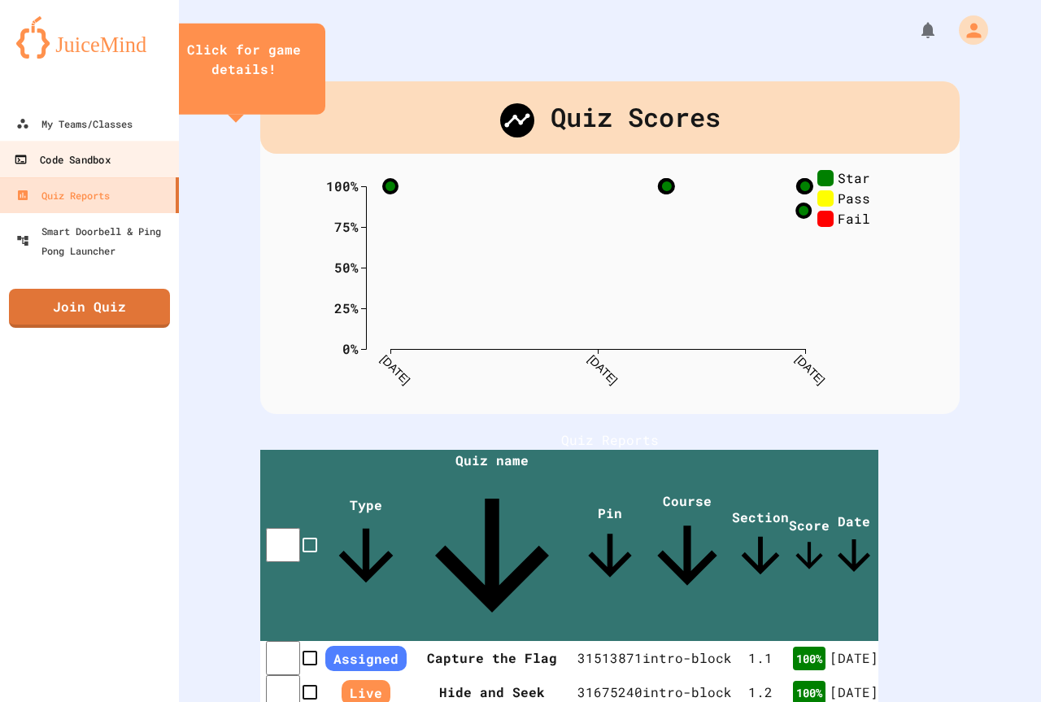
click at [114, 160] on link "Code Sandbox" at bounding box center [90, 159] width 185 height 37
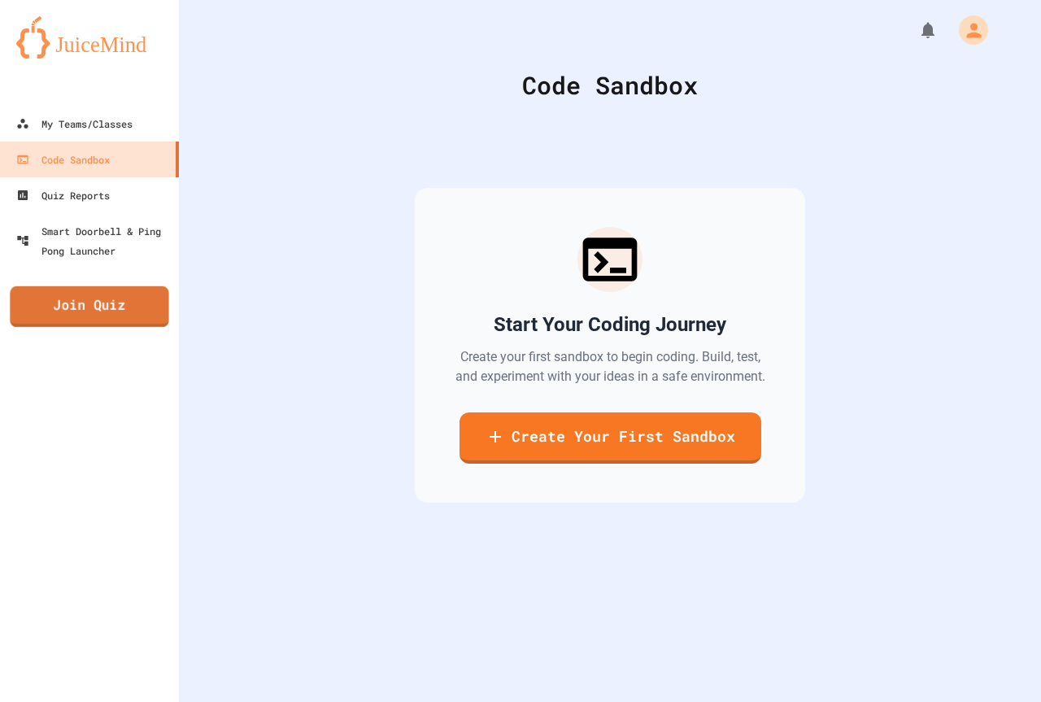
click at [107, 294] on link "Join Quiz" at bounding box center [89, 306] width 159 height 41
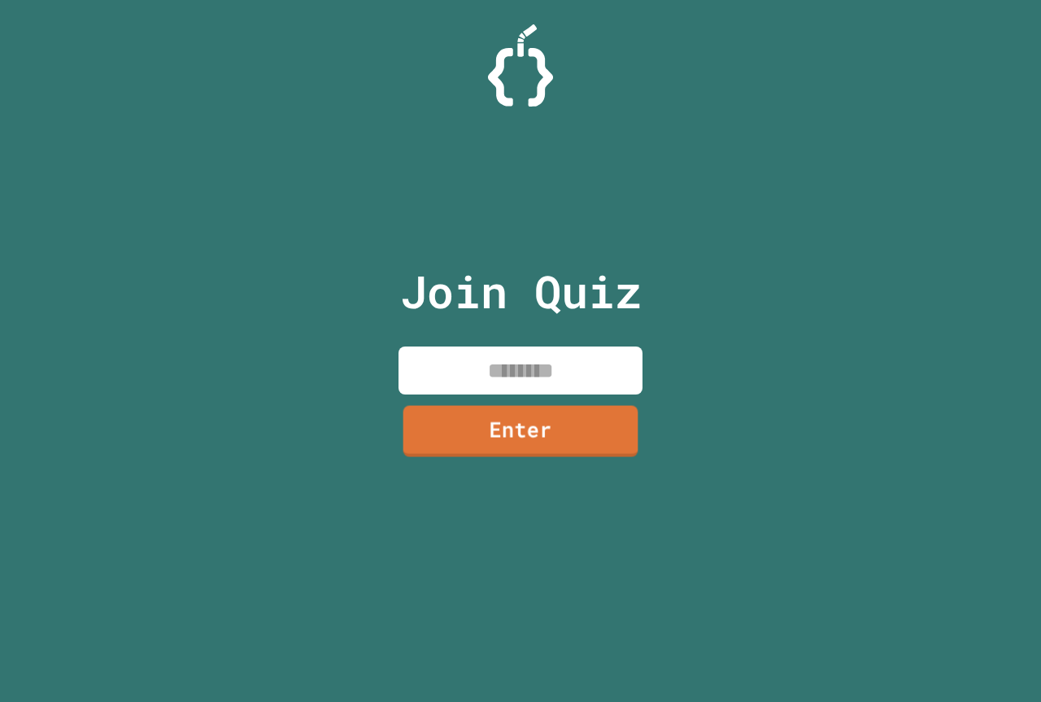
click at [492, 381] on input at bounding box center [521, 371] width 244 height 48
paste input "********"
type input "********"
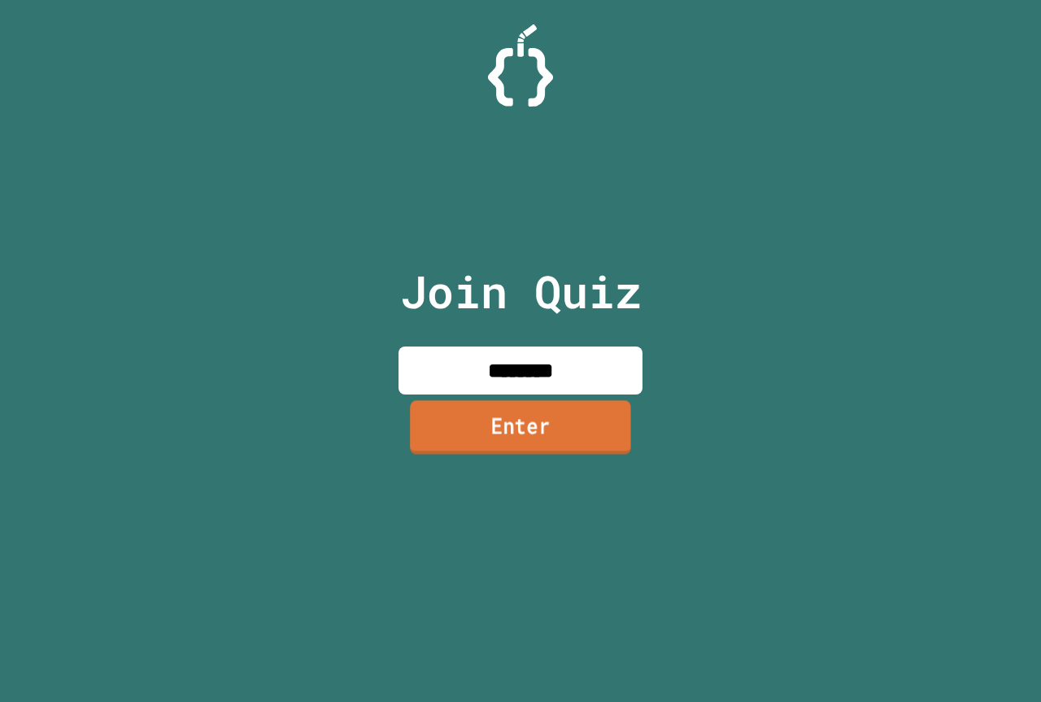
click at [495, 421] on link "Enter" at bounding box center [520, 427] width 221 height 54
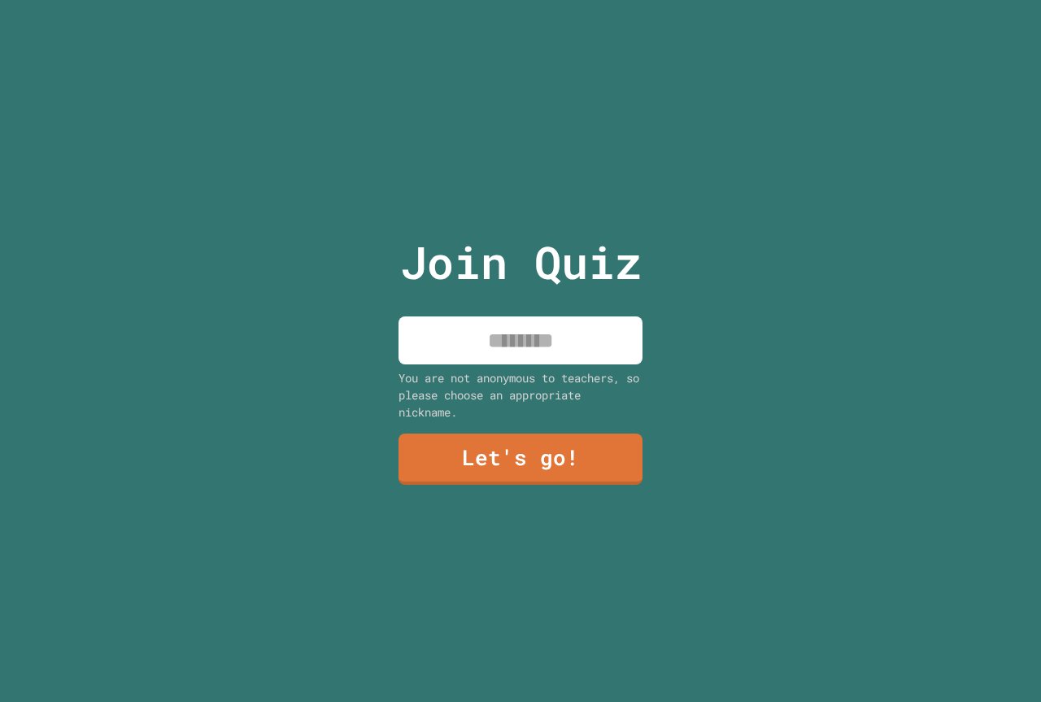
click at [511, 319] on input at bounding box center [521, 340] width 244 height 48
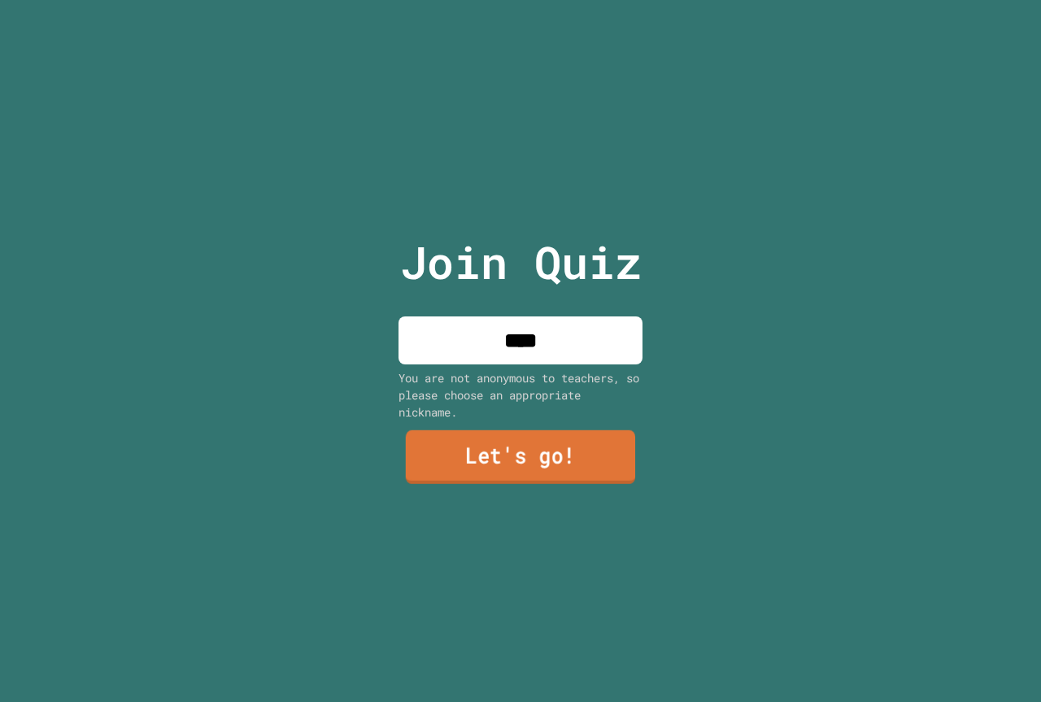
type input "****"
click at [581, 457] on link "Let's go!" at bounding box center [520, 457] width 229 height 54
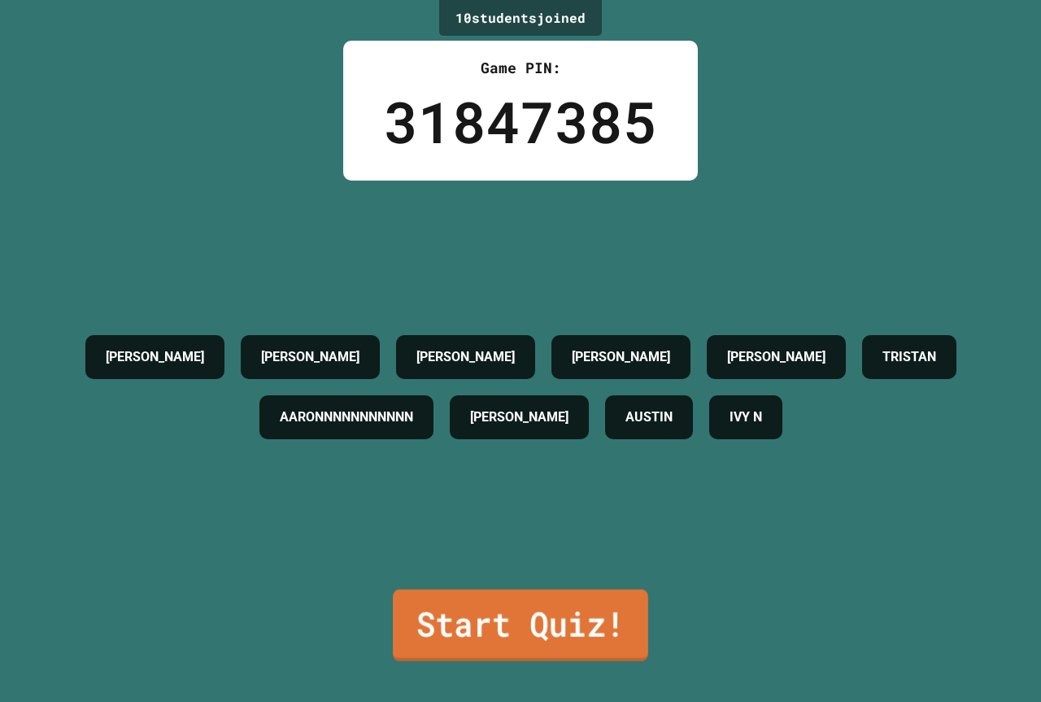
click at [535, 613] on link "Start Quiz!" at bounding box center [520, 626] width 255 height 72
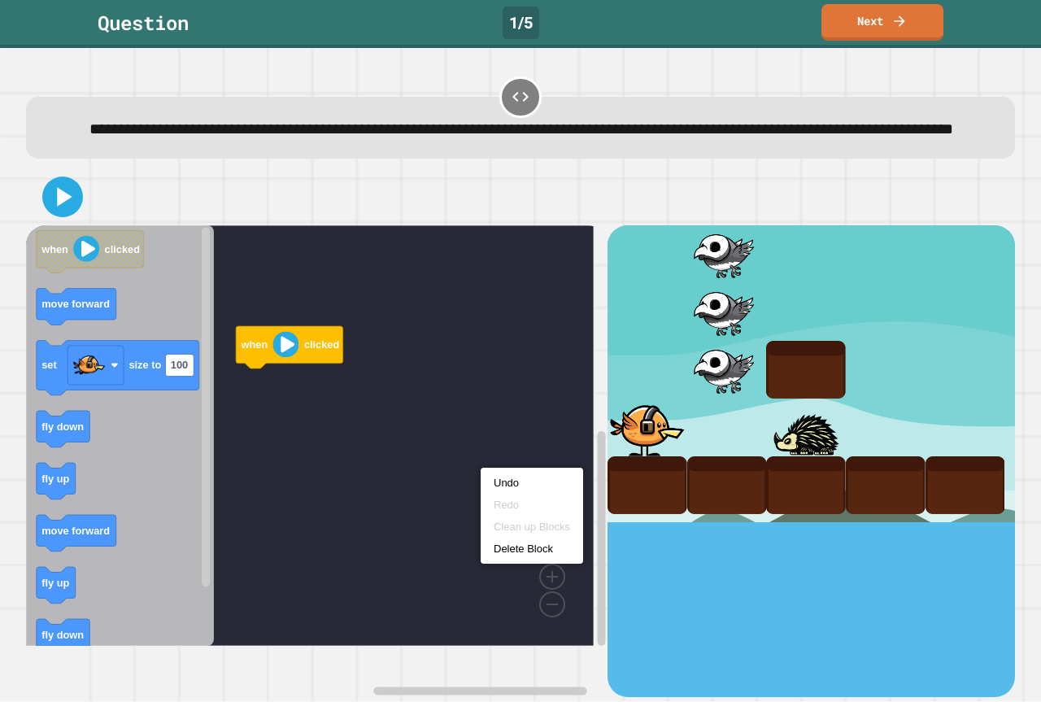
click at [351, 478] on rect "Blockly Workspace" at bounding box center [310, 435] width 568 height 421
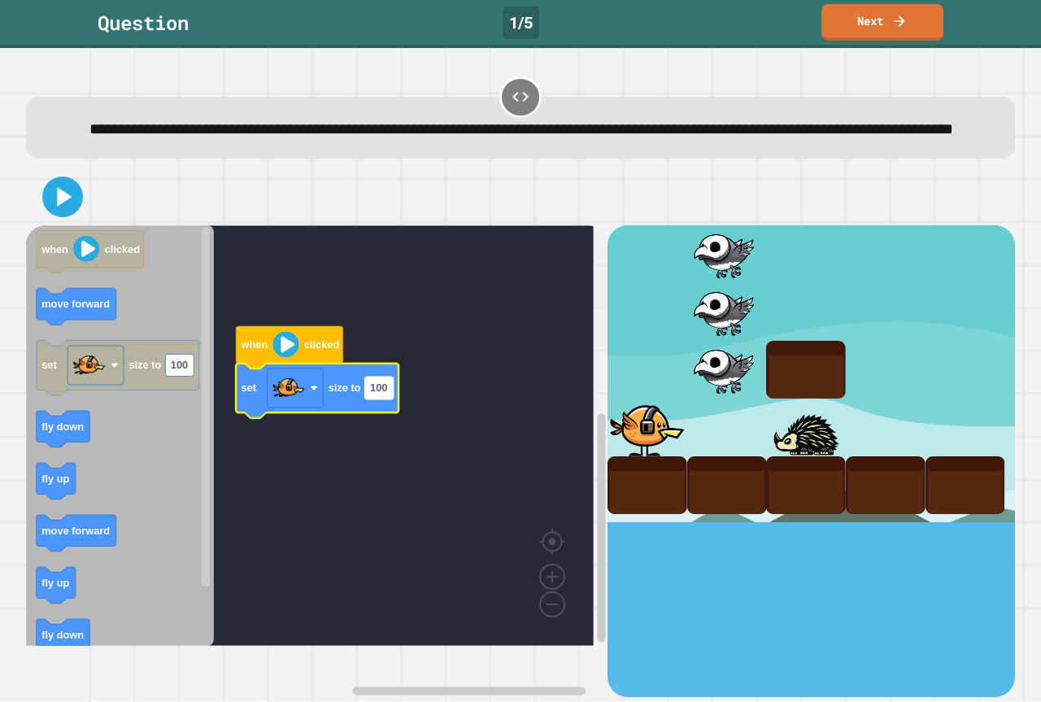
click at [392, 399] on rect "Blockly Workspace" at bounding box center [379, 388] width 28 height 22
type input "***"
click at [65, 207] on icon at bounding box center [62, 197] width 33 height 33
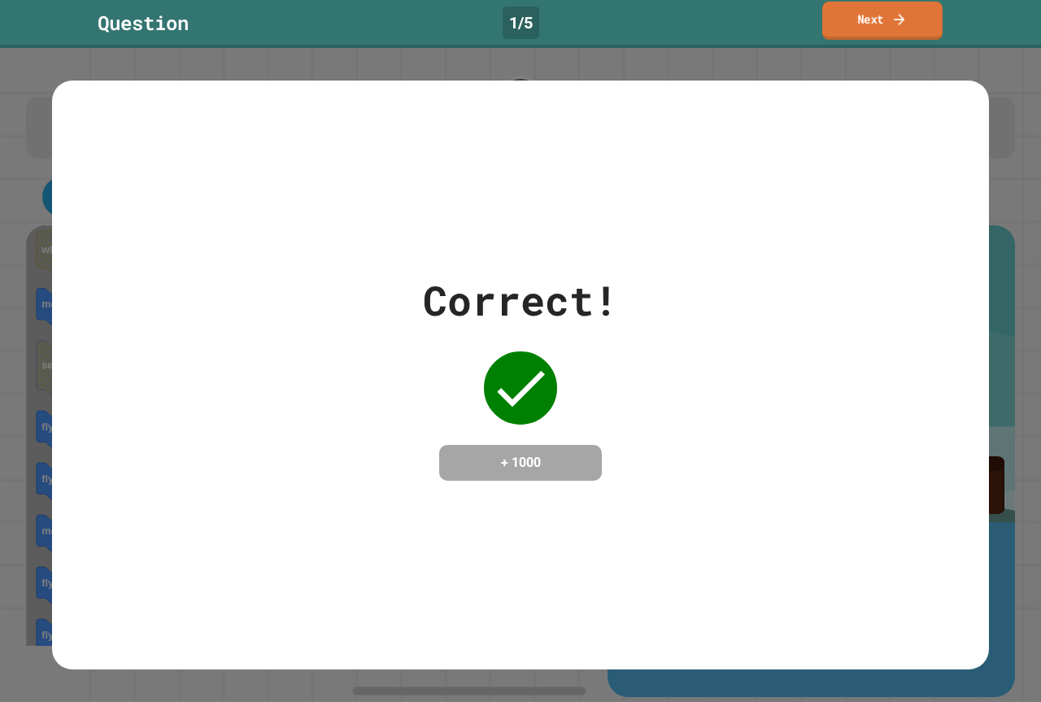
click at [883, 11] on link "Next" at bounding box center [882, 21] width 120 height 38
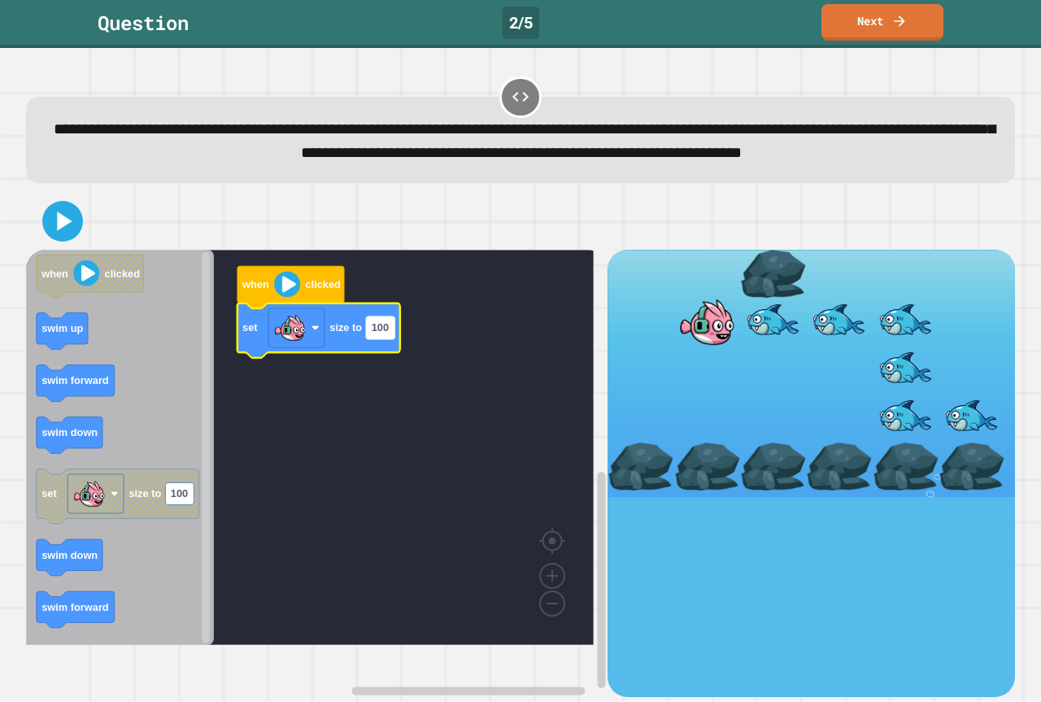
click at [377, 334] on text "100" at bounding box center [380, 328] width 17 height 12
click at [382, 358] on input "***" at bounding box center [380, 355] width 28 height 22
click at [115, 430] on icon "Blockly Workspace" at bounding box center [120, 447] width 188 height 395
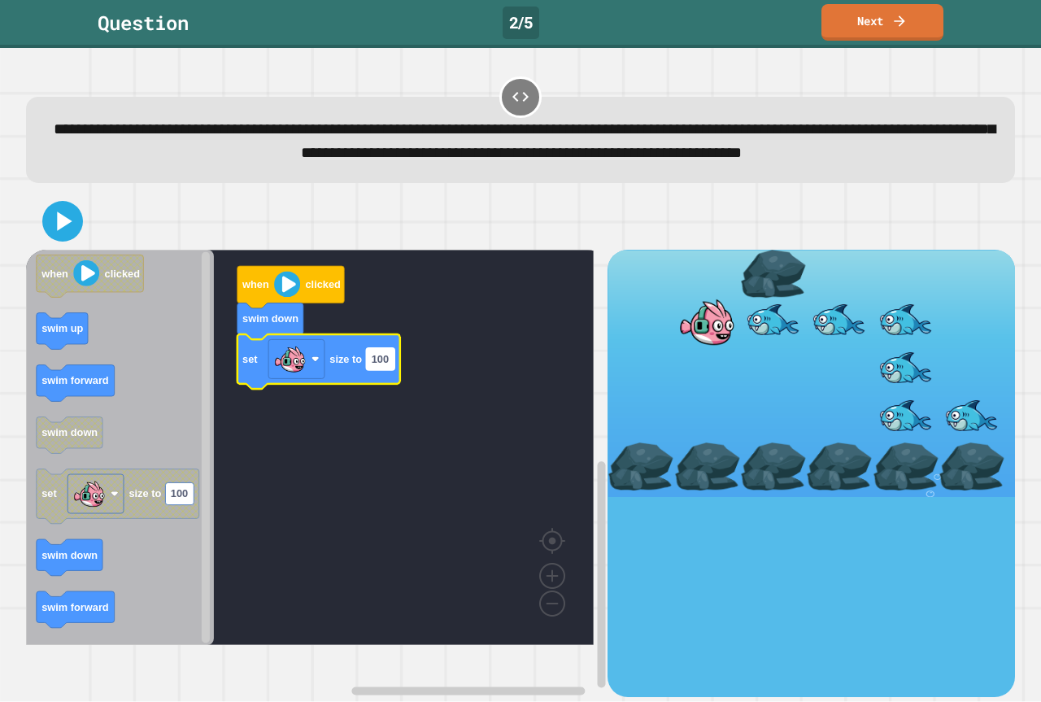
click at [384, 370] on rect "Blockly Workspace" at bounding box center [380, 359] width 28 height 22
click at [383, 394] on input "***" at bounding box center [380, 387] width 28 height 22
type input "***"
click at [63, 241] on icon at bounding box center [63, 222] width 38 height 38
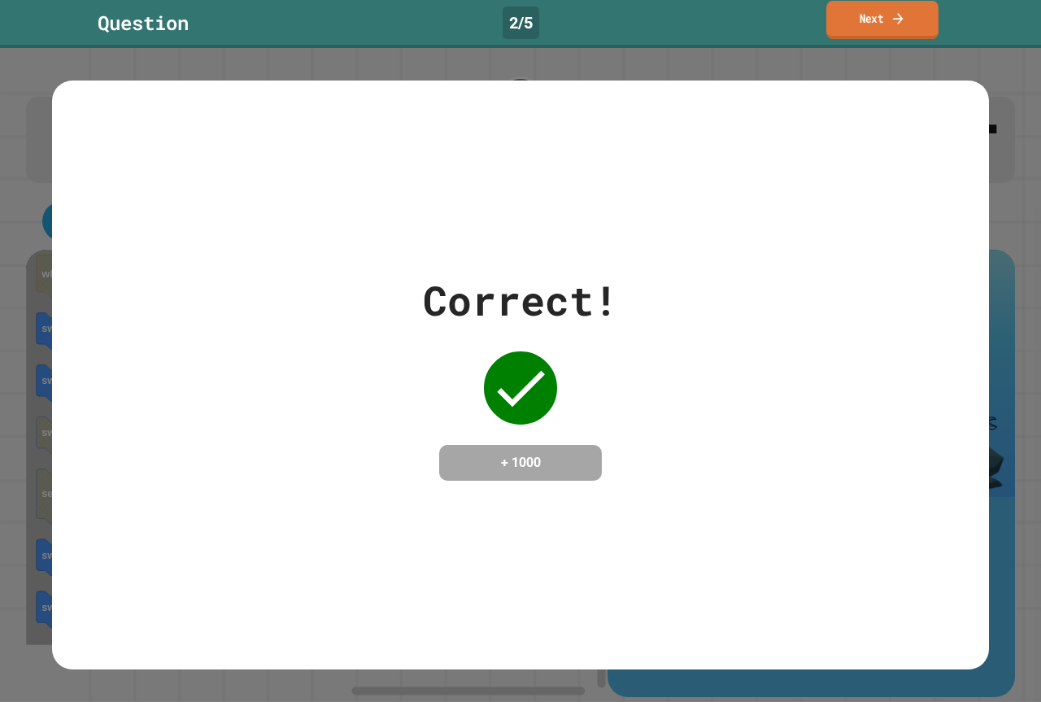
click at [856, 11] on link "Next" at bounding box center [883, 20] width 112 height 38
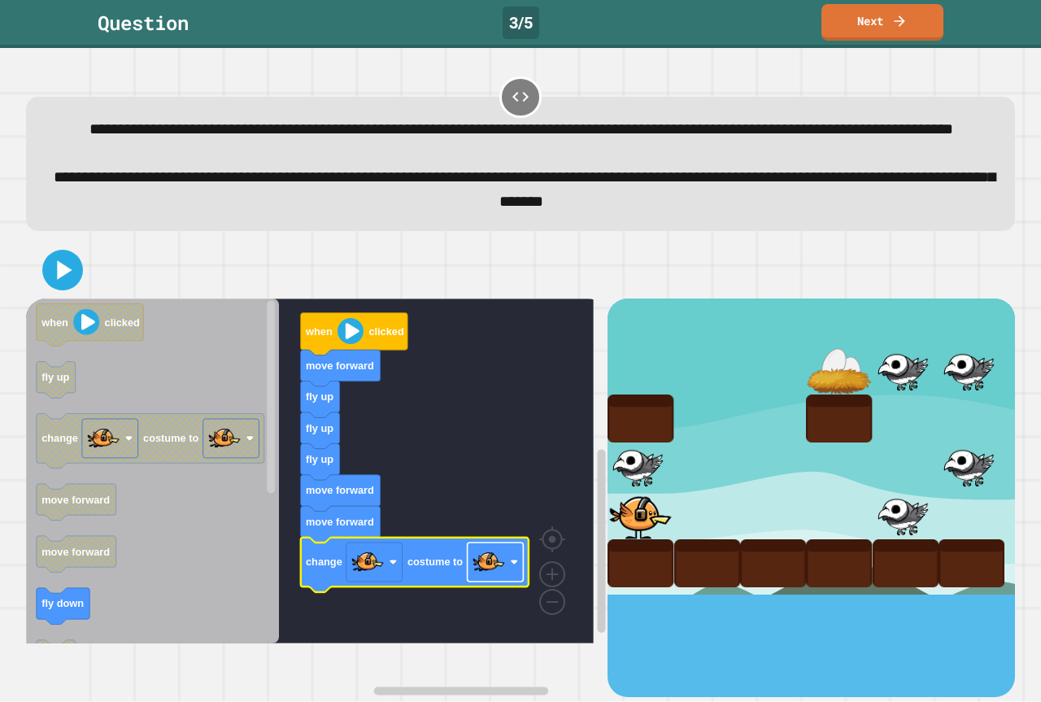
click at [499, 578] on image "Blockly Workspace" at bounding box center [489, 562] width 33 height 33
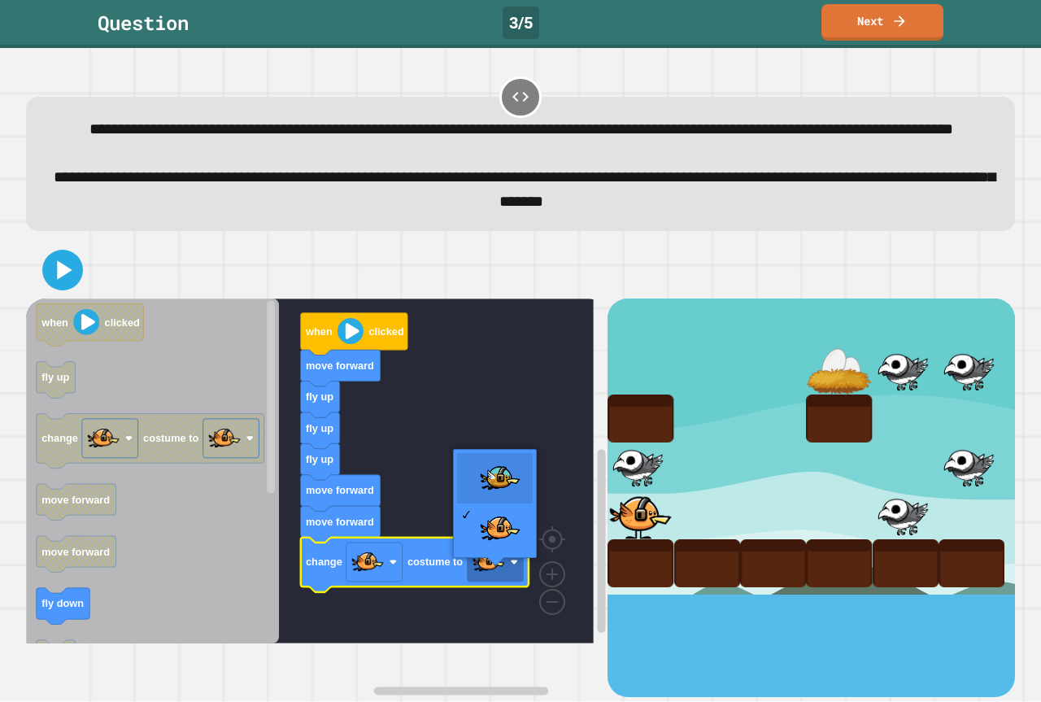
click at [495, 489] on rect "Blockly Workspace" at bounding box center [310, 471] width 568 height 345
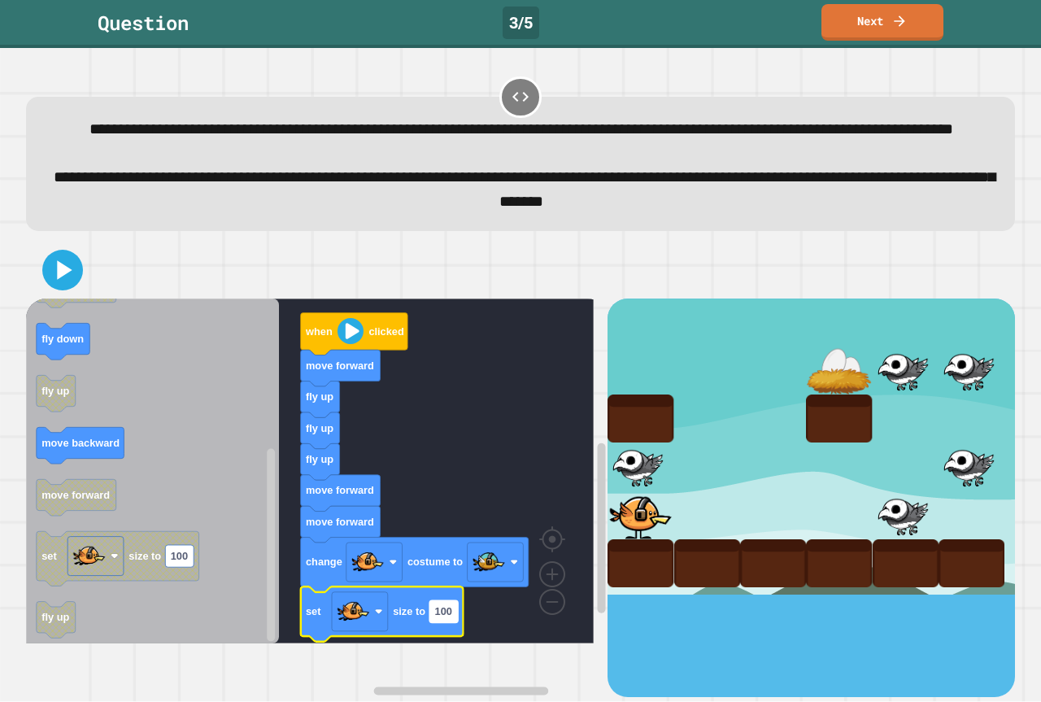
click at [454, 622] on rect "Blockly Workspace" at bounding box center [444, 611] width 28 height 22
type input "*"
click at [68, 280] on icon at bounding box center [64, 270] width 15 height 20
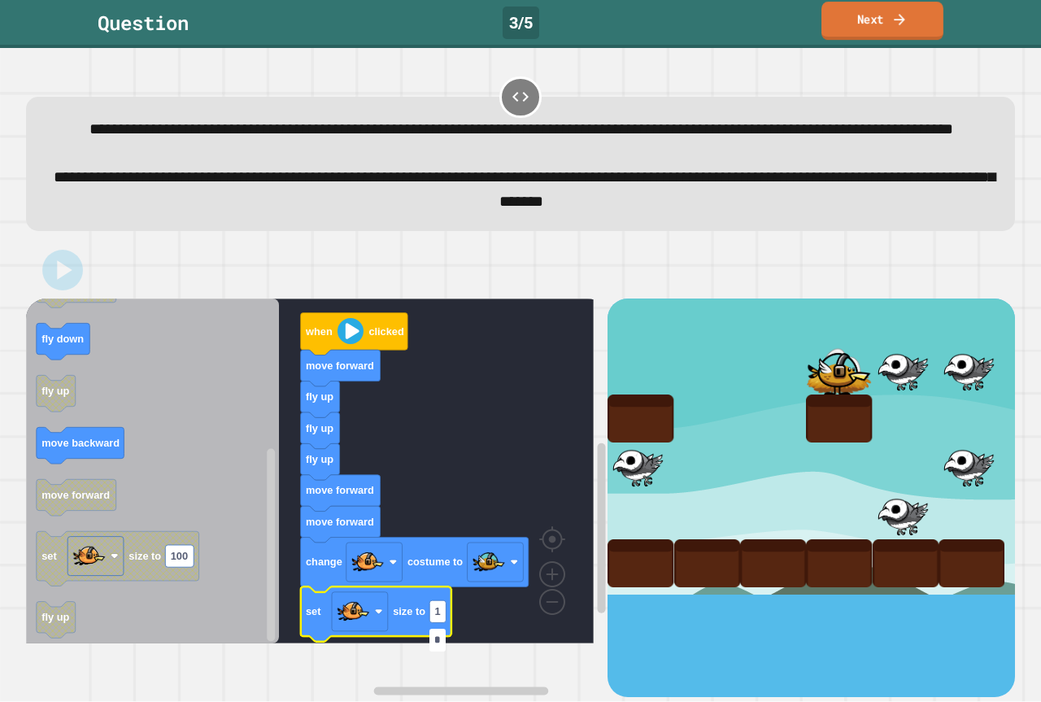
click at [920, 23] on link "Next" at bounding box center [883, 21] width 122 height 38
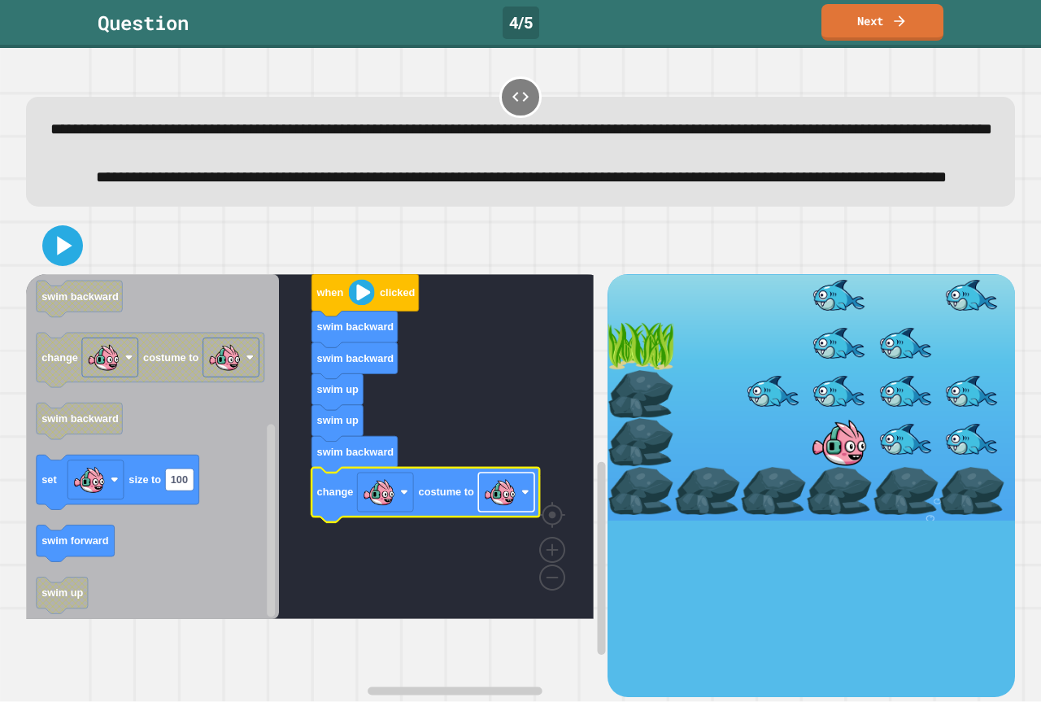
click at [495, 508] on image "Blockly Workspace" at bounding box center [500, 492] width 33 height 33
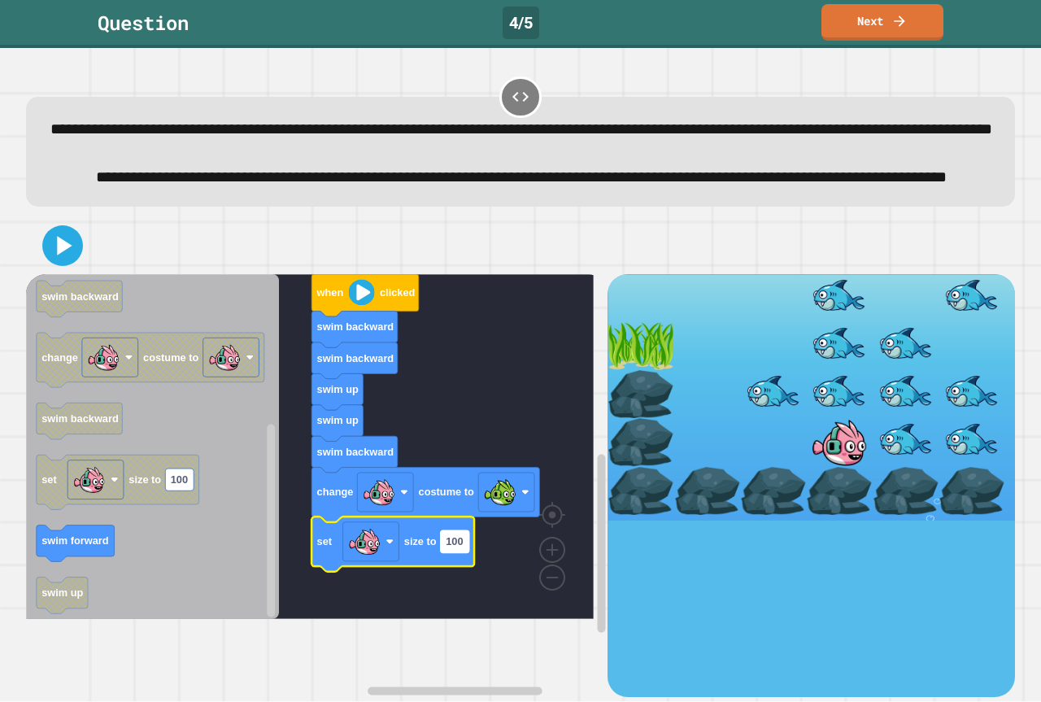
click at [461, 547] on text "100" at bounding box center [454, 541] width 17 height 12
type input "*"
click at [53, 265] on icon at bounding box center [62, 245] width 39 height 39
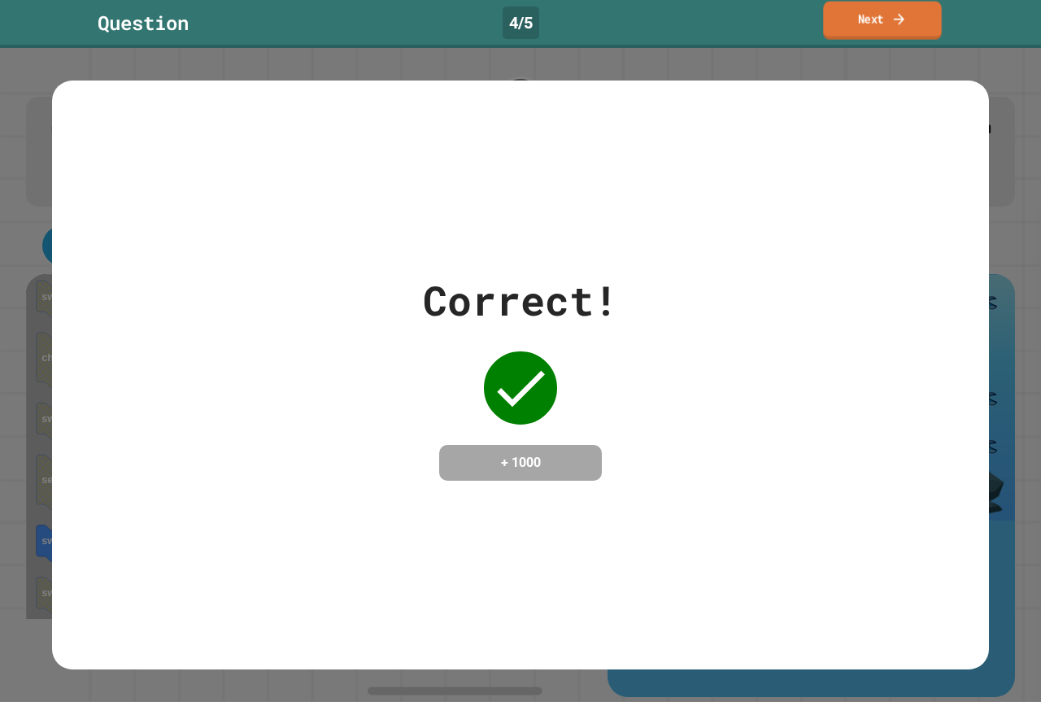
click at [866, 15] on link "Next" at bounding box center [882, 21] width 118 height 38
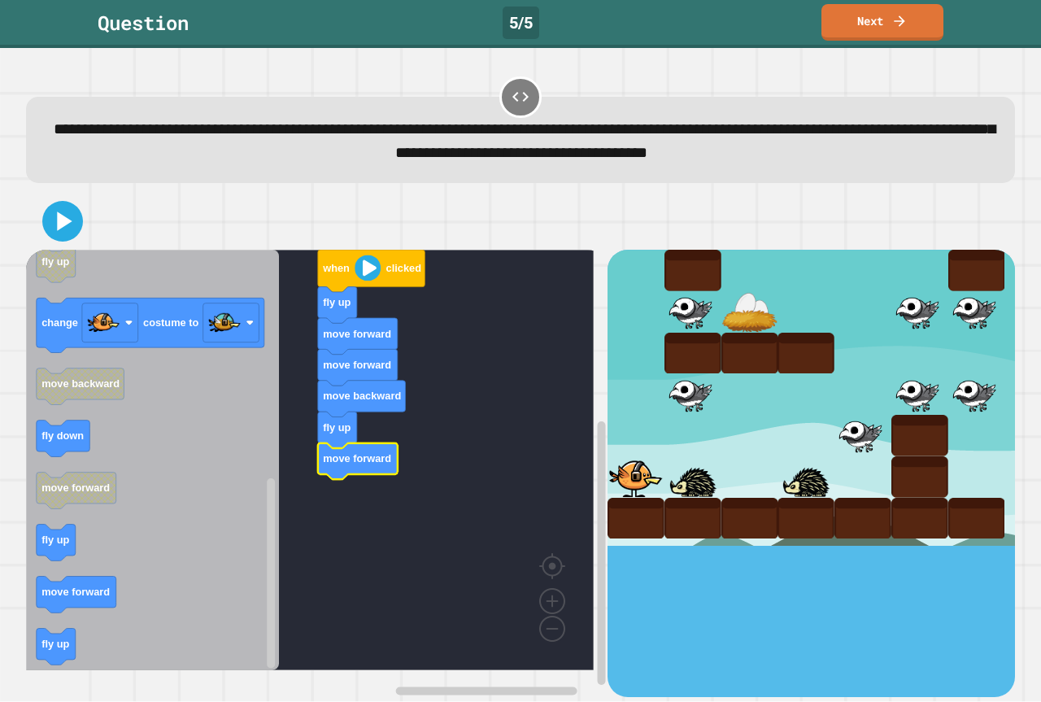
click at [85, 561] on icon "Blockly Workspace" at bounding box center [152, 460] width 253 height 421
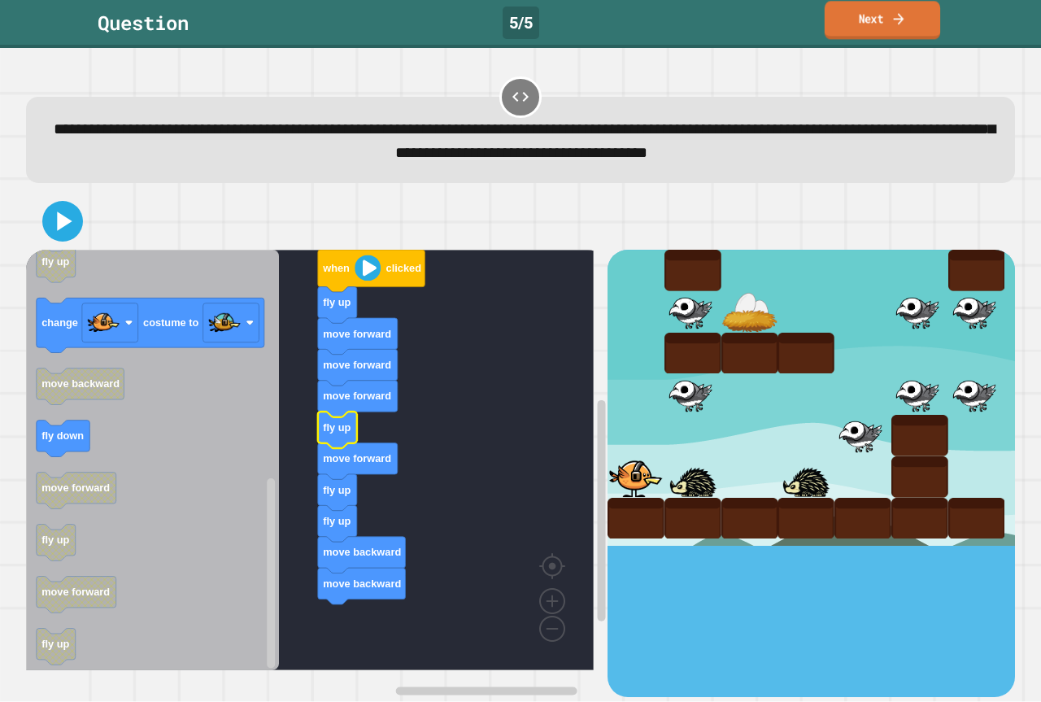
click at [843, 36] on link "Next" at bounding box center [883, 20] width 116 height 38
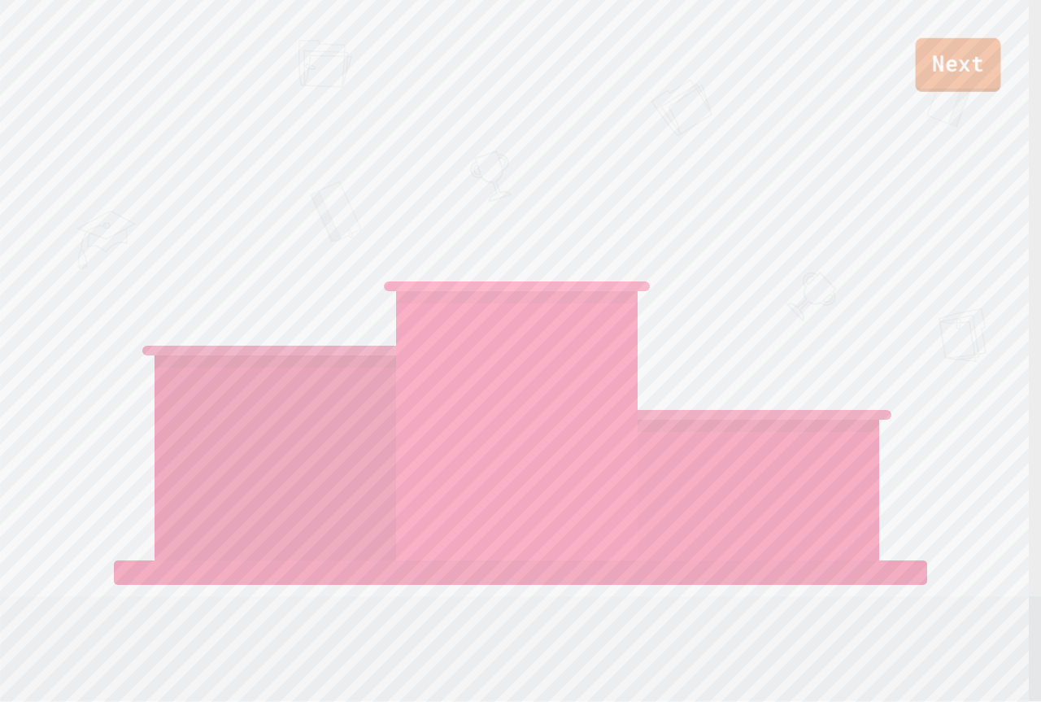
click at [952, 53] on link "Next" at bounding box center [958, 65] width 85 height 54
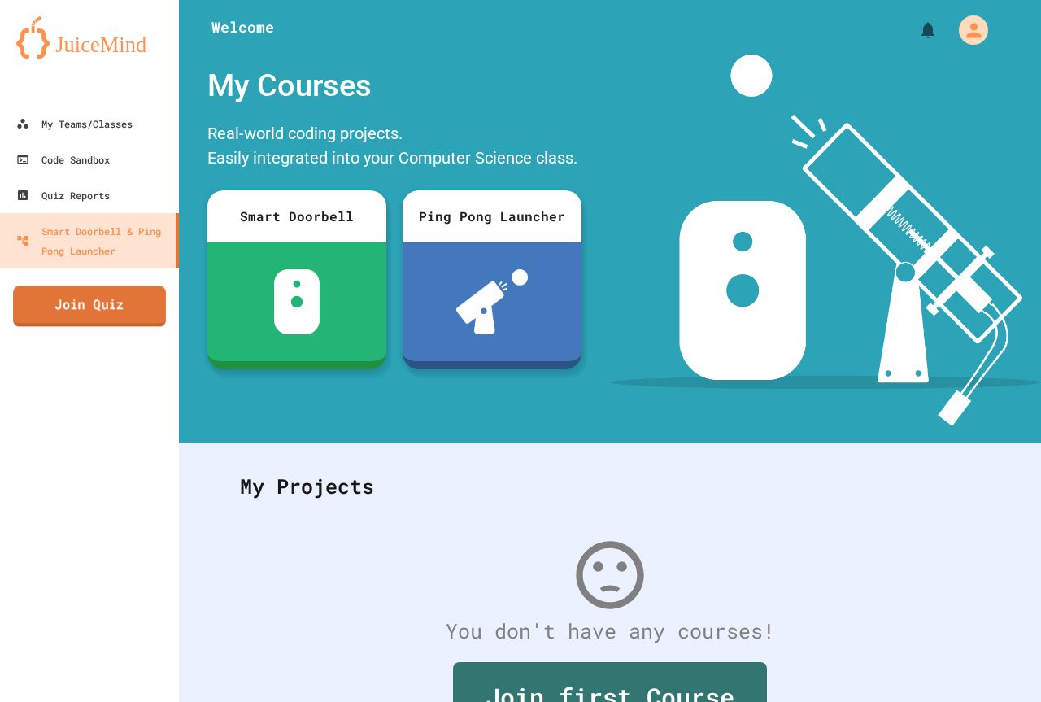
click at [137, 297] on link "Join Quiz" at bounding box center [89, 306] width 153 height 41
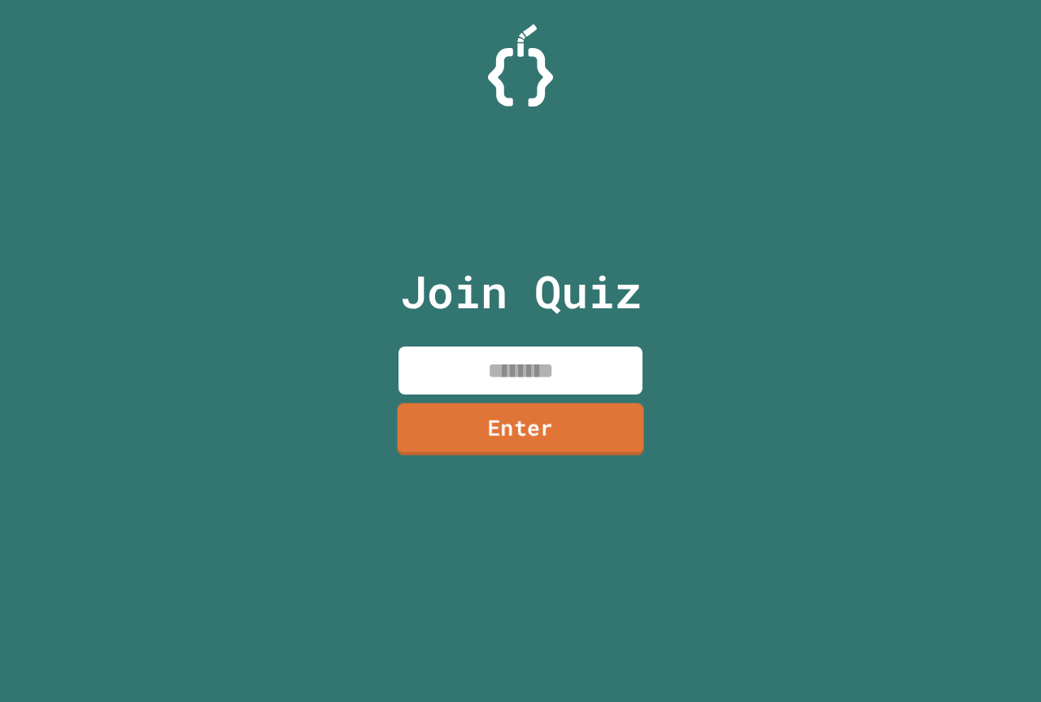
click at [565, 409] on link "Enter" at bounding box center [520, 429] width 246 height 52
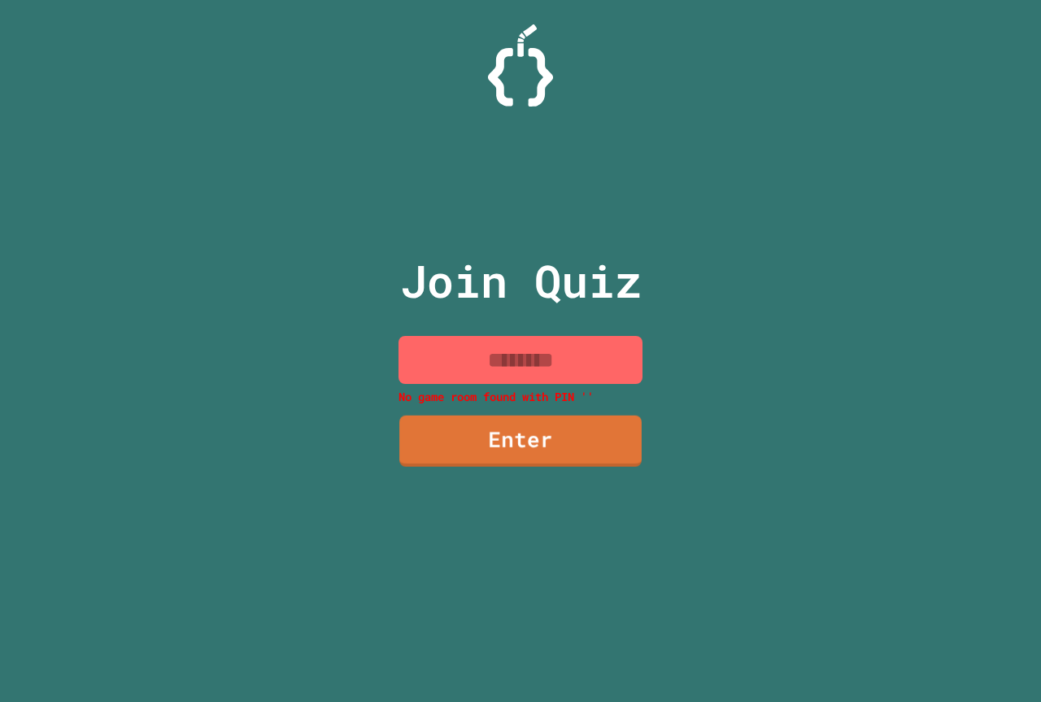
click at [554, 382] on input at bounding box center [521, 360] width 244 height 48
paste input "********"
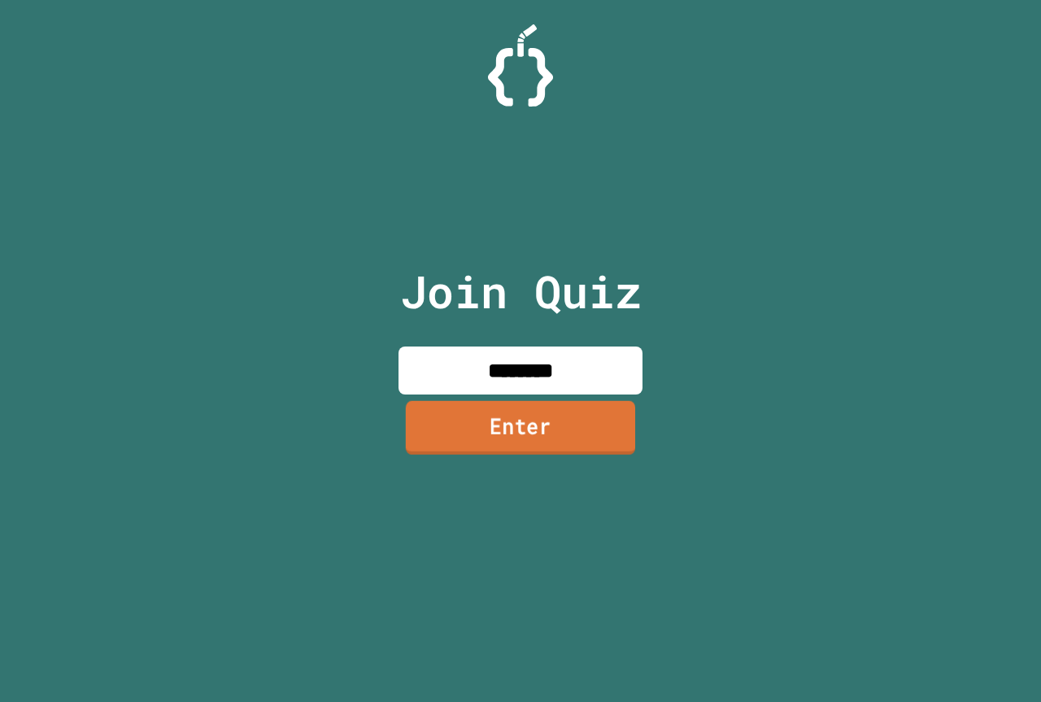
type input "********"
click at [541, 421] on link "Enter" at bounding box center [520, 428] width 229 height 54
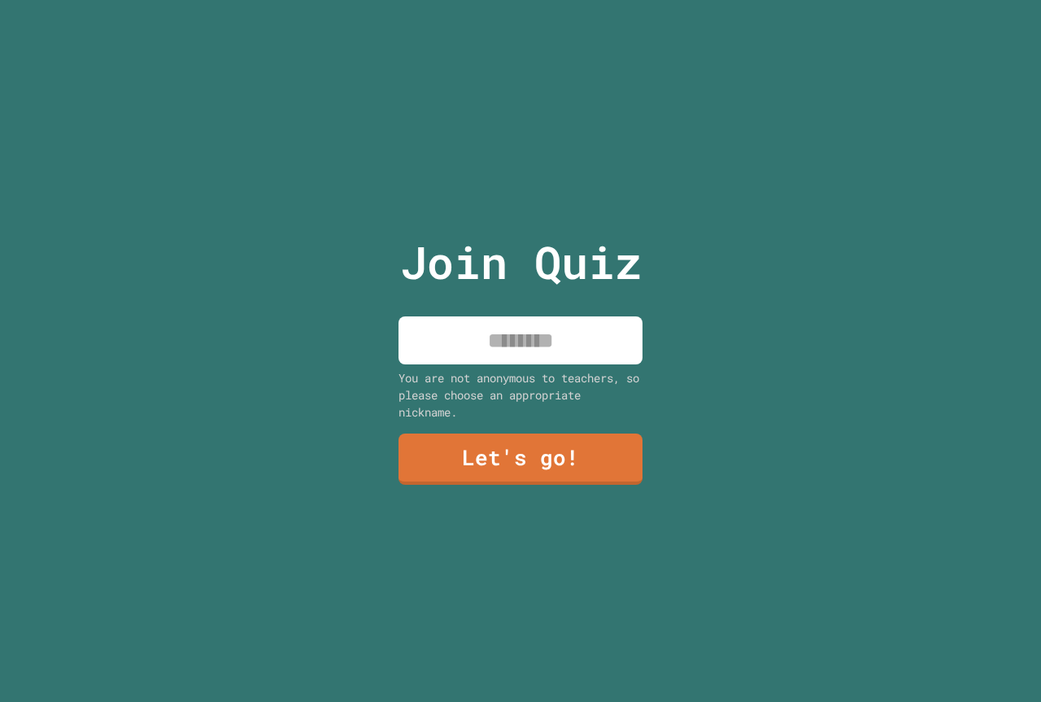
click at [521, 342] on input at bounding box center [521, 340] width 244 height 48
type input "****"
click at [552, 433] on link "Let's go!" at bounding box center [521, 457] width 237 height 54
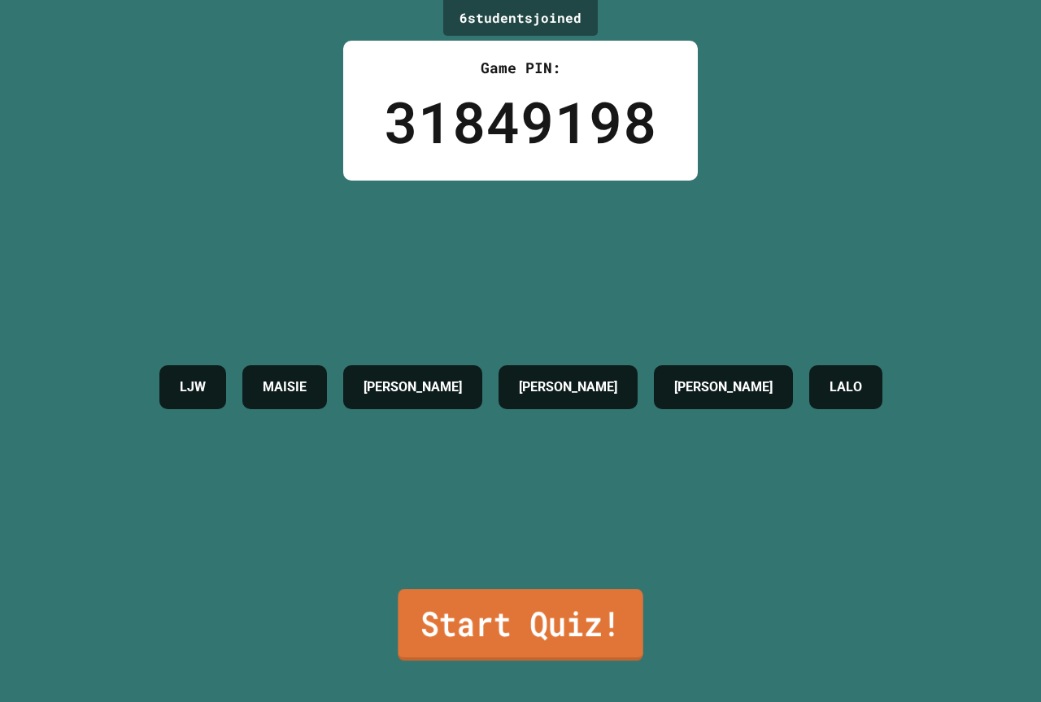
click at [517, 607] on link "Start Quiz!" at bounding box center [520, 625] width 245 height 72
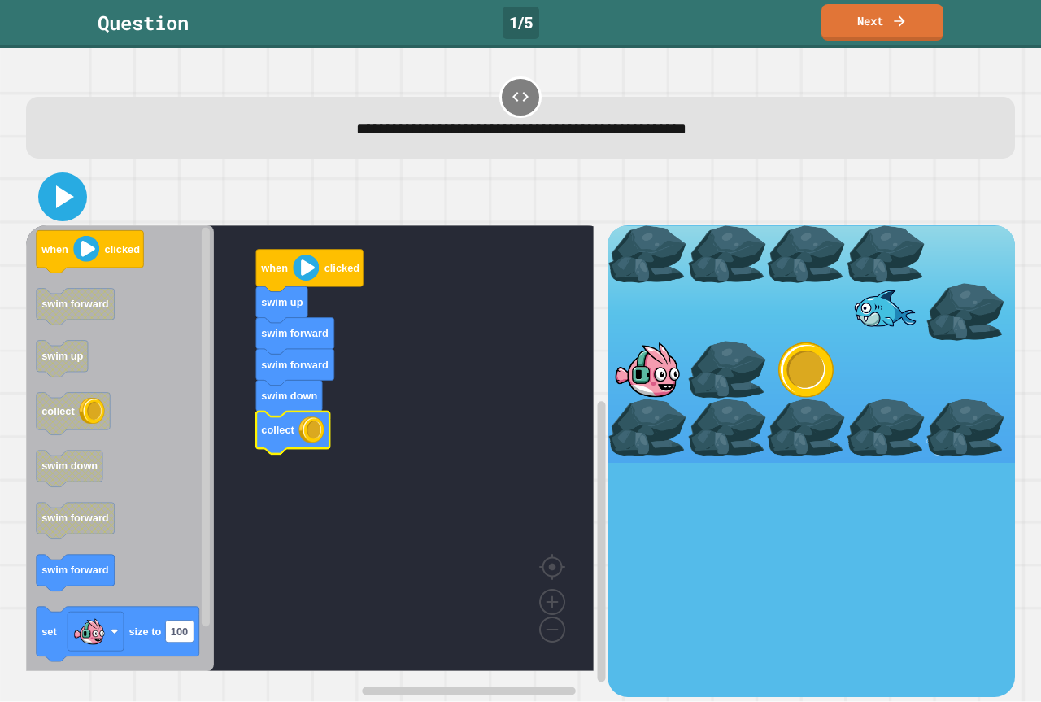
click at [53, 198] on icon at bounding box center [62, 196] width 39 height 39
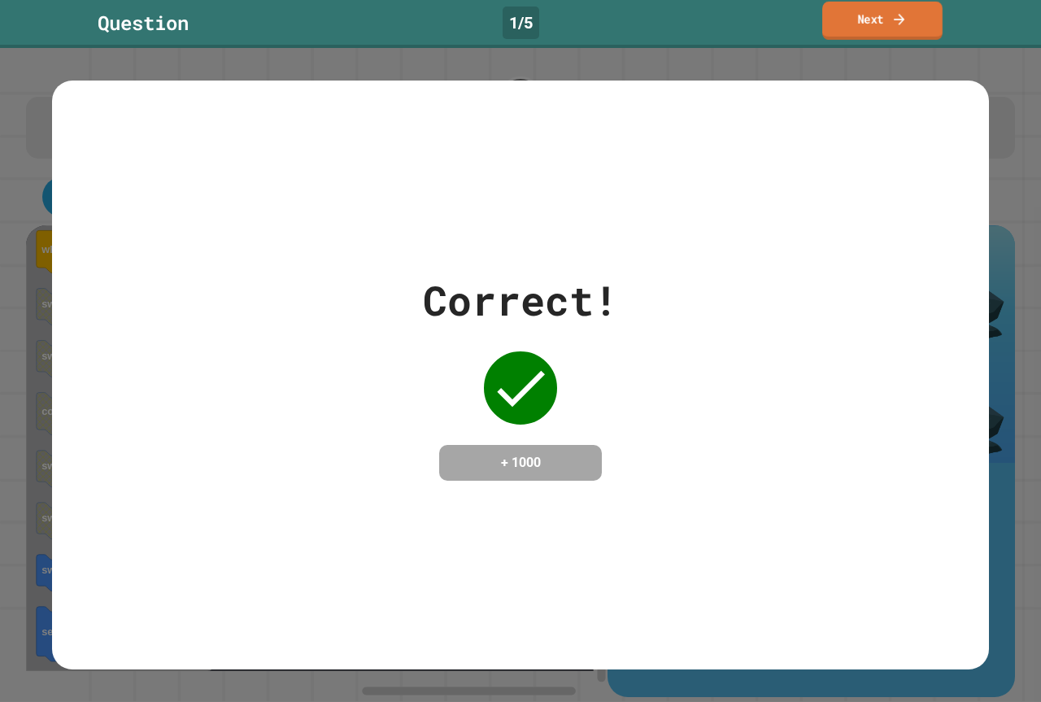
click at [818, 20] on div "Question 1 / 5 Next" at bounding box center [520, 22] width 1041 height 37
click at [842, 20] on link "Next" at bounding box center [883, 21] width 124 height 37
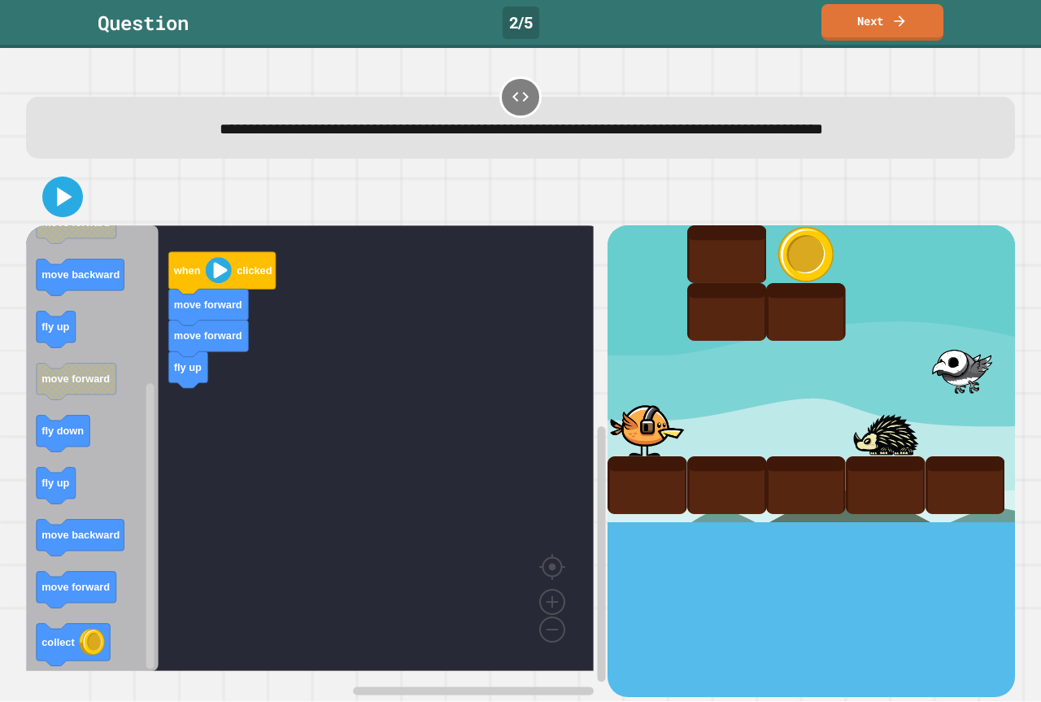
click at [193, 421] on div "when clicked move forward move forward fly up when clicked fly up fly down coll…" at bounding box center [317, 460] width 582 height 471
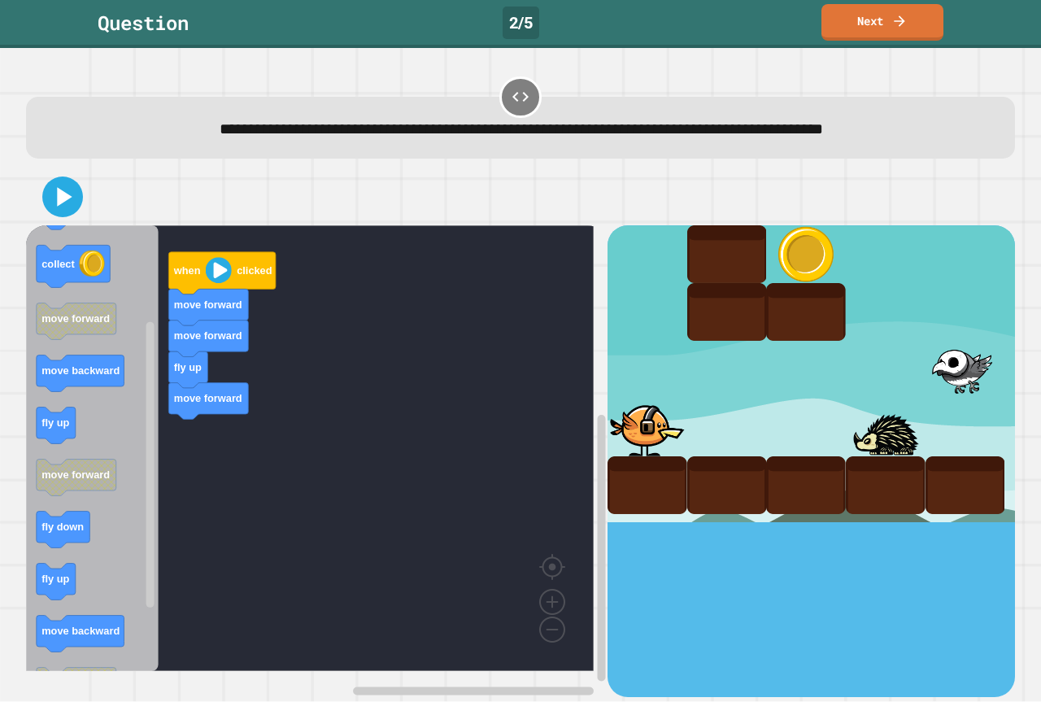
click at [210, 423] on div "when clicked move forward move forward fly up move forward when clicked fly up …" at bounding box center [317, 460] width 582 height 471
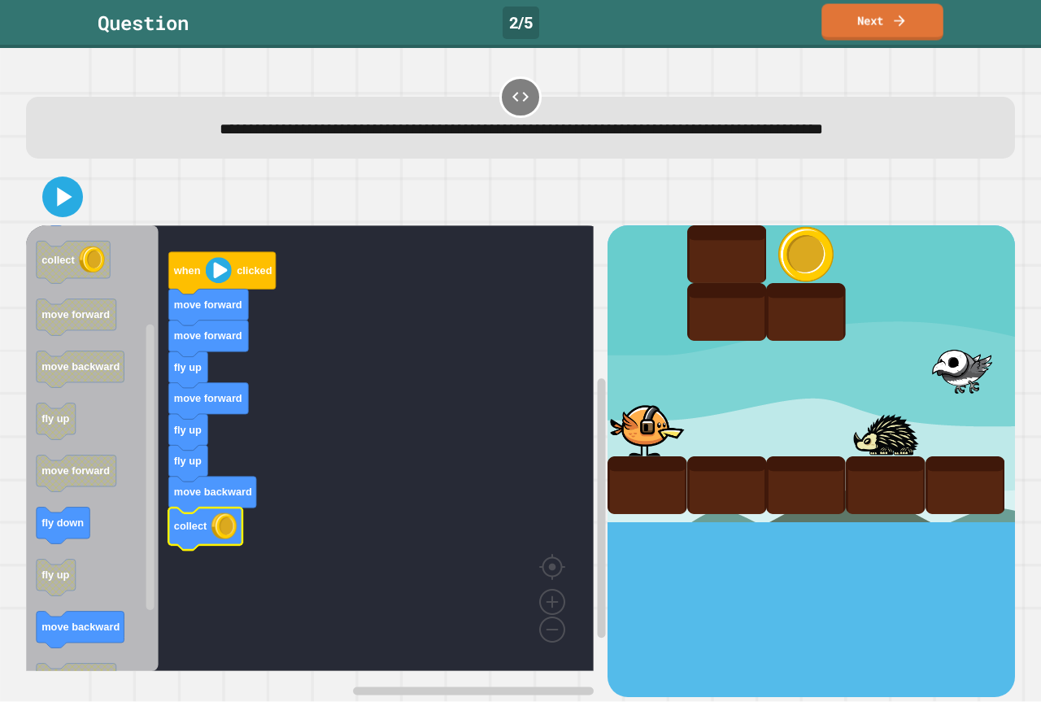
click at [927, 29] on link "Next" at bounding box center [883, 22] width 122 height 37
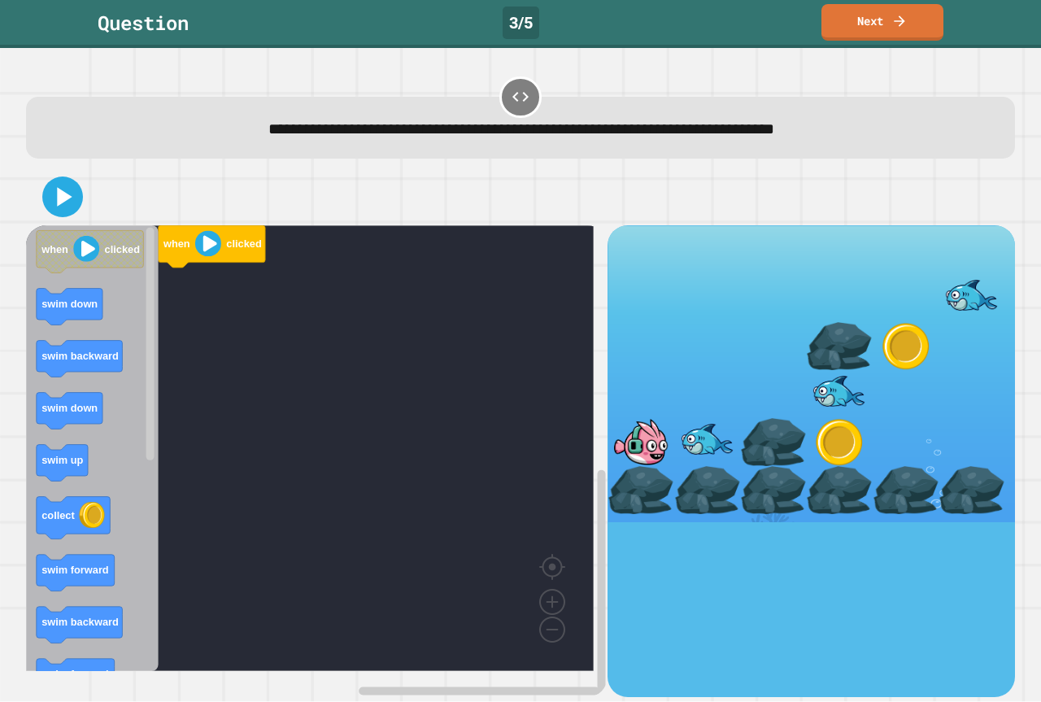
click at [271, 477] on rect "Blockly Workspace" at bounding box center [310, 448] width 568 height 446
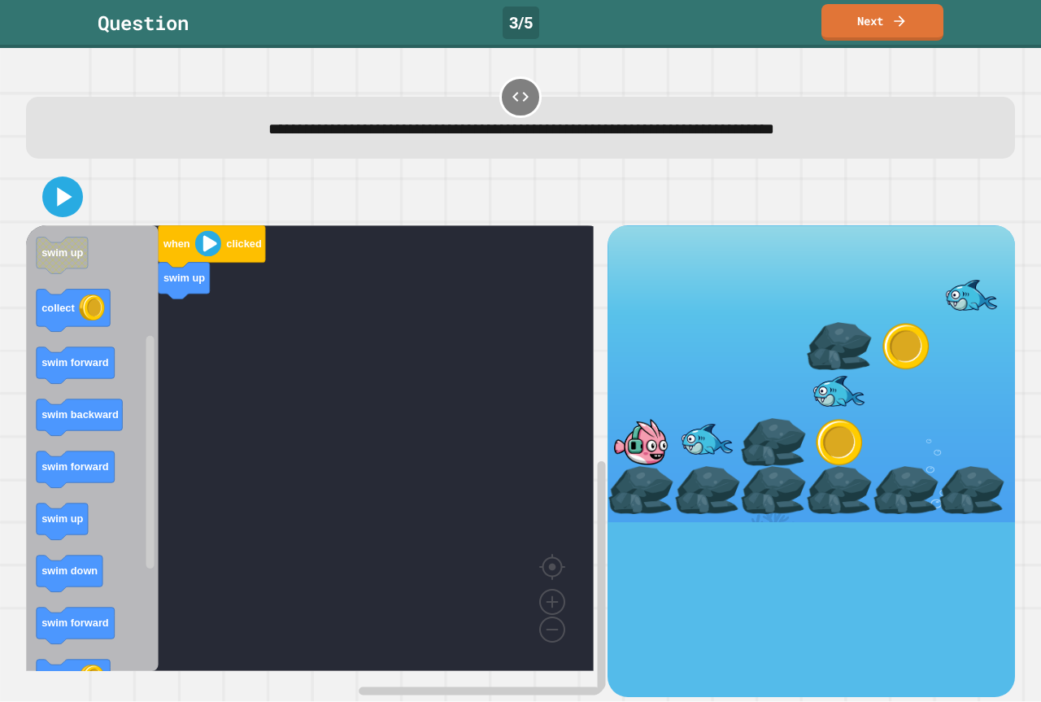
click at [203, 367] on div "when clicked swim up when clicked swim down swim backward swim down swim up col…" at bounding box center [317, 460] width 582 height 471
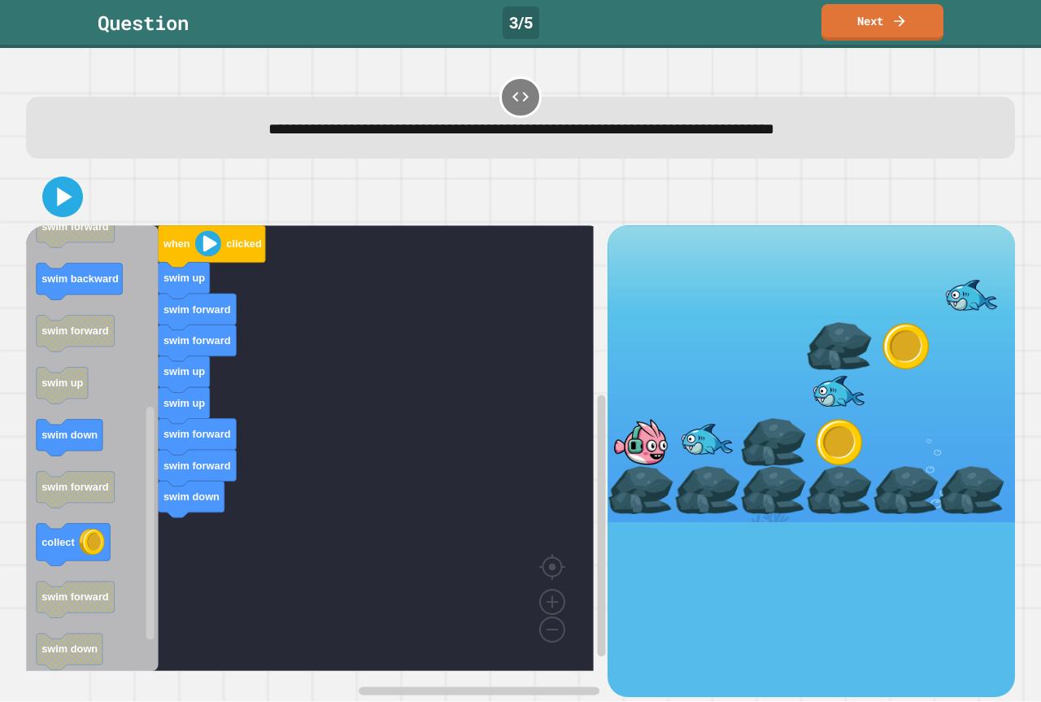
click at [219, 540] on div "when clicked swim up swim forward swim forward swim up swim up swim forward swi…" at bounding box center [317, 460] width 582 height 471
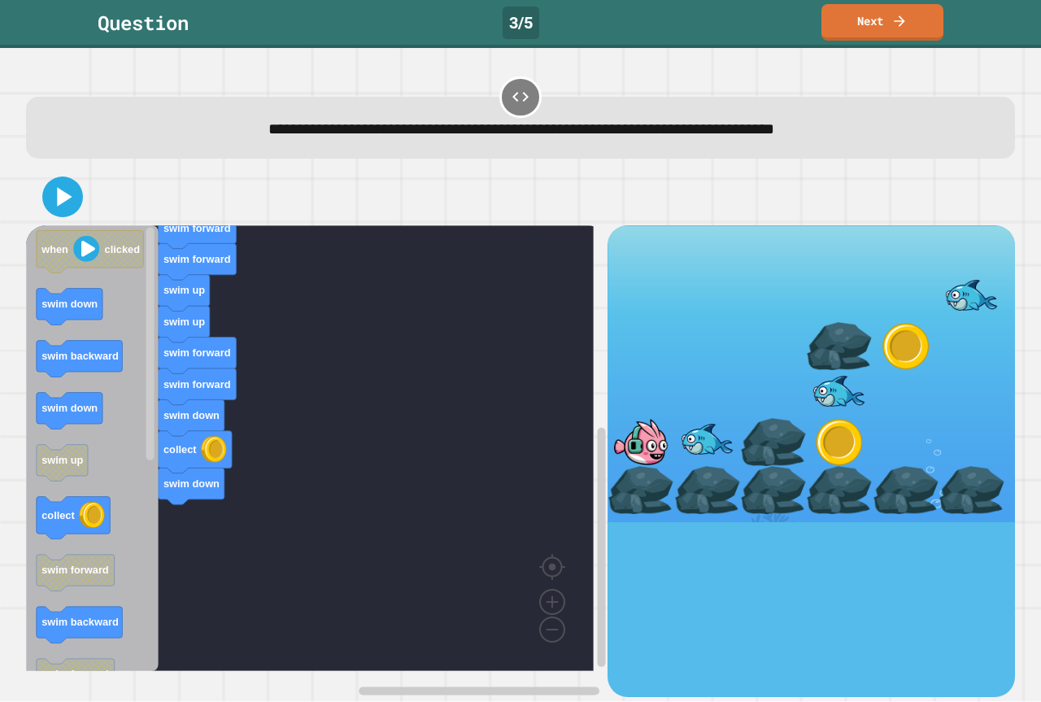
click at [199, 543] on div "when clicked swim up swim forward swim forward swim up swim up swim forward swi…" at bounding box center [317, 460] width 582 height 471
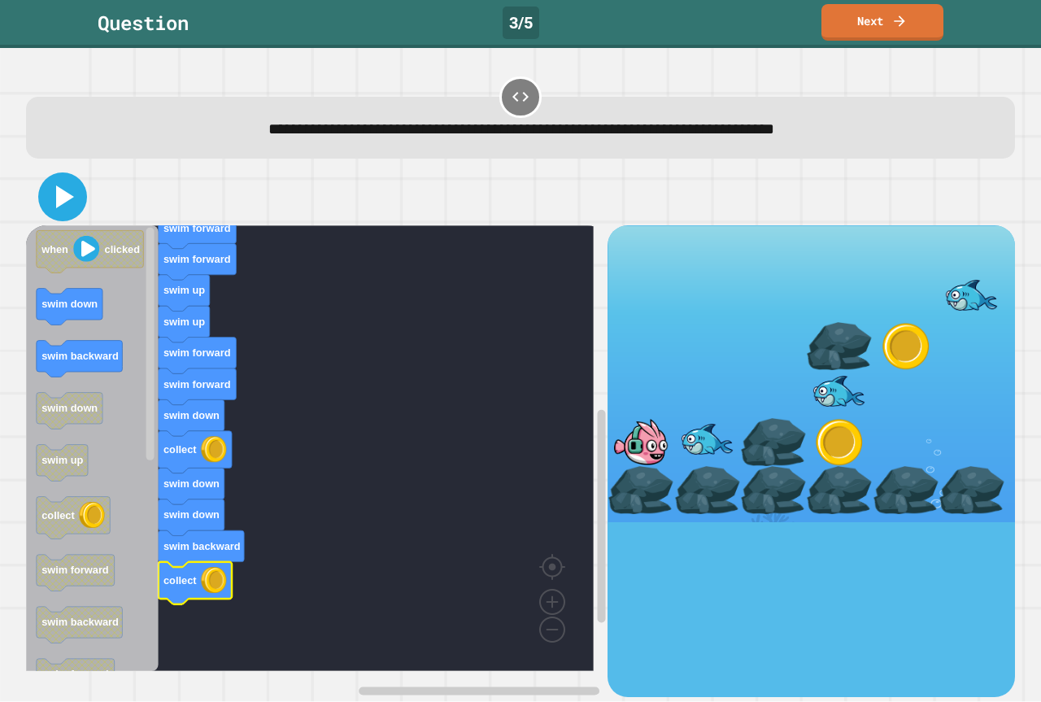
click at [62, 189] on icon at bounding box center [62, 196] width 39 height 39
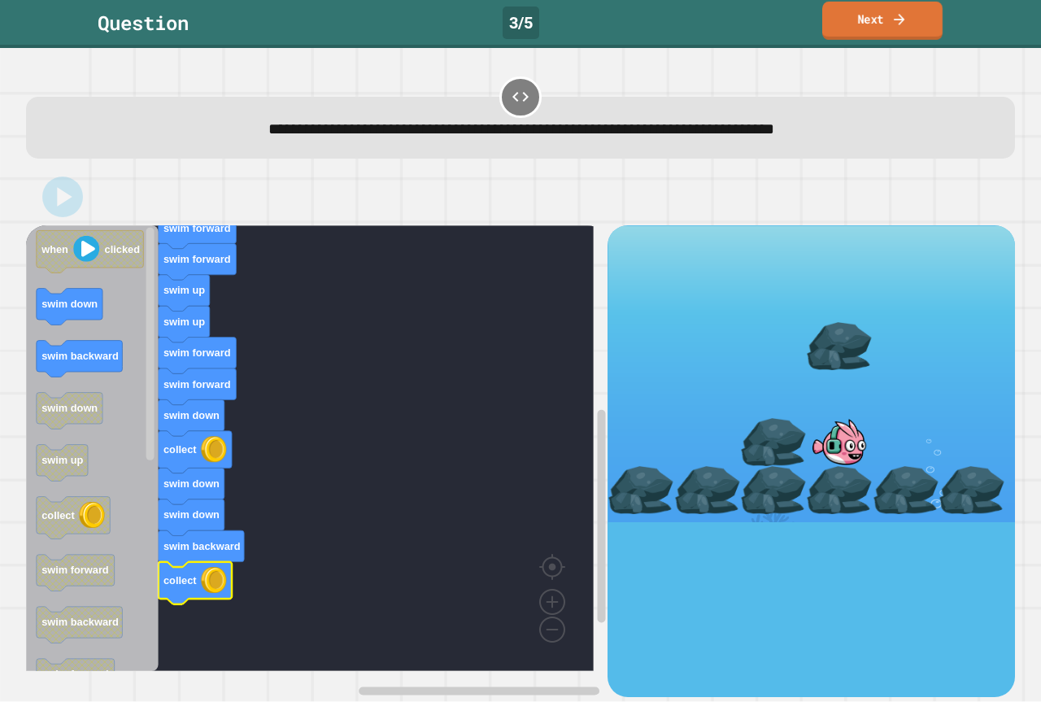
click at [892, 20] on icon at bounding box center [900, 19] width 16 height 17
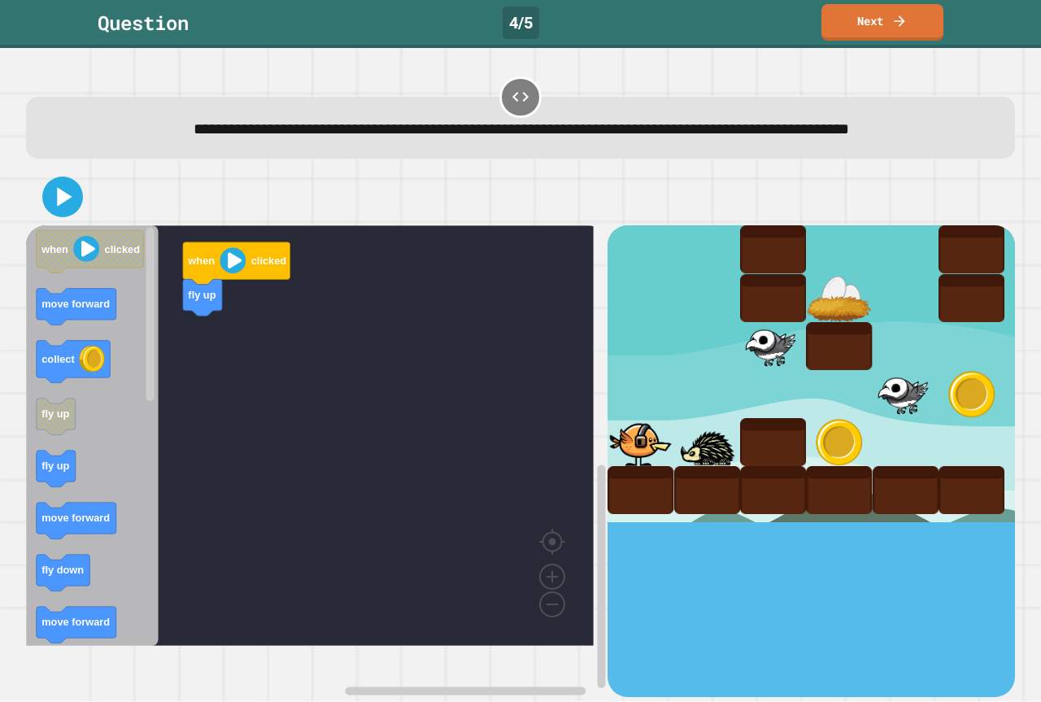
click at [268, 354] on div "when clicked fly up when clicked move forward collect fly up fly up move forwar…" at bounding box center [317, 460] width 582 height 471
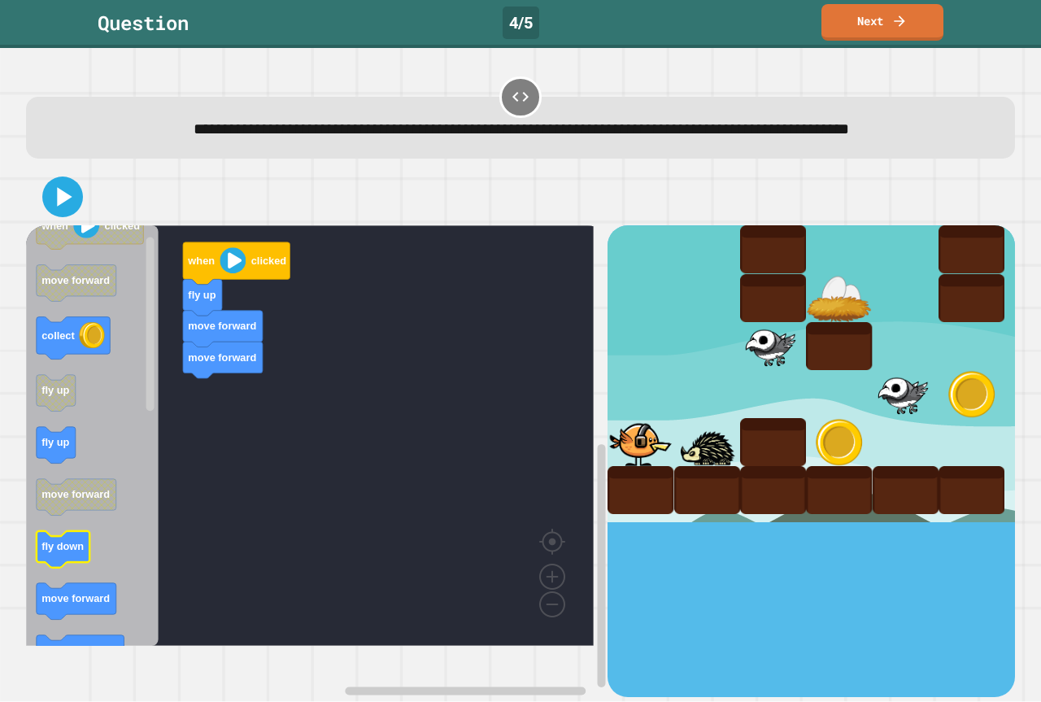
click at [99, 596] on icon "Blockly Workspace" at bounding box center [92, 435] width 133 height 421
click at [217, 447] on g "when clicked fly up move forward move forward fly down" at bounding box center [321, 435] width 591 height 421
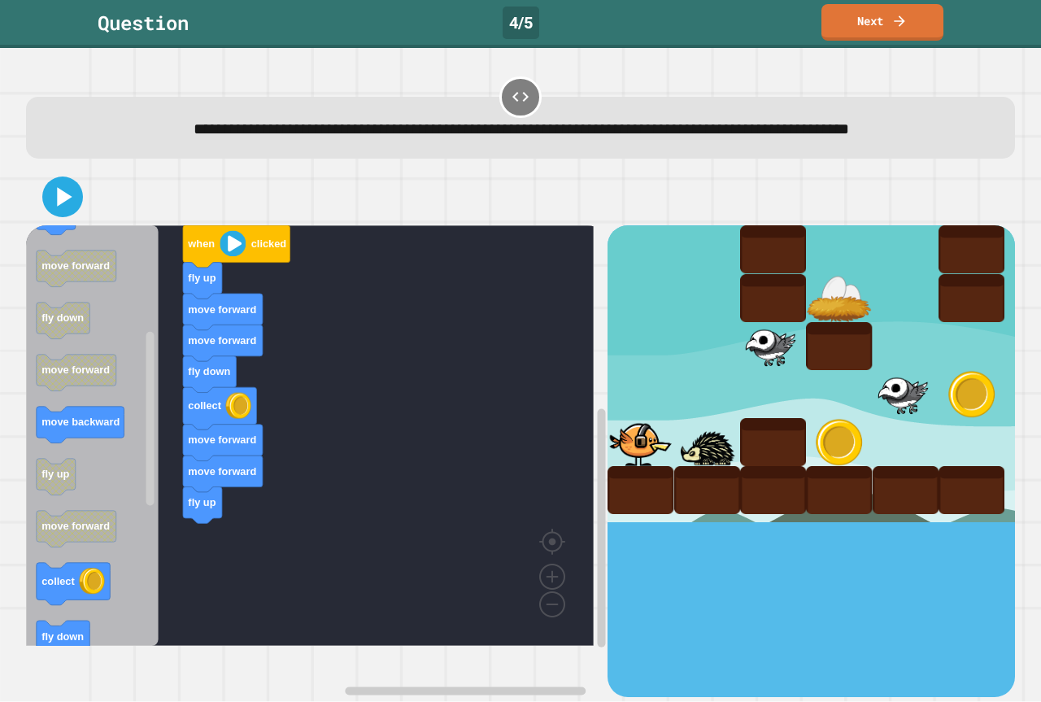
click at [193, 593] on div "when clicked fly up move forward move forward fly down collect move forward mov…" at bounding box center [317, 460] width 582 height 471
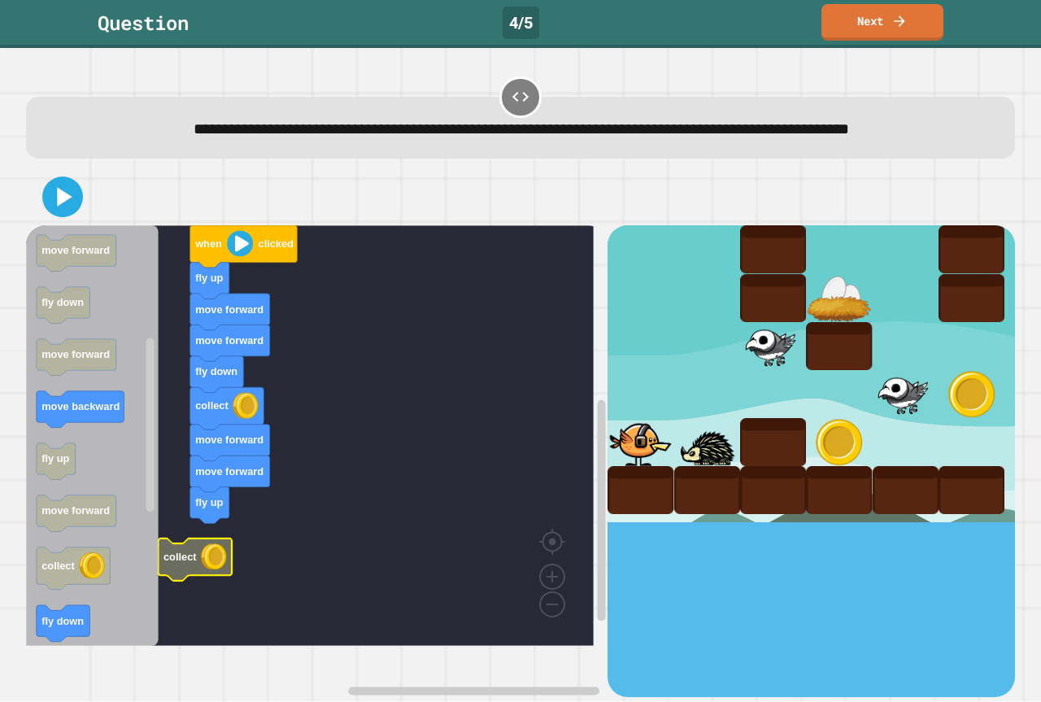
click at [229, 573] on icon "Blockly Workspace" at bounding box center [195, 560] width 73 height 42
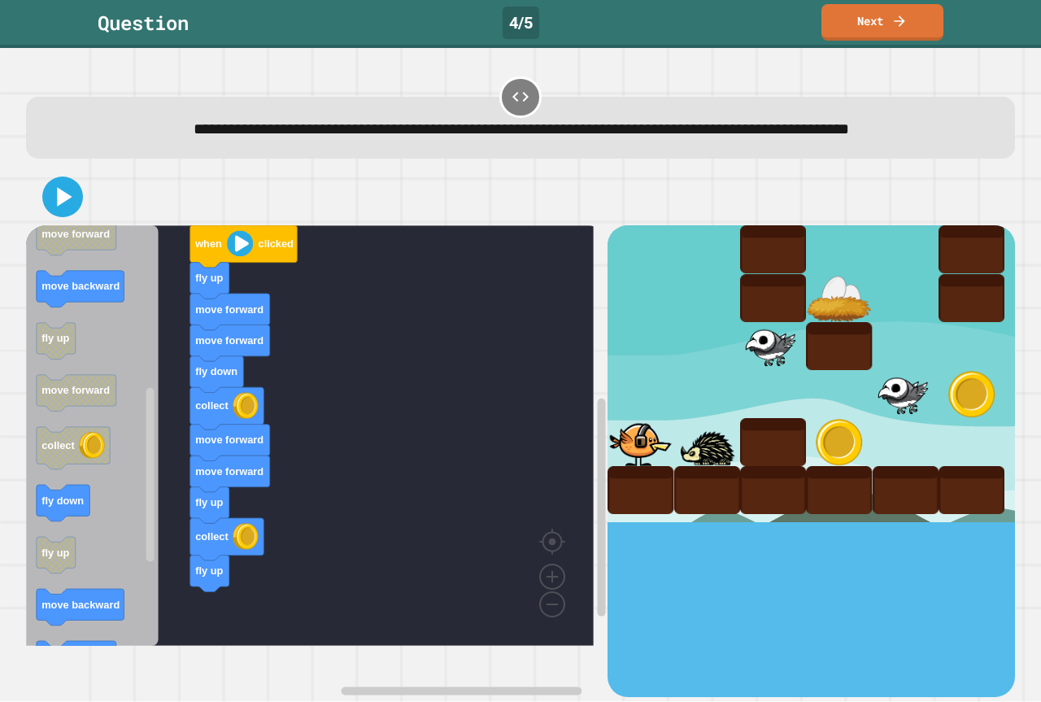
click at [240, 629] on div "when clicked fly up move forward move forward fly down collect move forward mov…" at bounding box center [317, 460] width 582 height 471
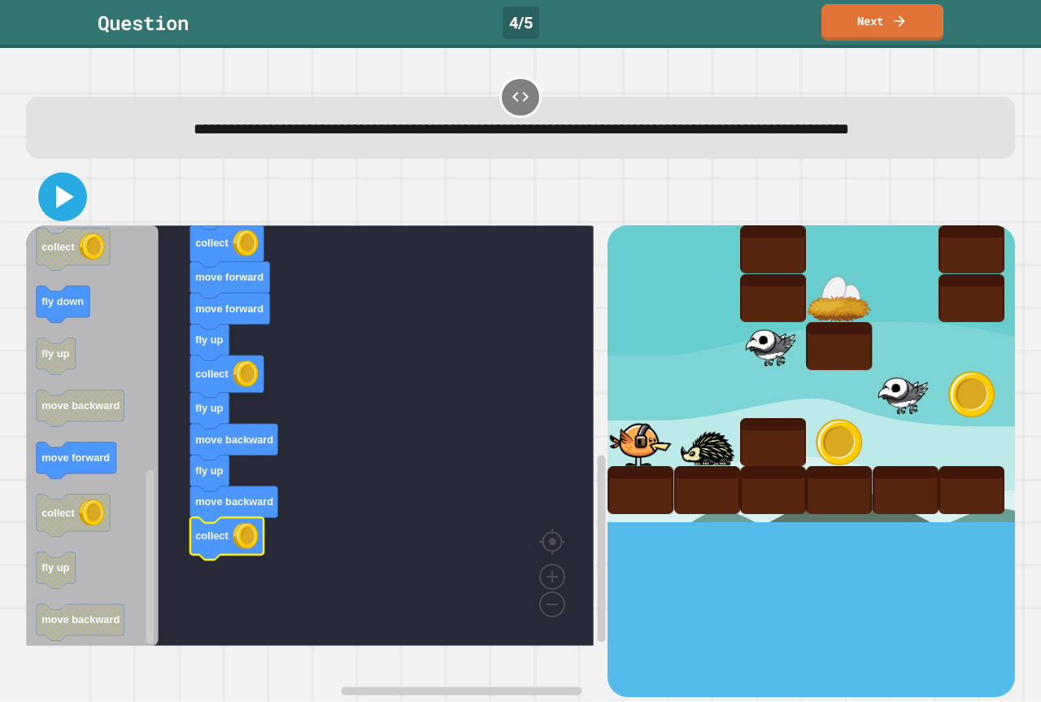
click at [76, 216] on icon at bounding box center [62, 196] width 39 height 39
click at [76, 110] on div "**********" at bounding box center [520, 128] width 989 height 62
click at [75, 110] on div "**********" at bounding box center [520, 128] width 989 height 62
click at [80, 207] on div at bounding box center [520, 196] width 989 height 57
click at [63, 207] on icon at bounding box center [64, 198] width 15 height 20
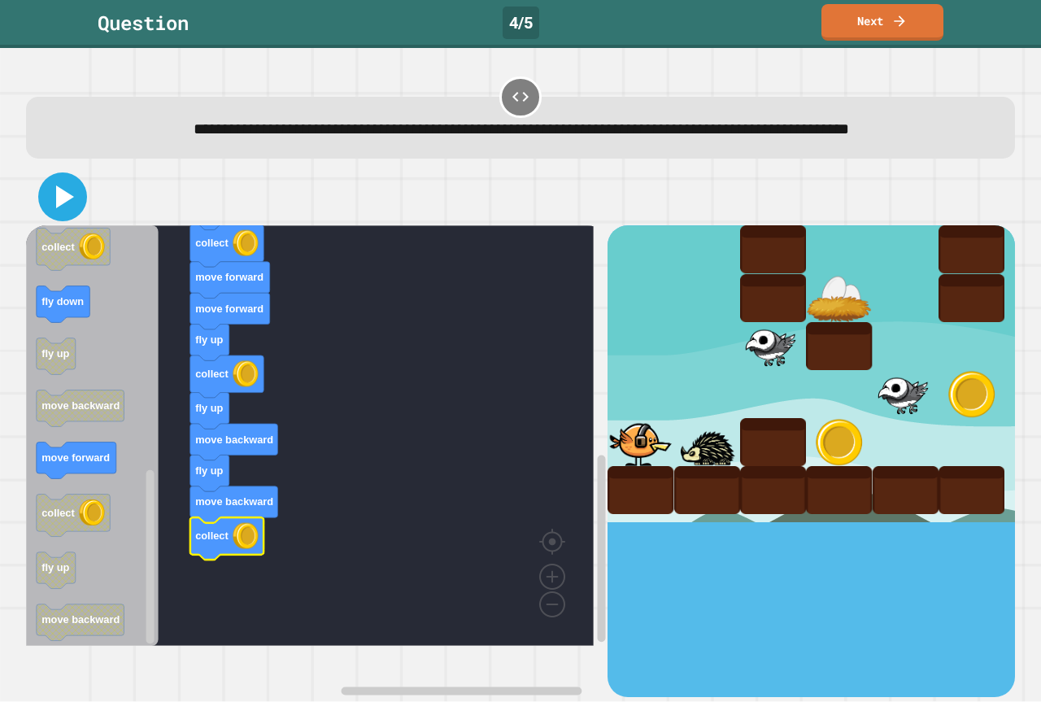
click at [81, 216] on icon at bounding box center [62, 196] width 39 height 39
drag, startPoint x: 81, startPoint y: 227, endPoint x: 21, endPoint y: 124, distance: 119.2
click at [21, 124] on div "**********" at bounding box center [520, 375] width 1041 height 654
click at [81, 208] on div at bounding box center [520, 196] width 989 height 57
drag, startPoint x: 0, startPoint y: 230, endPoint x: 86, endPoint y: 209, distance: 88.8
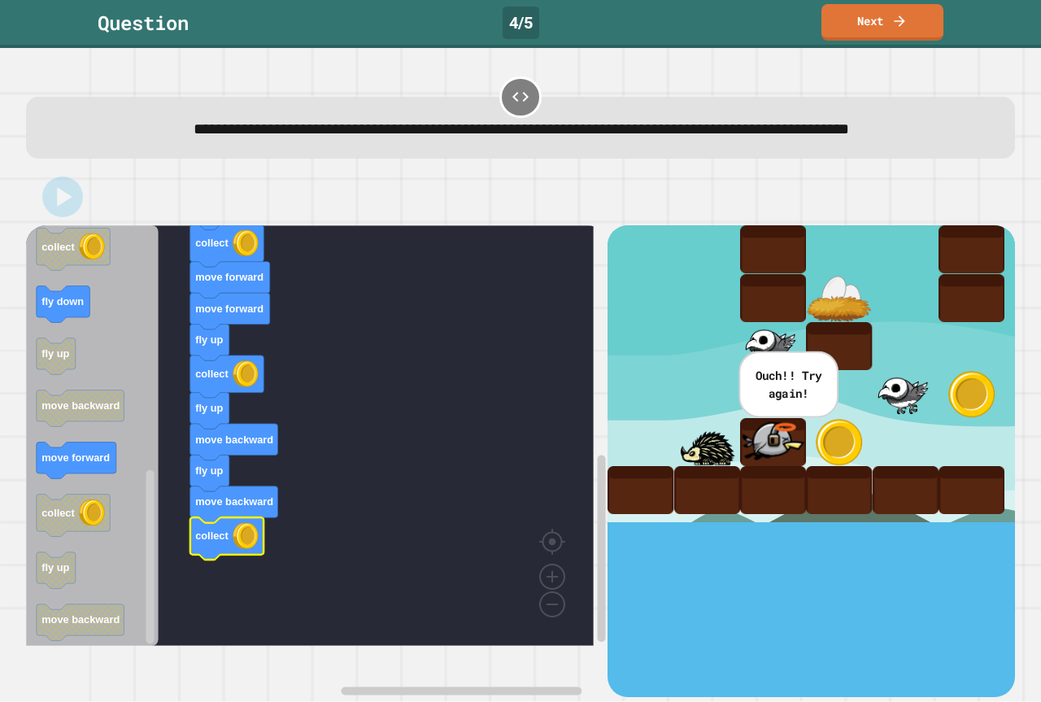
drag, startPoint x: 86, startPoint y: 209, endPoint x: 521, endPoint y: 226, distance: 435.6
click at [531, 198] on div "**********" at bounding box center [521, 385] width 1000 height 633
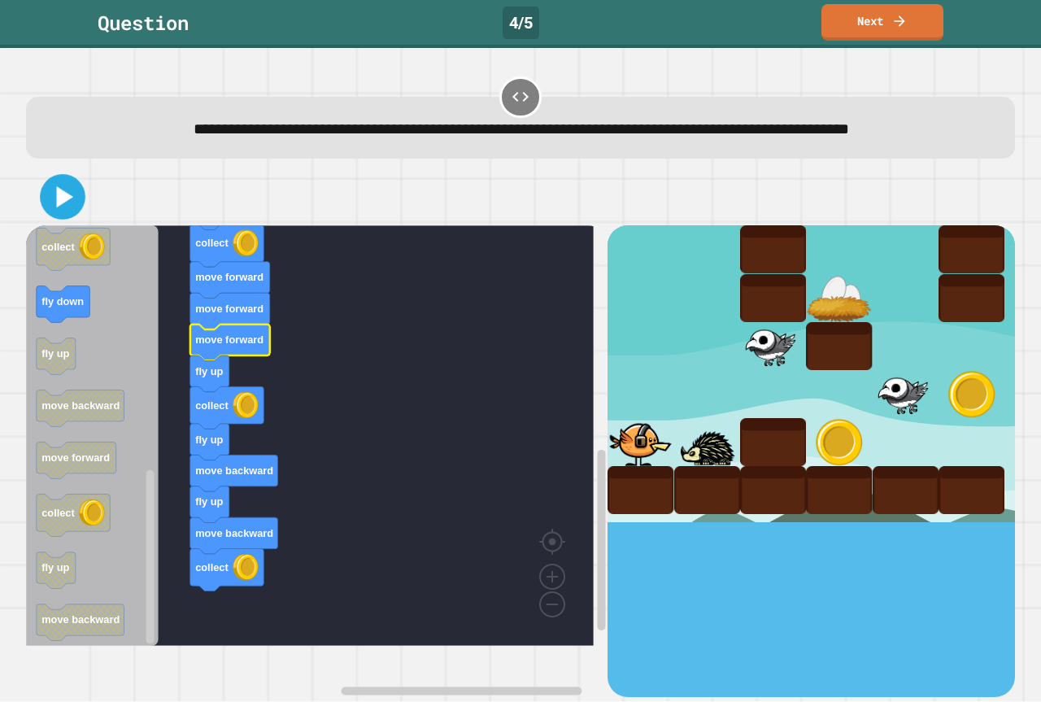
click at [59, 216] on icon at bounding box center [63, 197] width 37 height 37
click at [373, 159] on div "**********" at bounding box center [520, 128] width 989 height 62
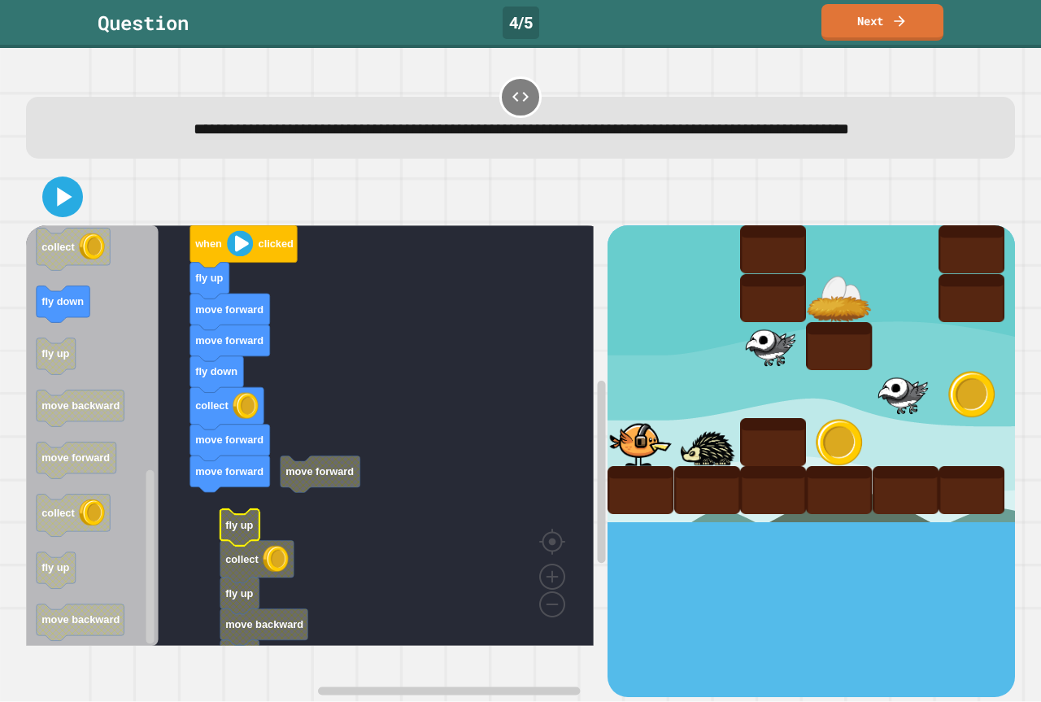
click at [214, 549] on rect "Blockly Workspace" at bounding box center [310, 435] width 568 height 421
click at [206, 539] on rect "Blockly Workspace" at bounding box center [310, 435] width 568 height 421
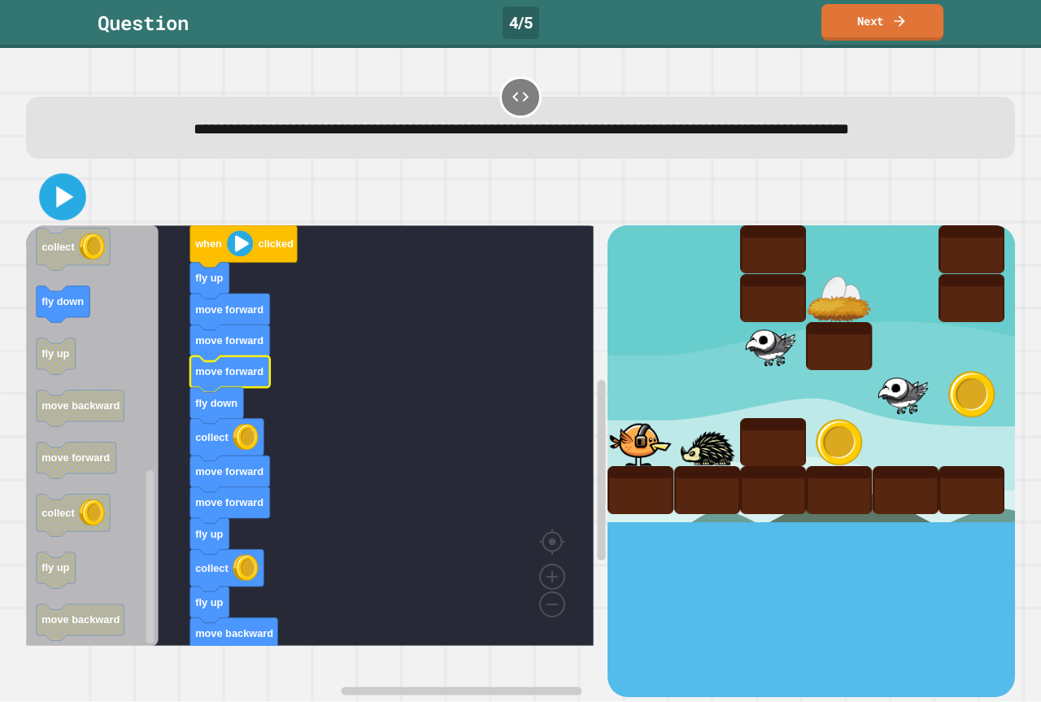
click at [54, 216] on icon at bounding box center [62, 196] width 37 height 37
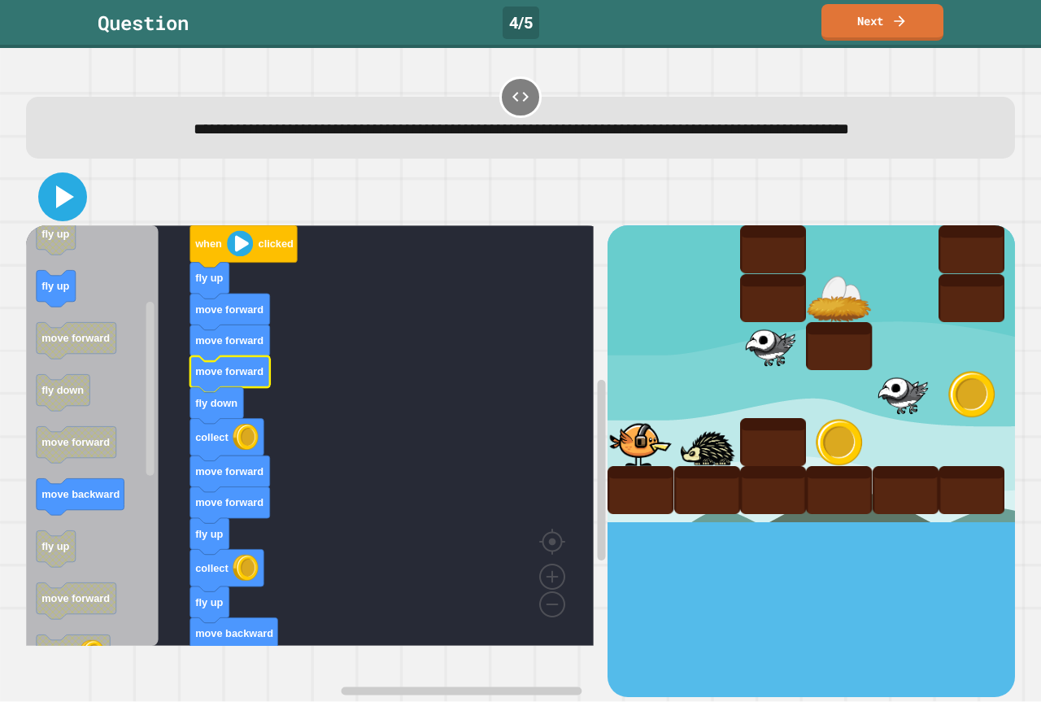
click at [63, 216] on icon at bounding box center [62, 196] width 39 height 39
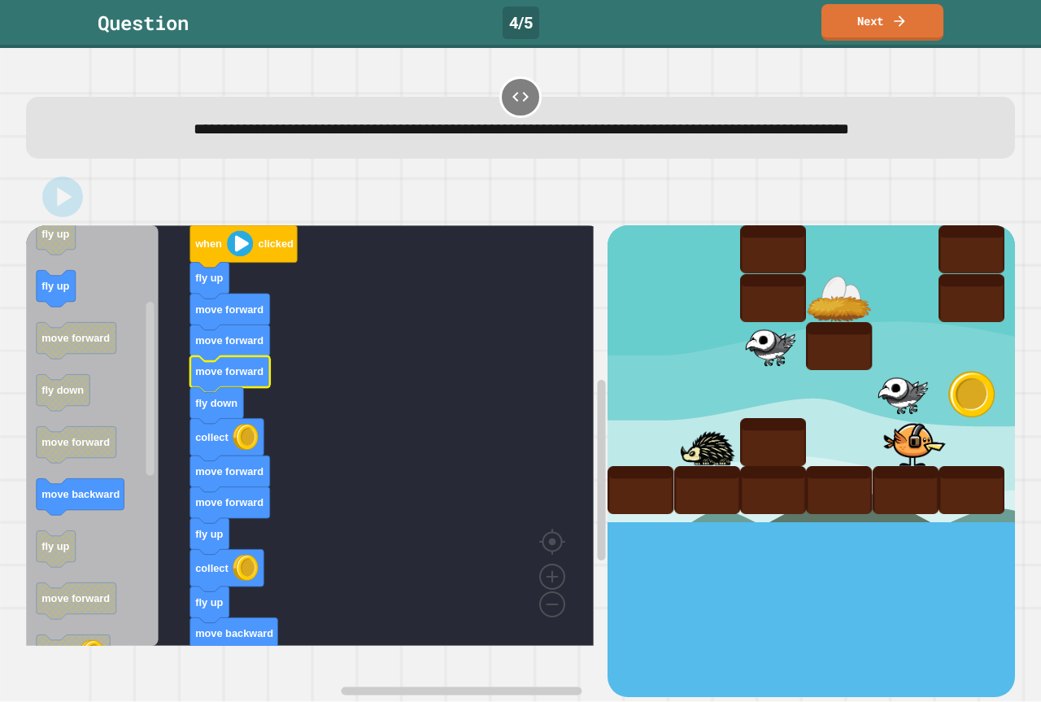
drag, startPoint x: 602, startPoint y: 225, endPoint x: 609, endPoint y: 250, distance: 25.5
click at [604, 225] on div at bounding box center [520, 196] width 989 height 57
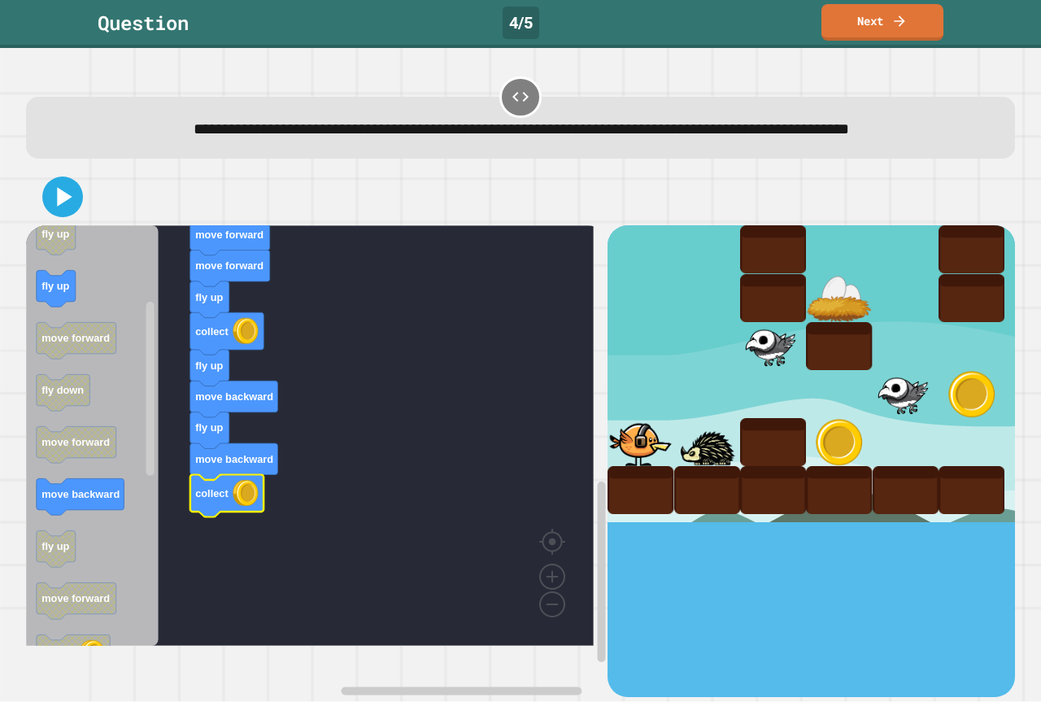
click at [216, 499] on text "collect" at bounding box center [211, 493] width 33 height 12
click at [64, 215] on icon at bounding box center [62, 196] width 39 height 39
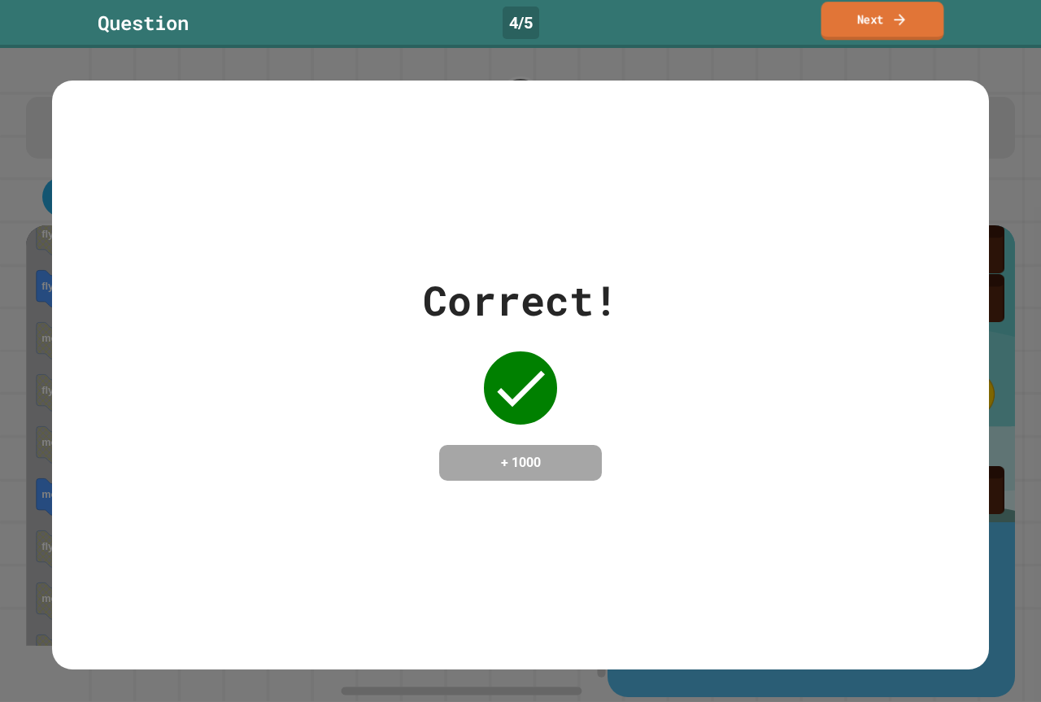
click at [921, 38] on link "Next" at bounding box center [883, 21] width 123 height 38
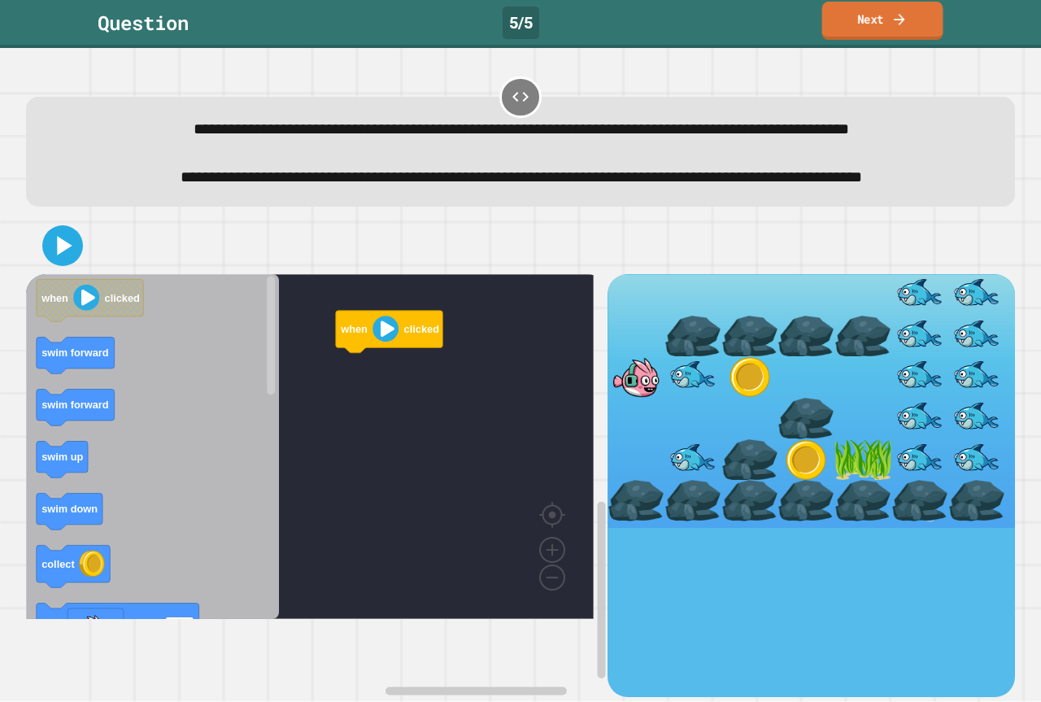
click at [840, 16] on link "Next" at bounding box center [882, 21] width 121 height 38
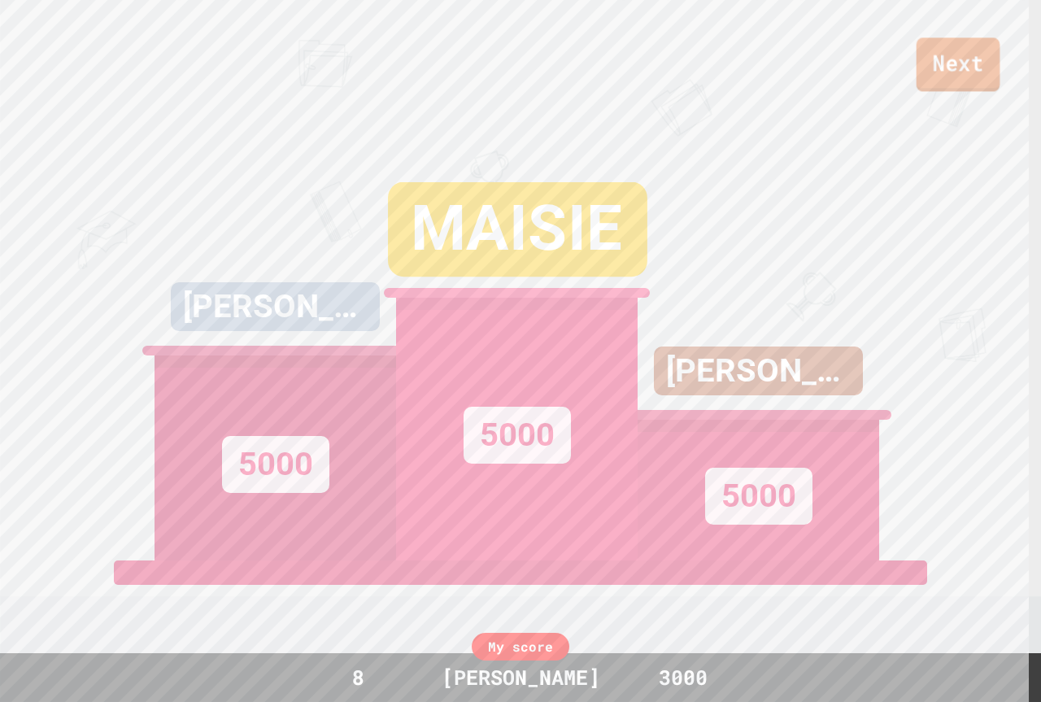
click at [930, 81] on link "Next" at bounding box center [959, 64] width 84 height 54
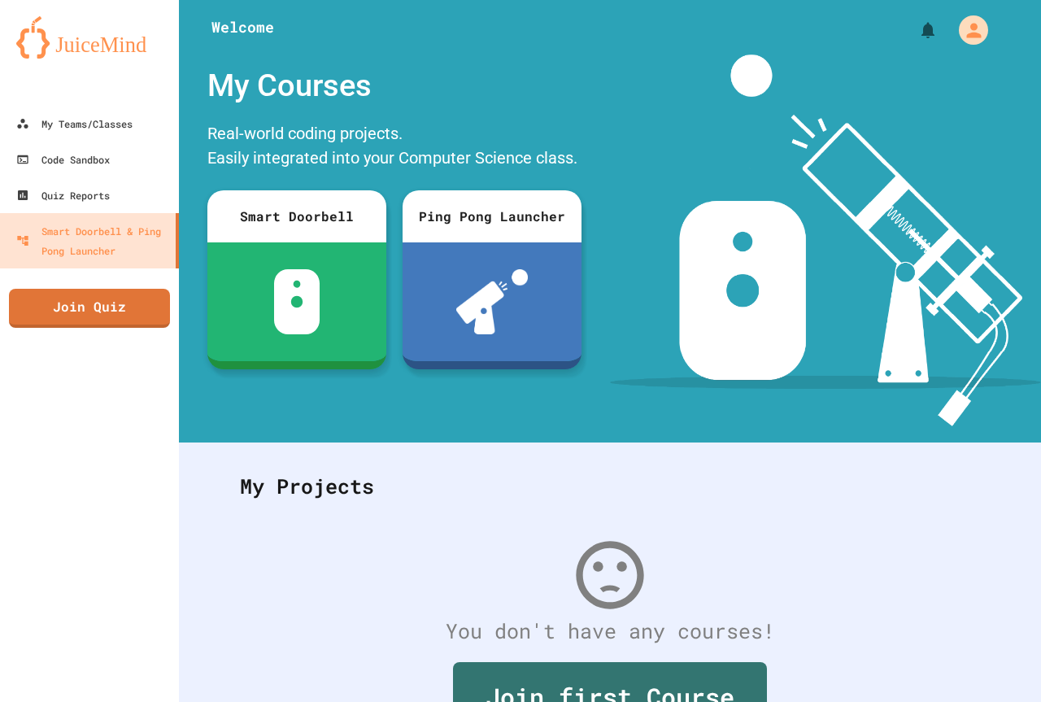
click at [17, 700] on div "My Teams/Classes Code Sandbox Quiz Reports Smart Doorbell & Ping Pong Launcher …" at bounding box center [89, 351] width 179 height 702
